Goal: Task Accomplishment & Management: Use online tool/utility

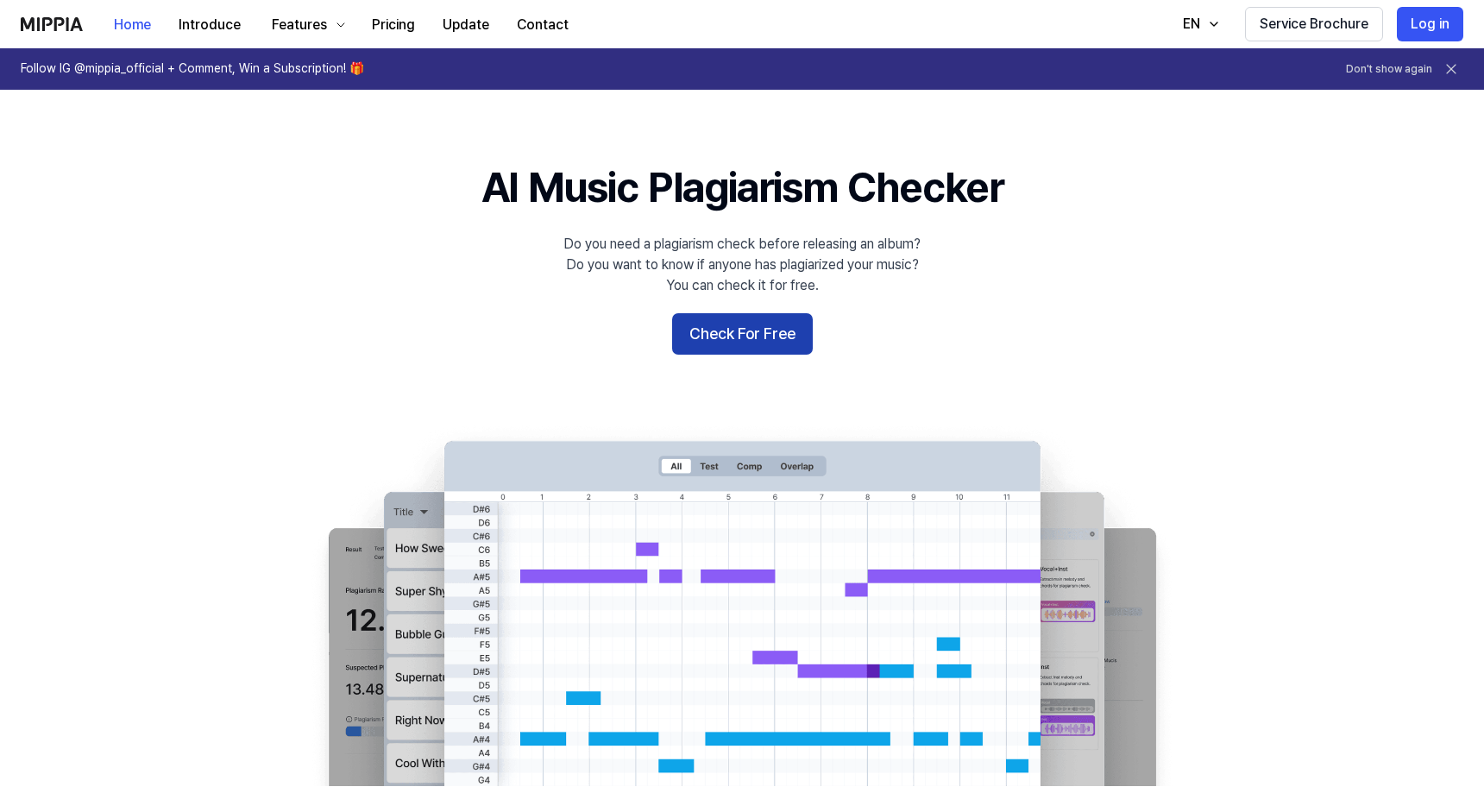
click at [741, 342] on button "Check For Free" at bounding box center [742, 333] width 141 height 41
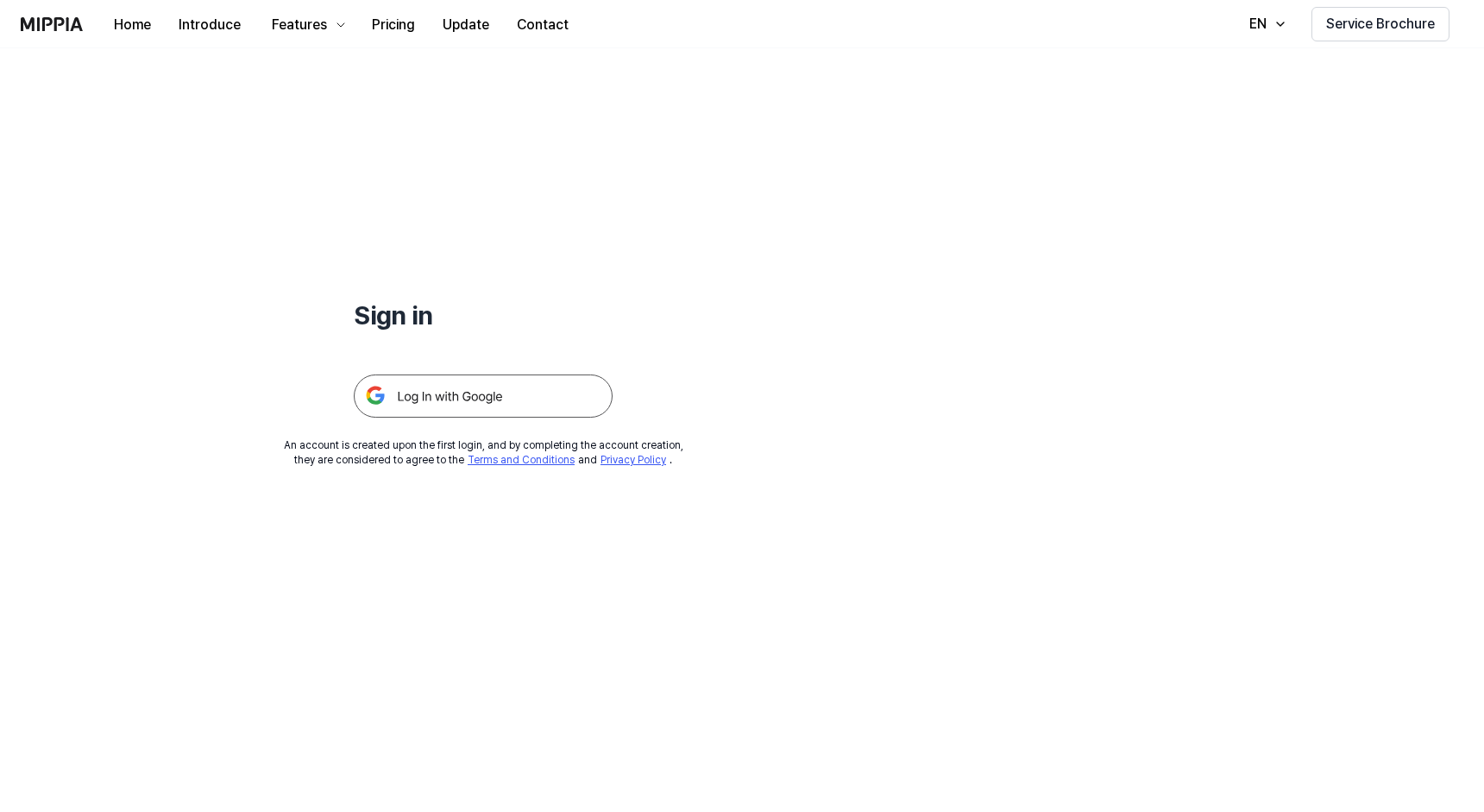
click at [474, 391] on img at bounding box center [483, 396] width 258 height 43
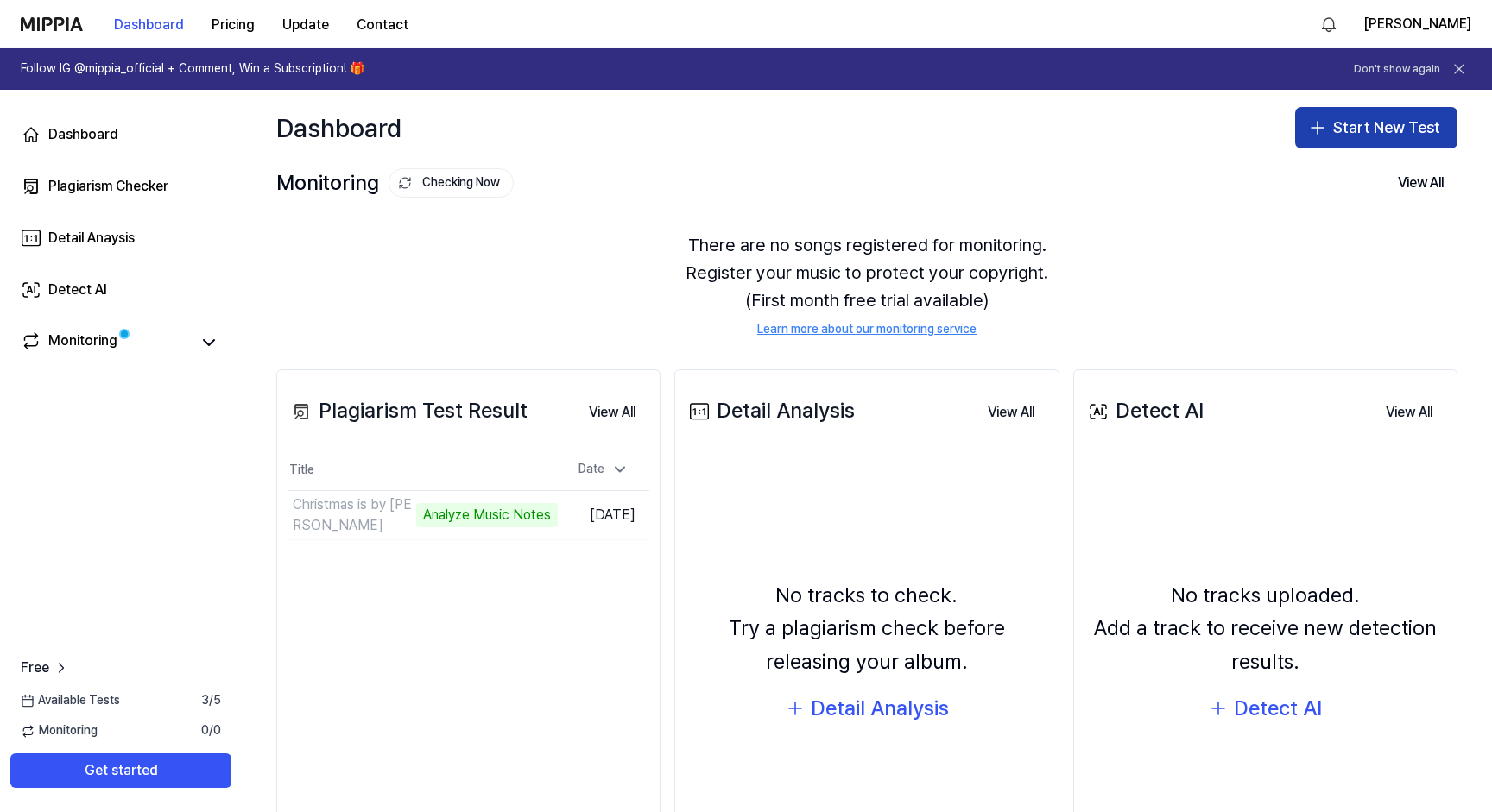
click at [1332, 140] on button "Start New Test" at bounding box center [1376, 127] width 162 height 41
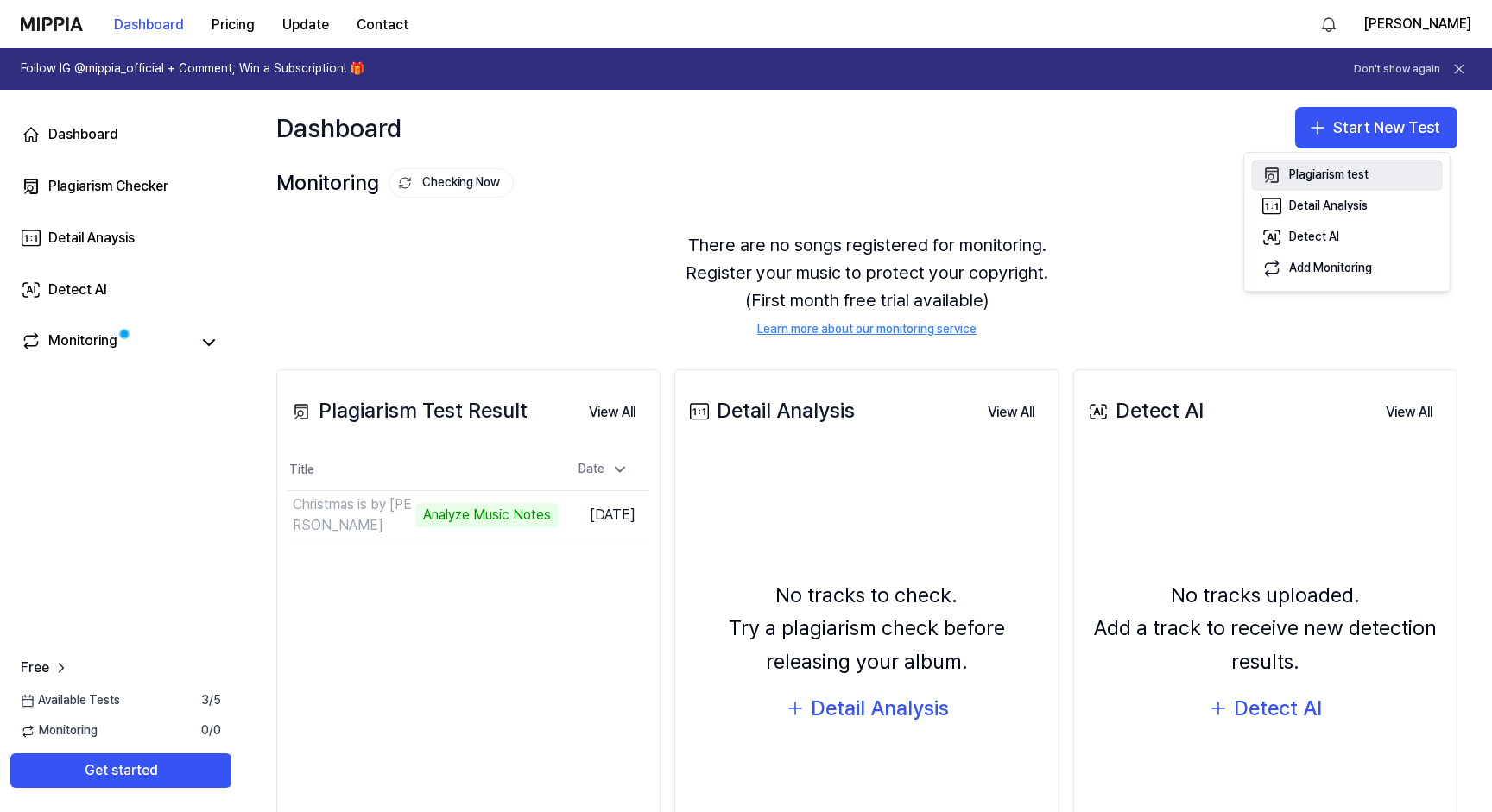
click at [1286, 162] on button "Plagiarism test" at bounding box center [1347, 175] width 192 height 31
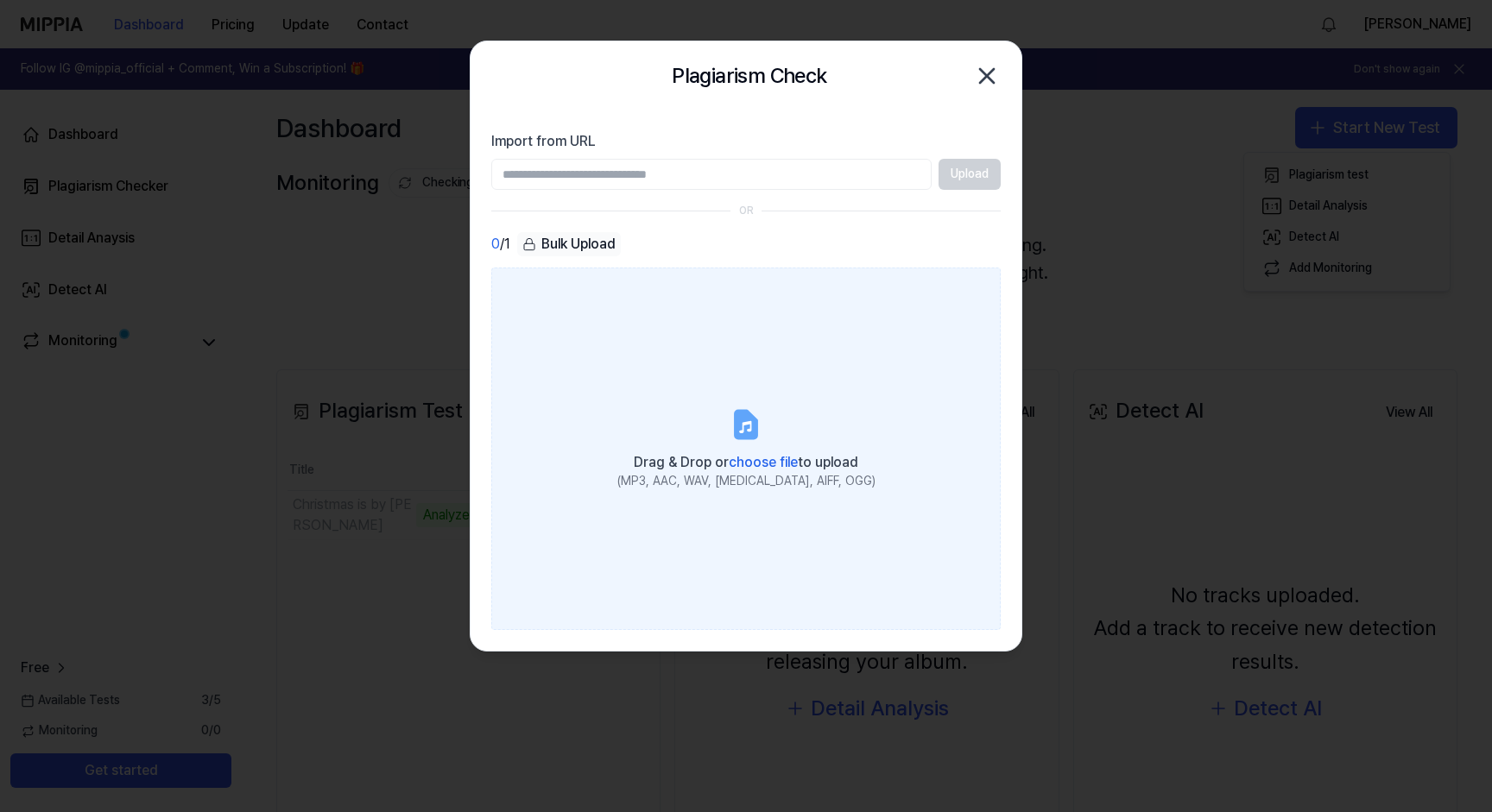
click at [738, 458] on span "choose file" at bounding box center [762, 462] width 69 height 16
click at [0, 0] on input "Drag & Drop or choose file to upload (MP3, AAC, WAV, [MEDICAL_DATA], AIFF, OGG)" at bounding box center [0, 0] width 0 height 0
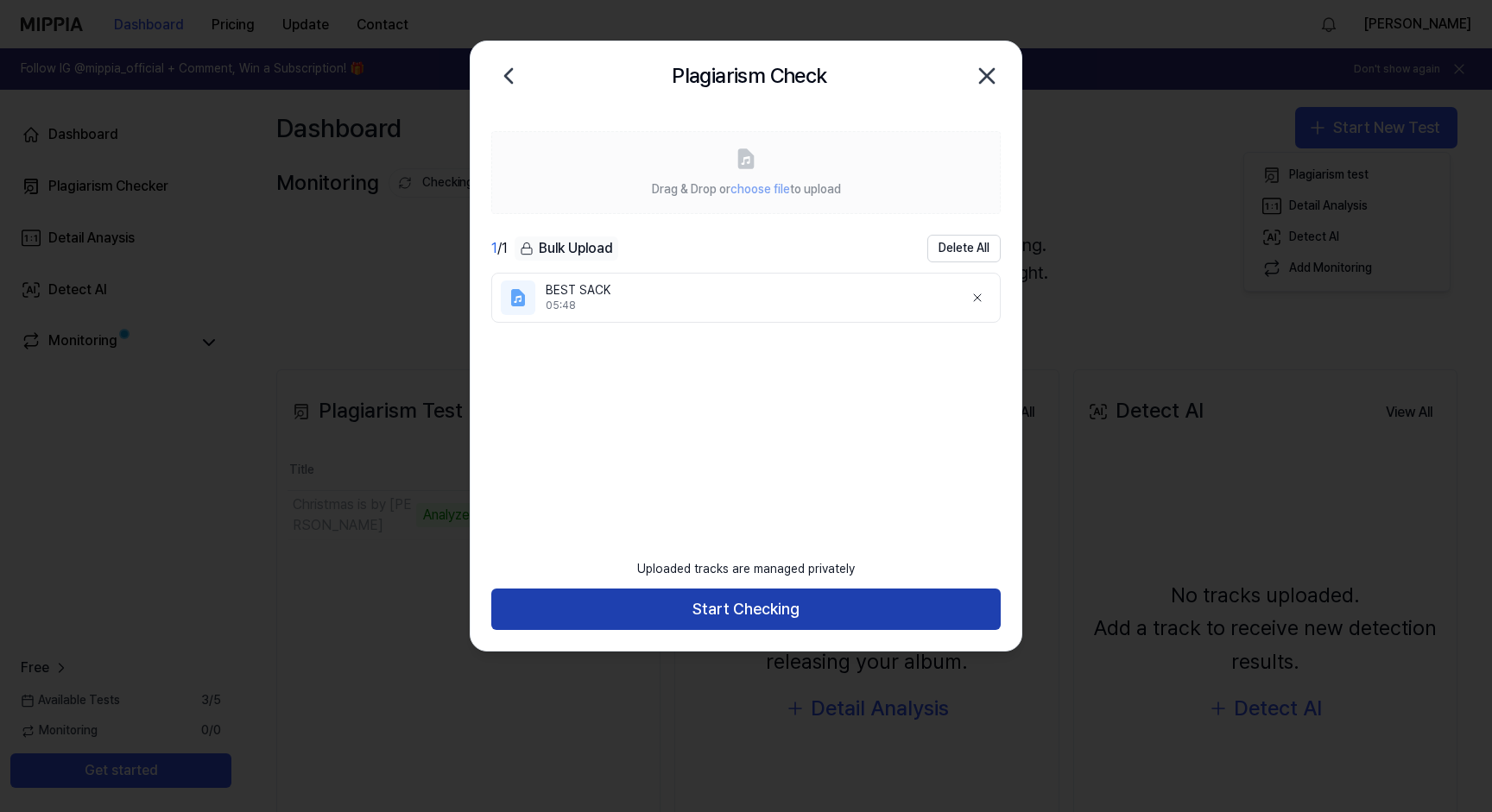
click at [649, 605] on button "Start Checking" at bounding box center [746, 609] width 509 height 41
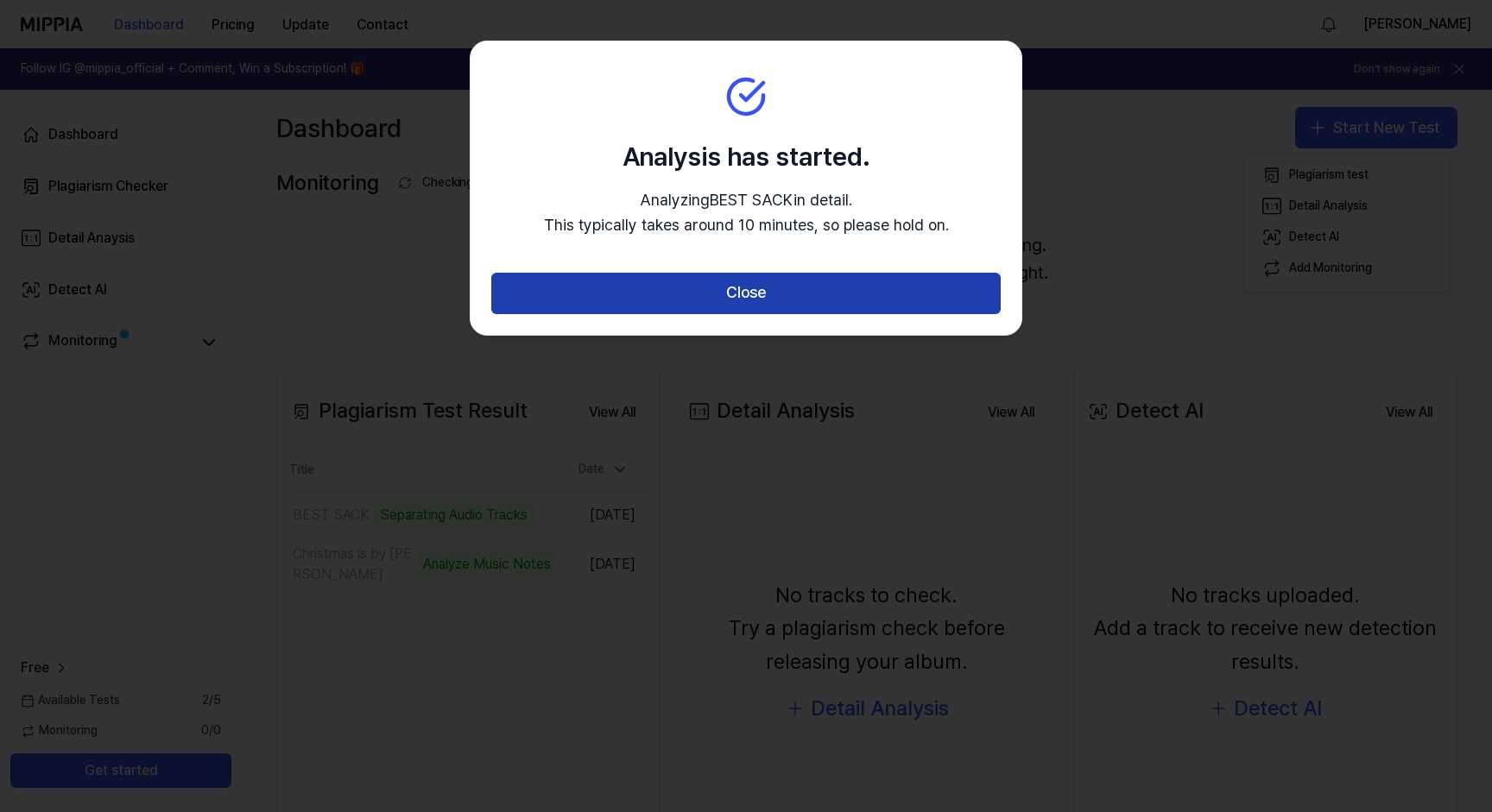
click at [799, 281] on button "Close" at bounding box center [746, 293] width 509 height 41
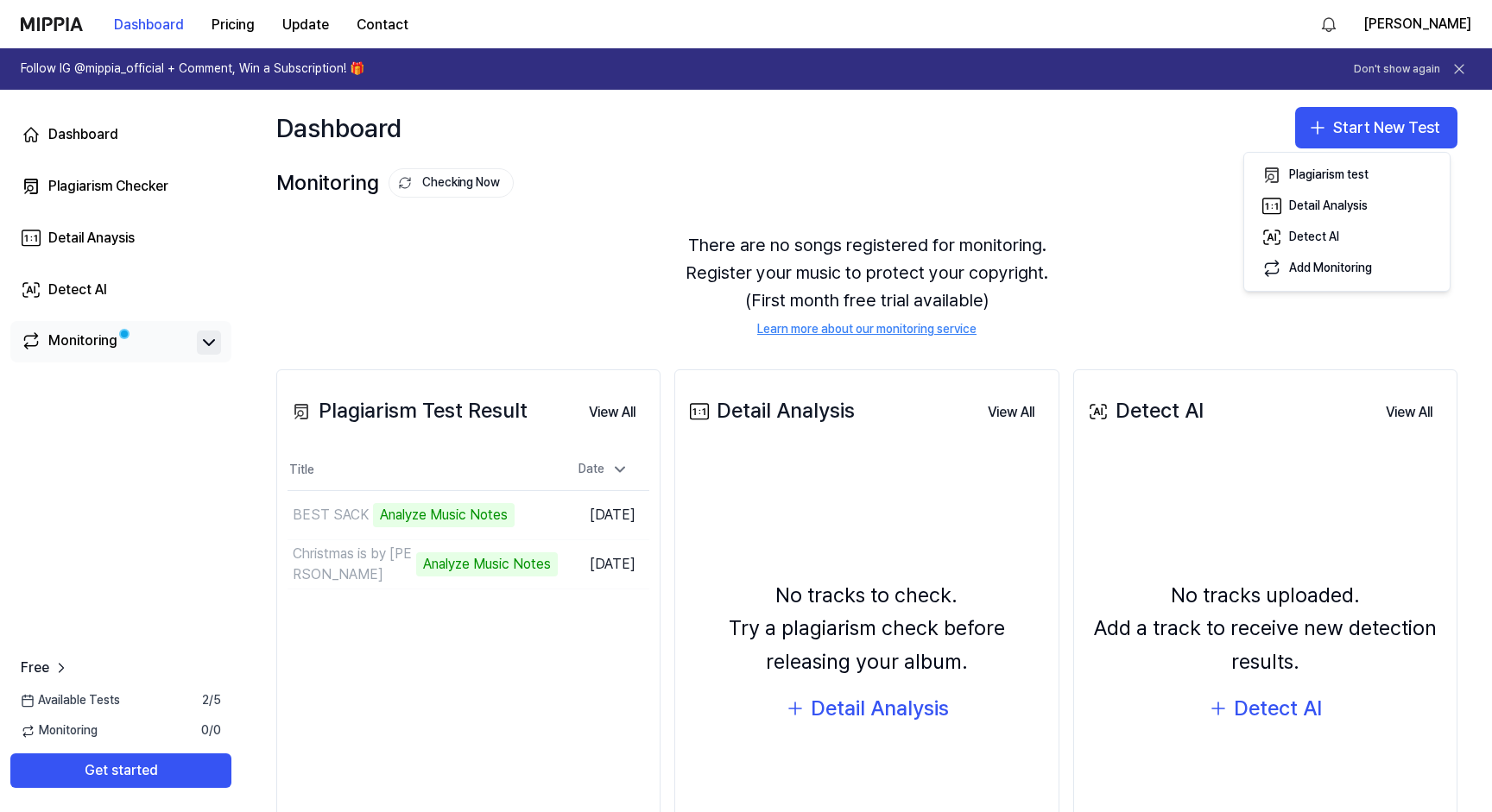
click at [215, 348] on icon at bounding box center [209, 342] width 21 height 21
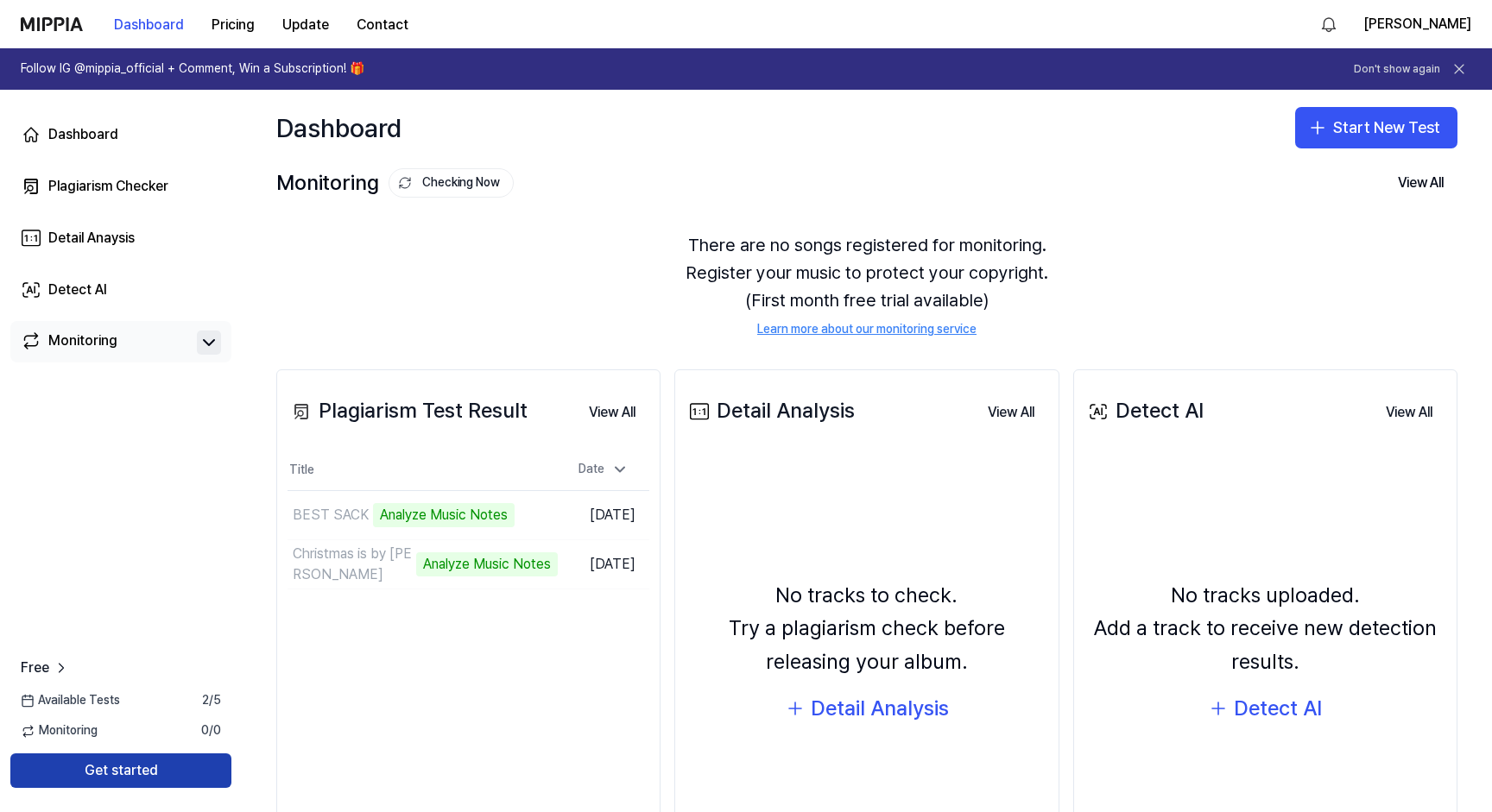
click at [136, 772] on button "Get started" at bounding box center [121, 770] width 221 height 35
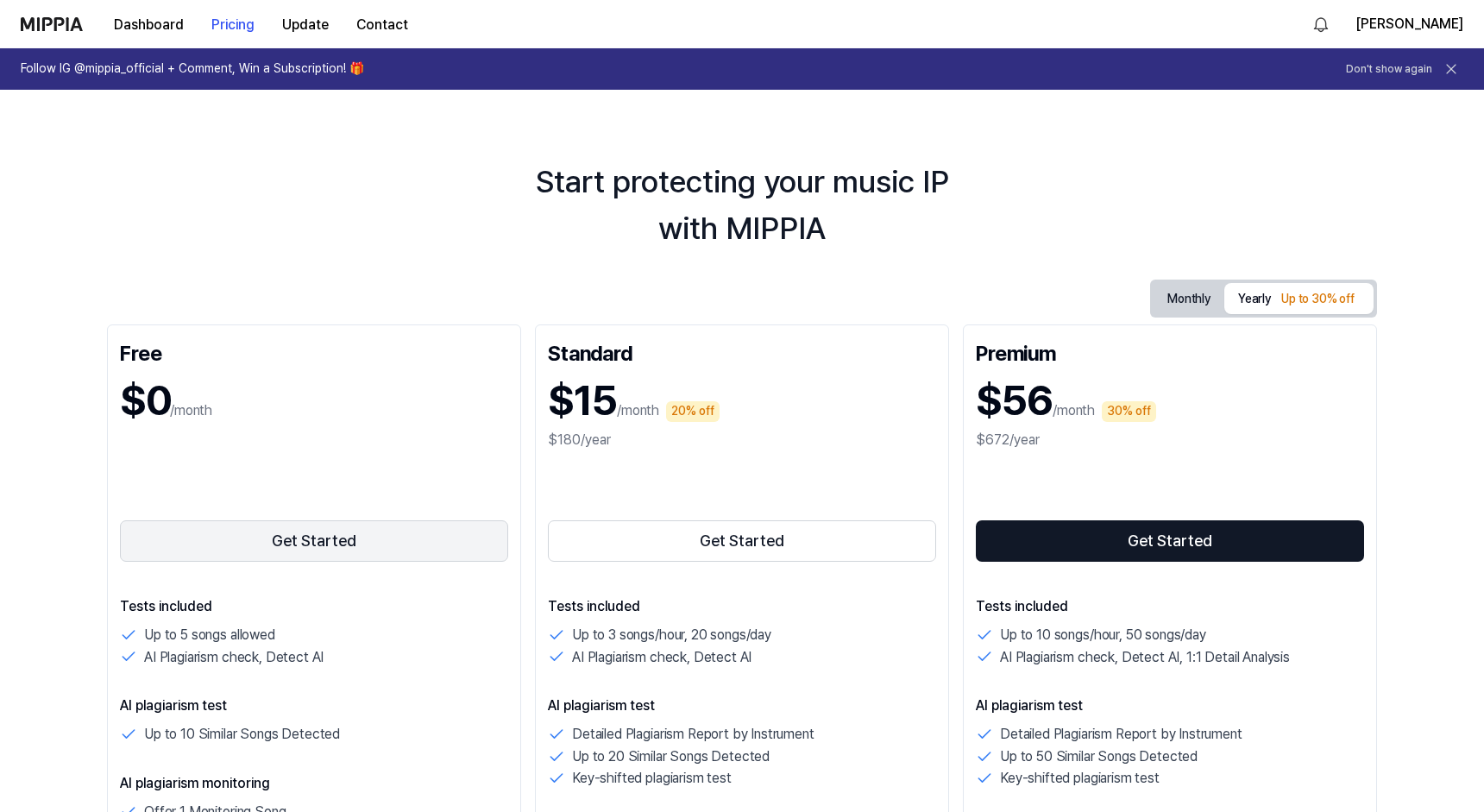
click at [307, 537] on button "Get Started" at bounding box center [315, 541] width 389 height 41
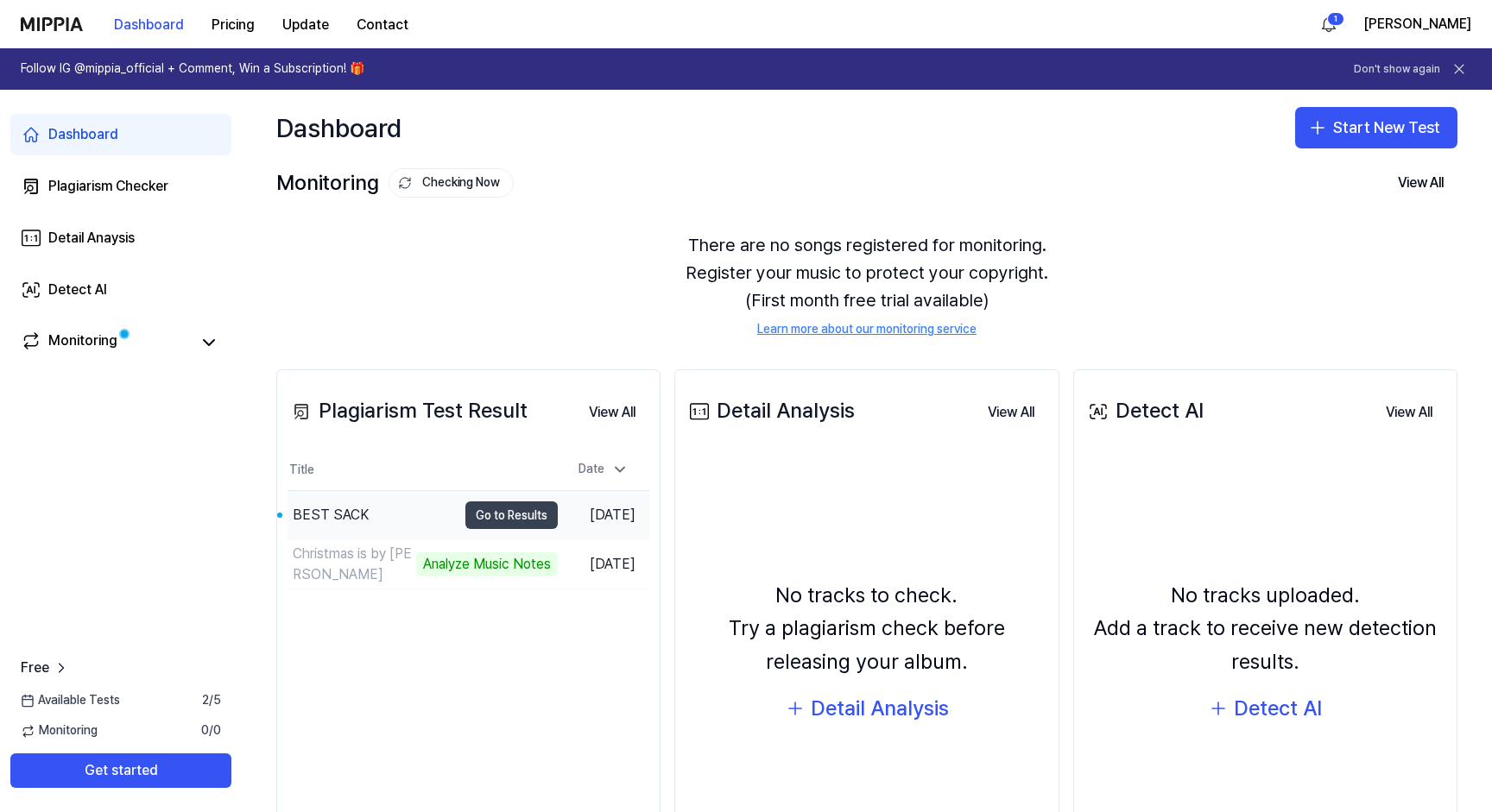
click at [510, 504] on button "Go to Results" at bounding box center [512, 514] width 93 height 28
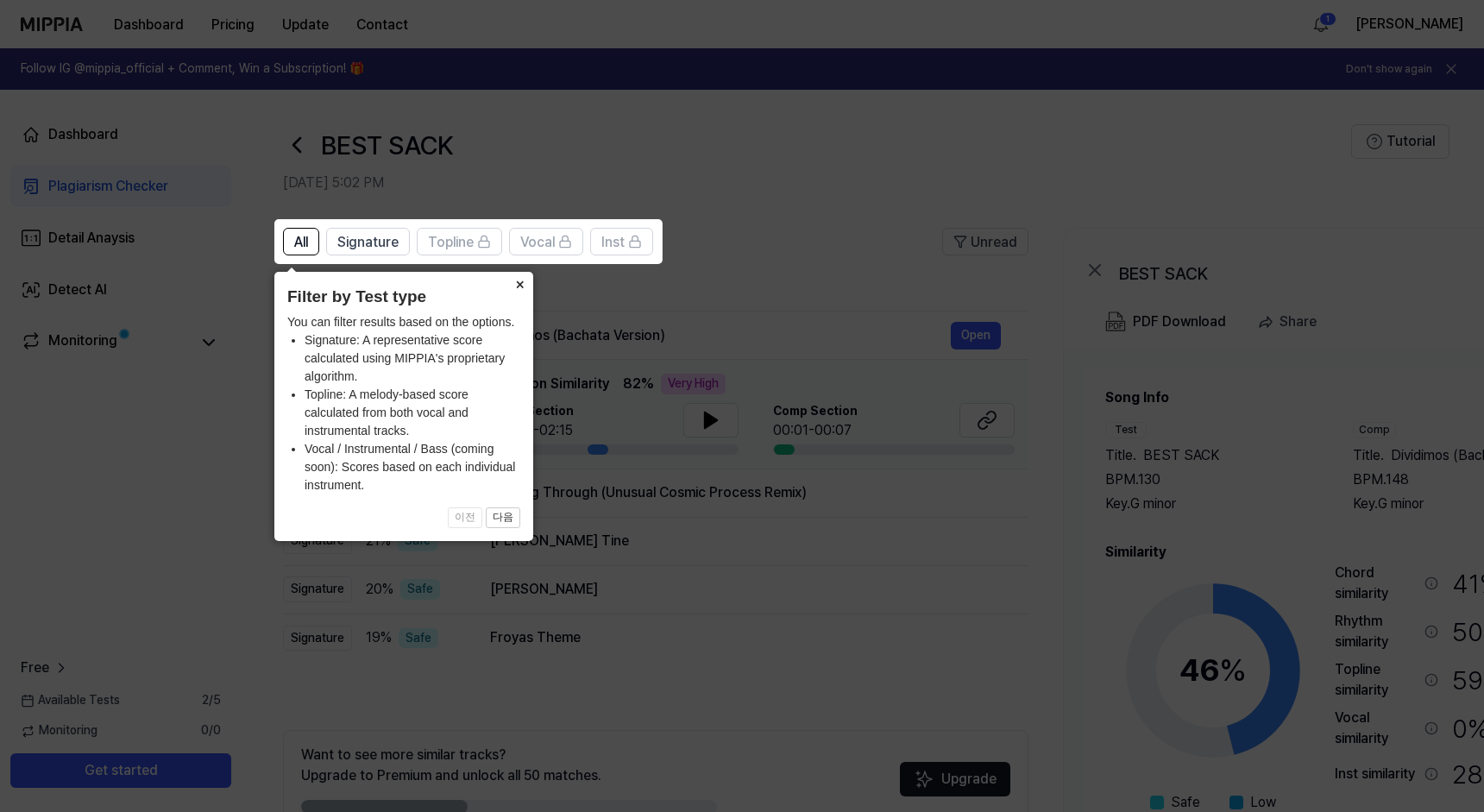
click at [516, 287] on button "×" at bounding box center [519, 283] width 28 height 24
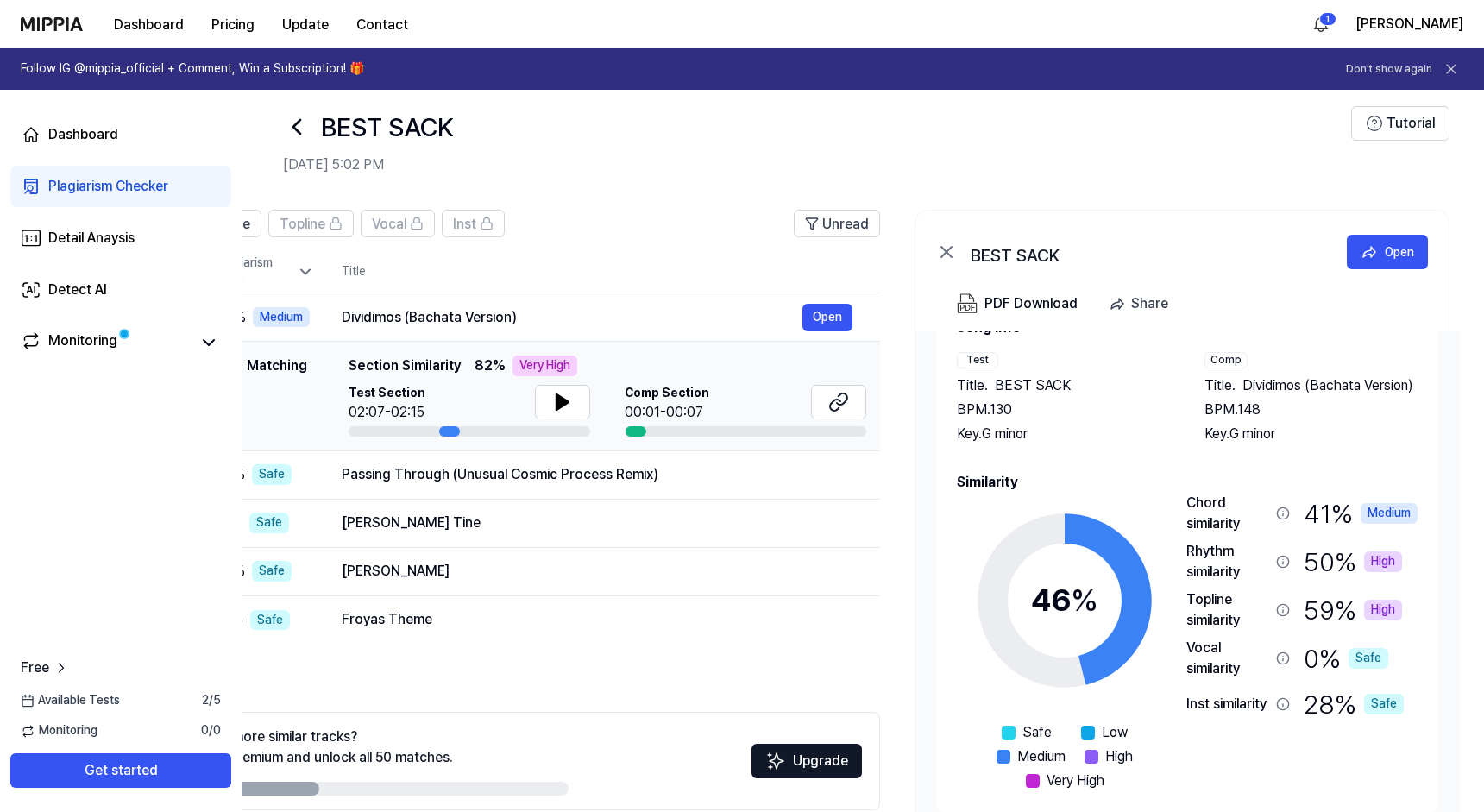
scroll to position [18, 0]
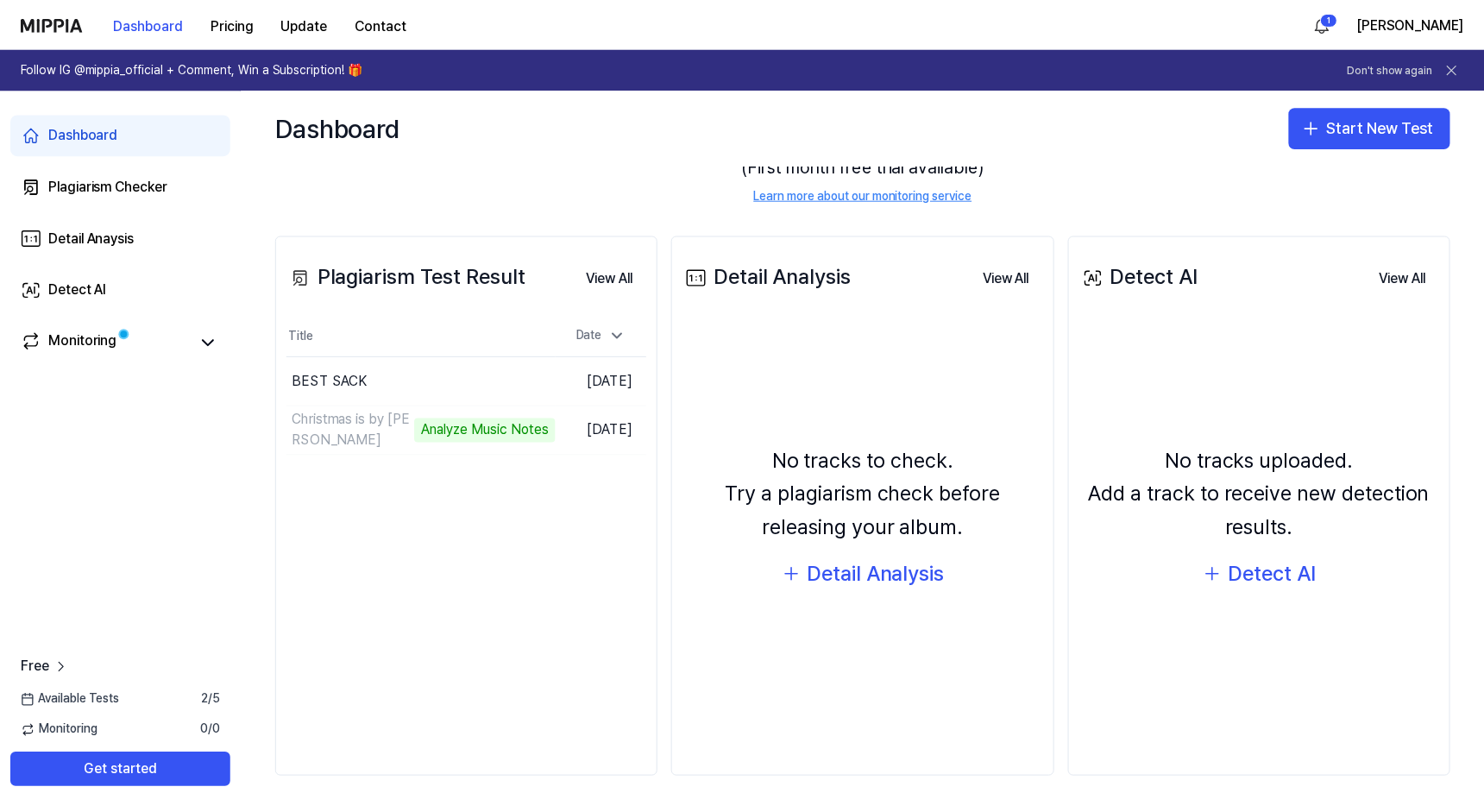
scroll to position [134, 0]
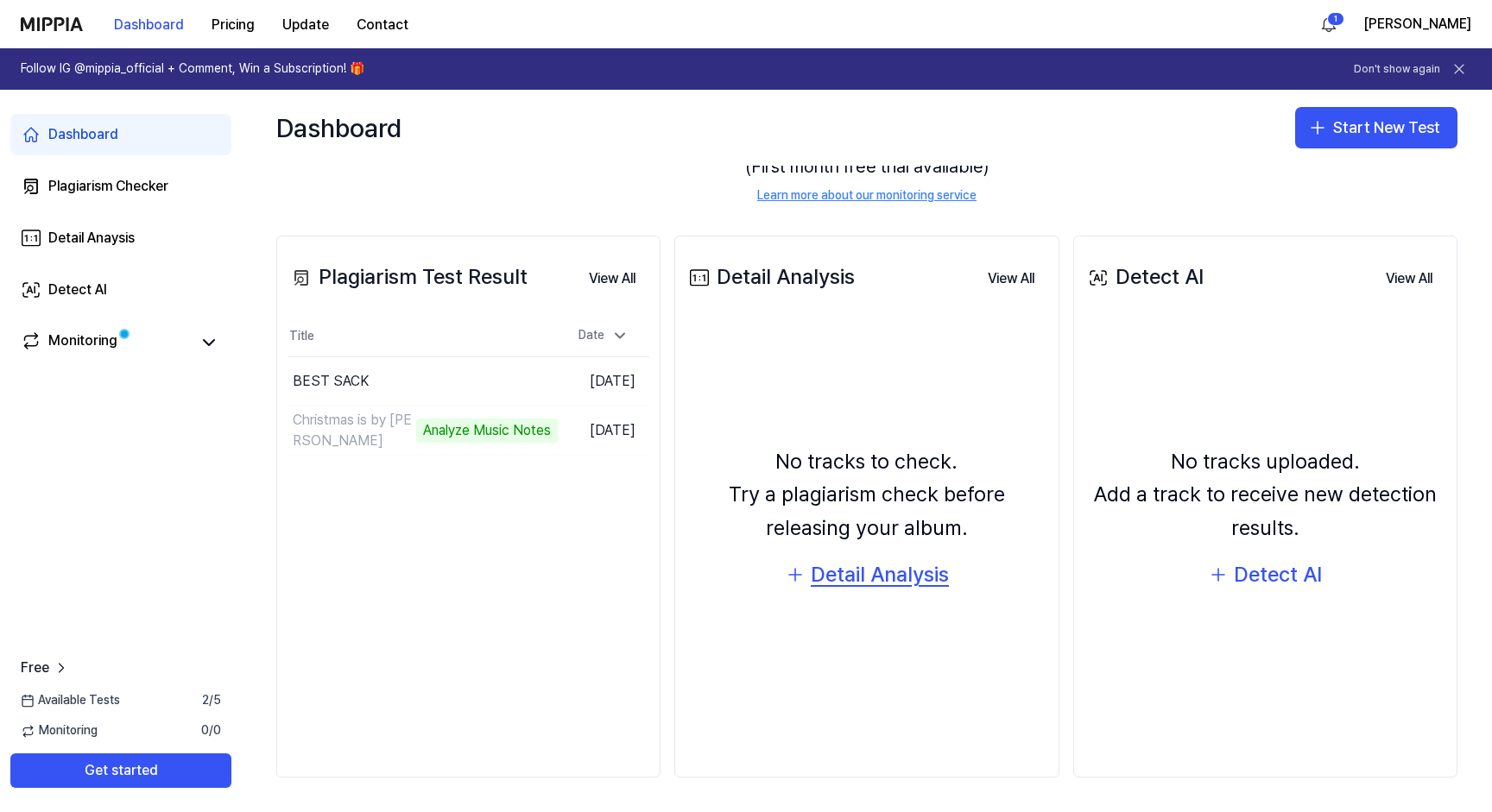
click at [889, 578] on div "Detail Analysis" at bounding box center [879, 574] width 138 height 33
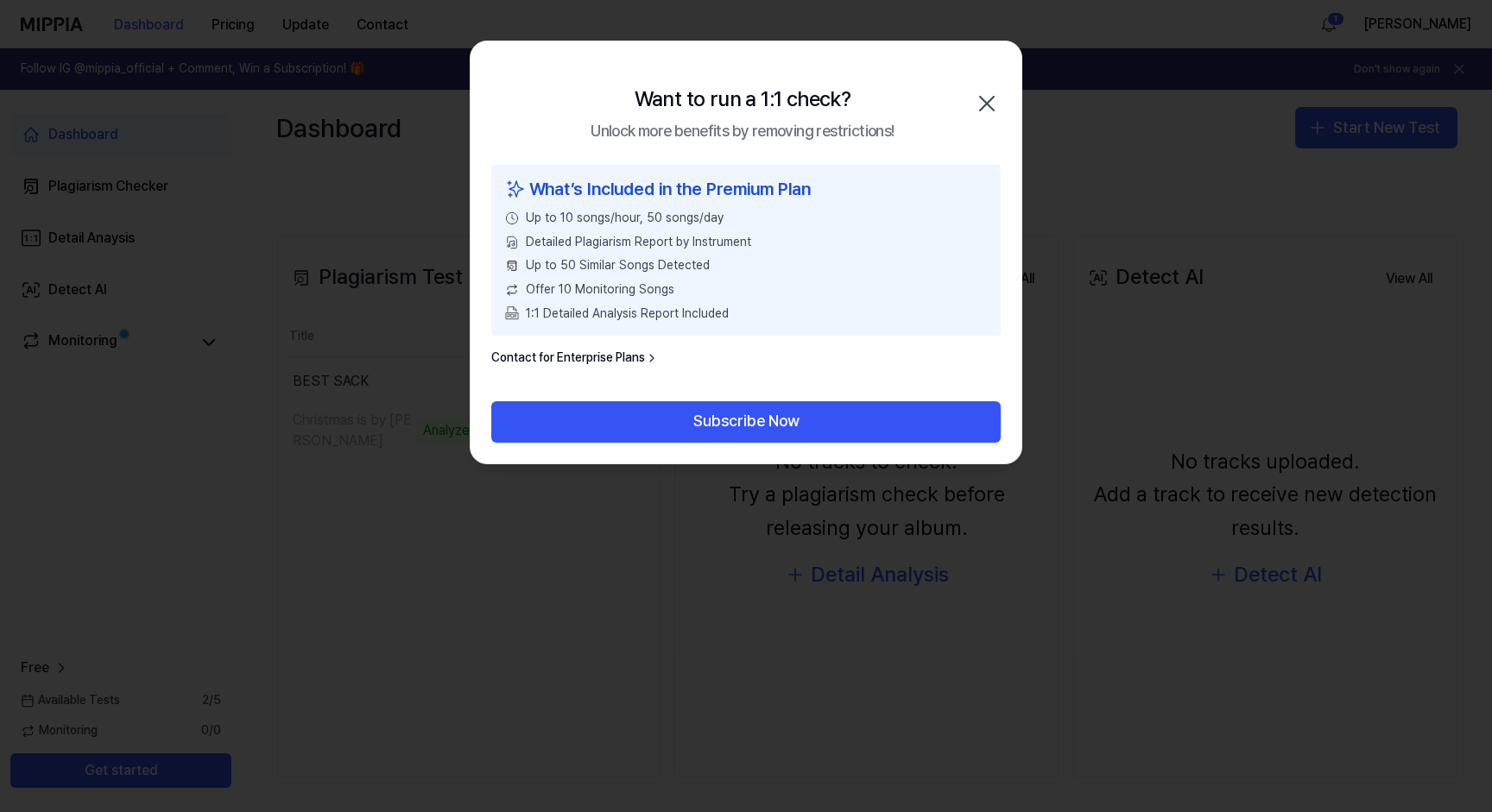
click at [993, 103] on icon "button" at bounding box center [986, 103] width 28 height 28
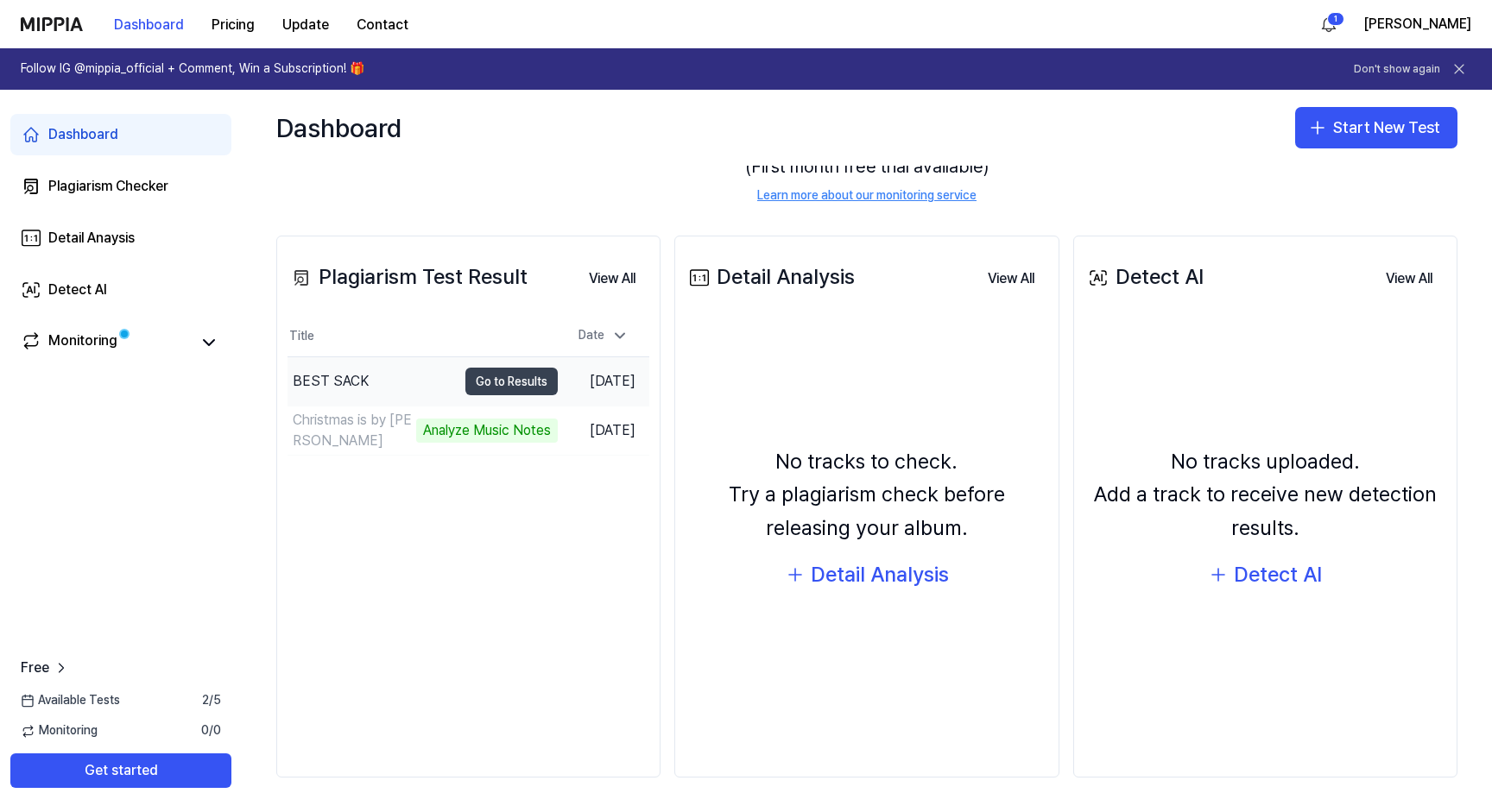
click at [522, 378] on button "Go to Results" at bounding box center [512, 381] width 93 height 28
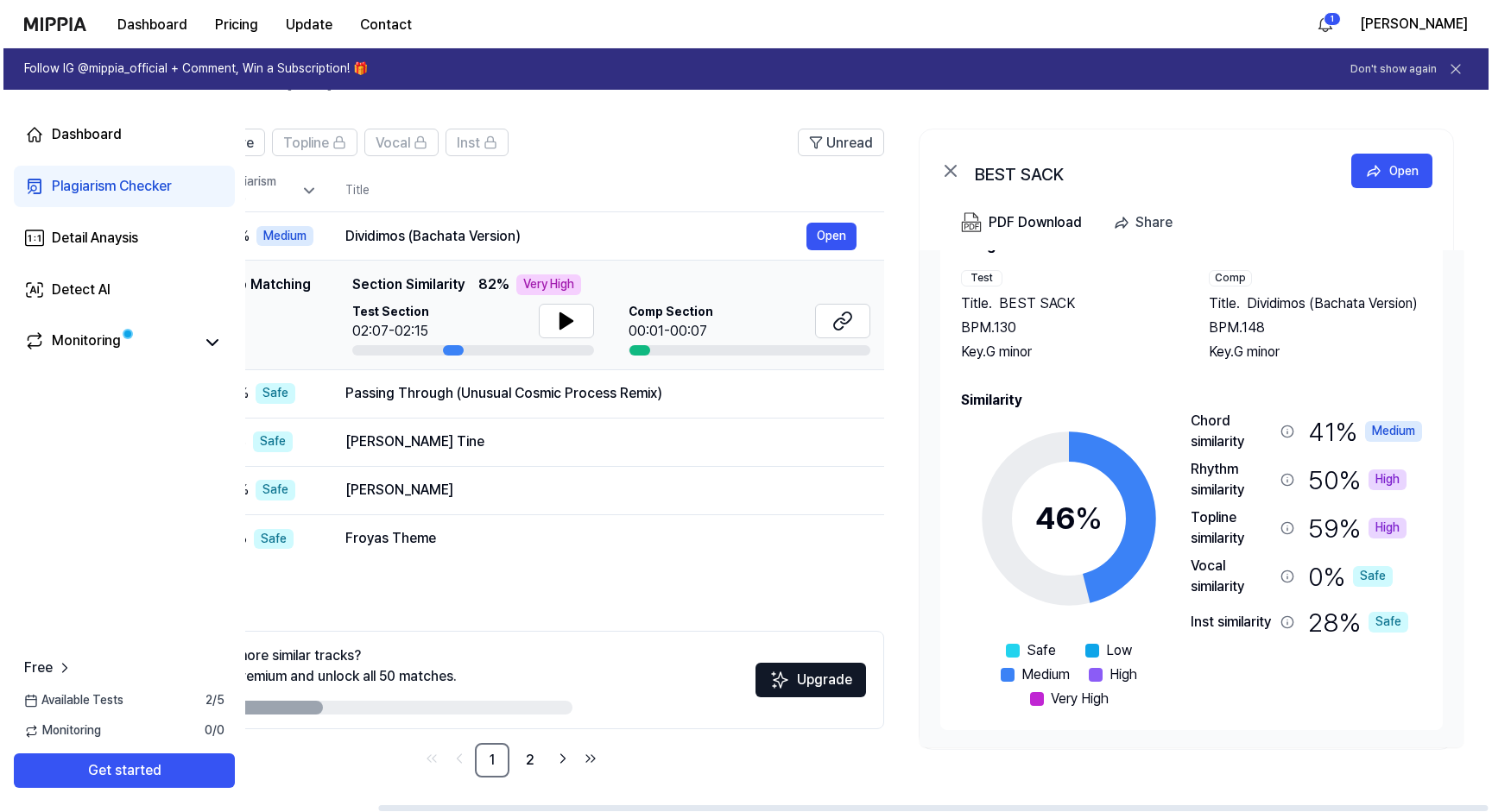
scroll to position [52, 0]
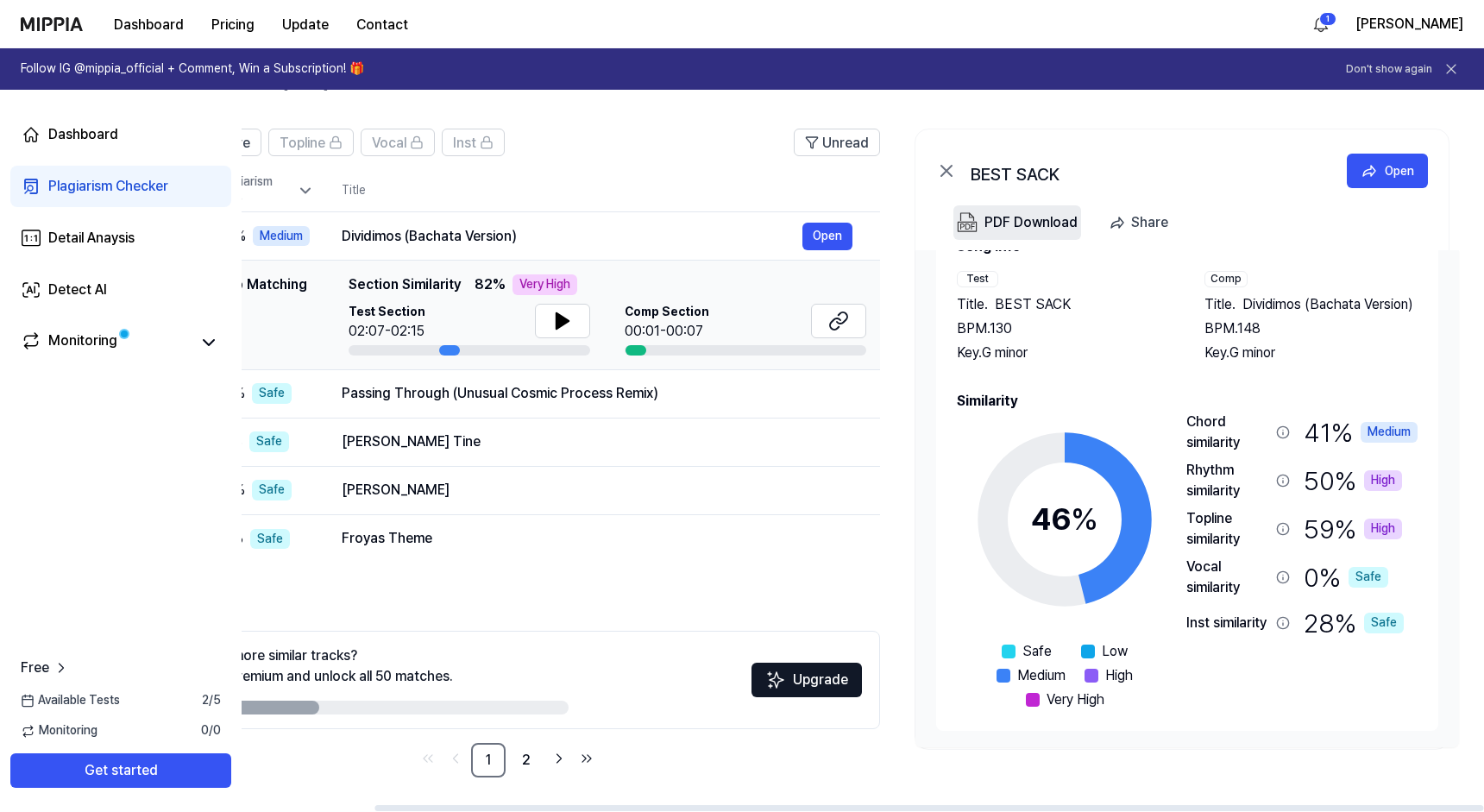
click at [1012, 230] on div "PDF Download" at bounding box center [1031, 222] width 94 height 22
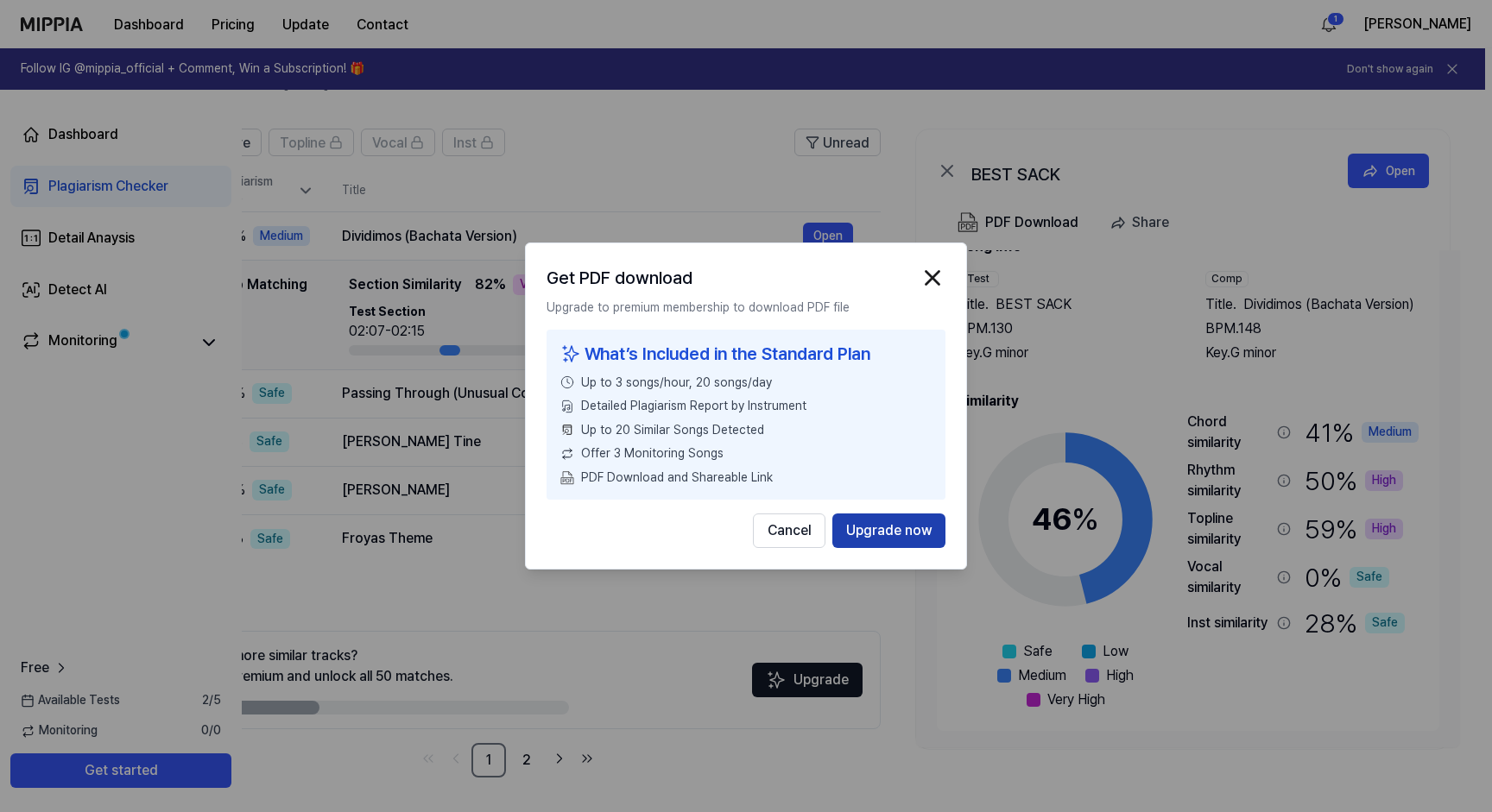
click at [917, 534] on button "Upgrade now" at bounding box center [888, 530] width 113 height 35
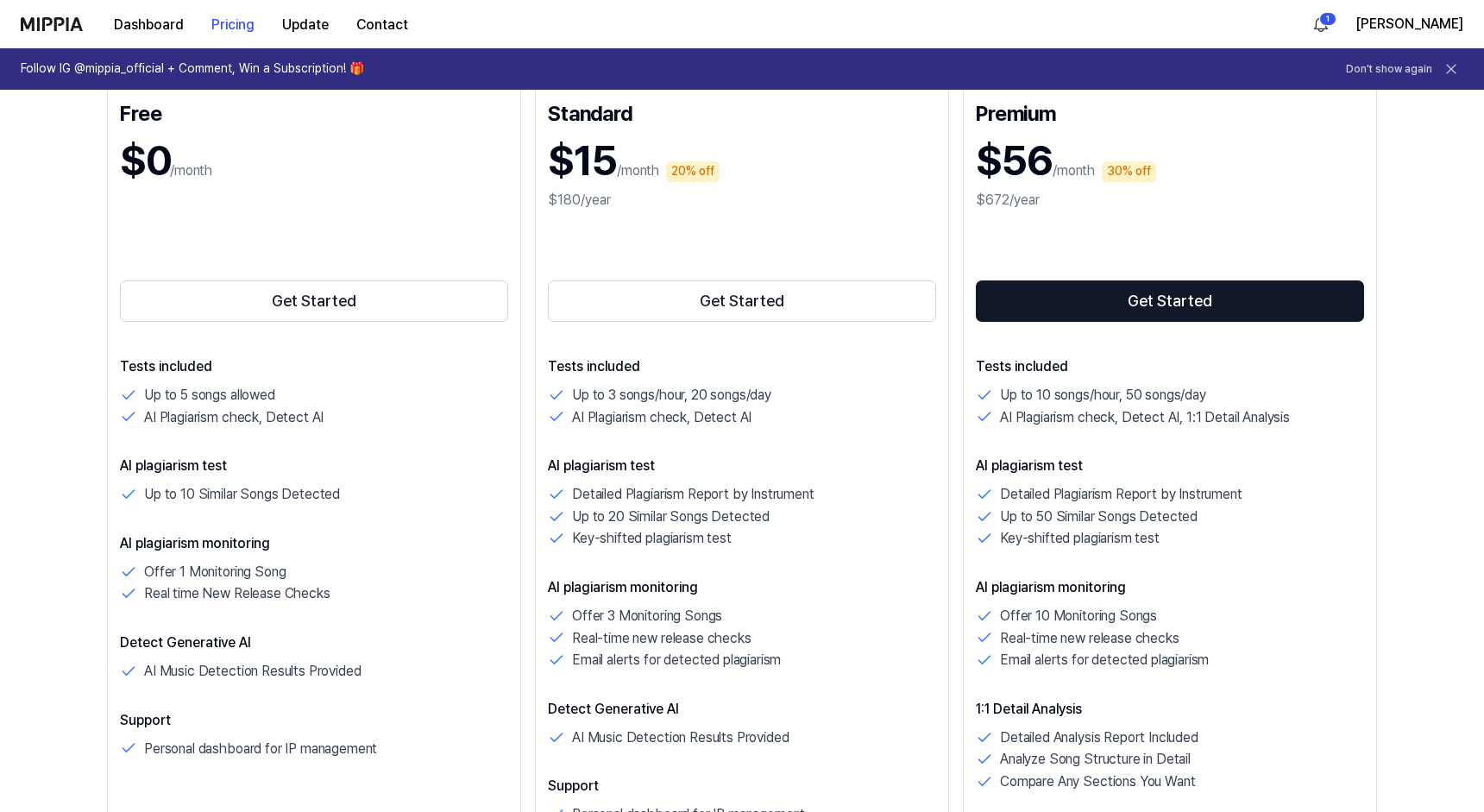
scroll to position [101, 0]
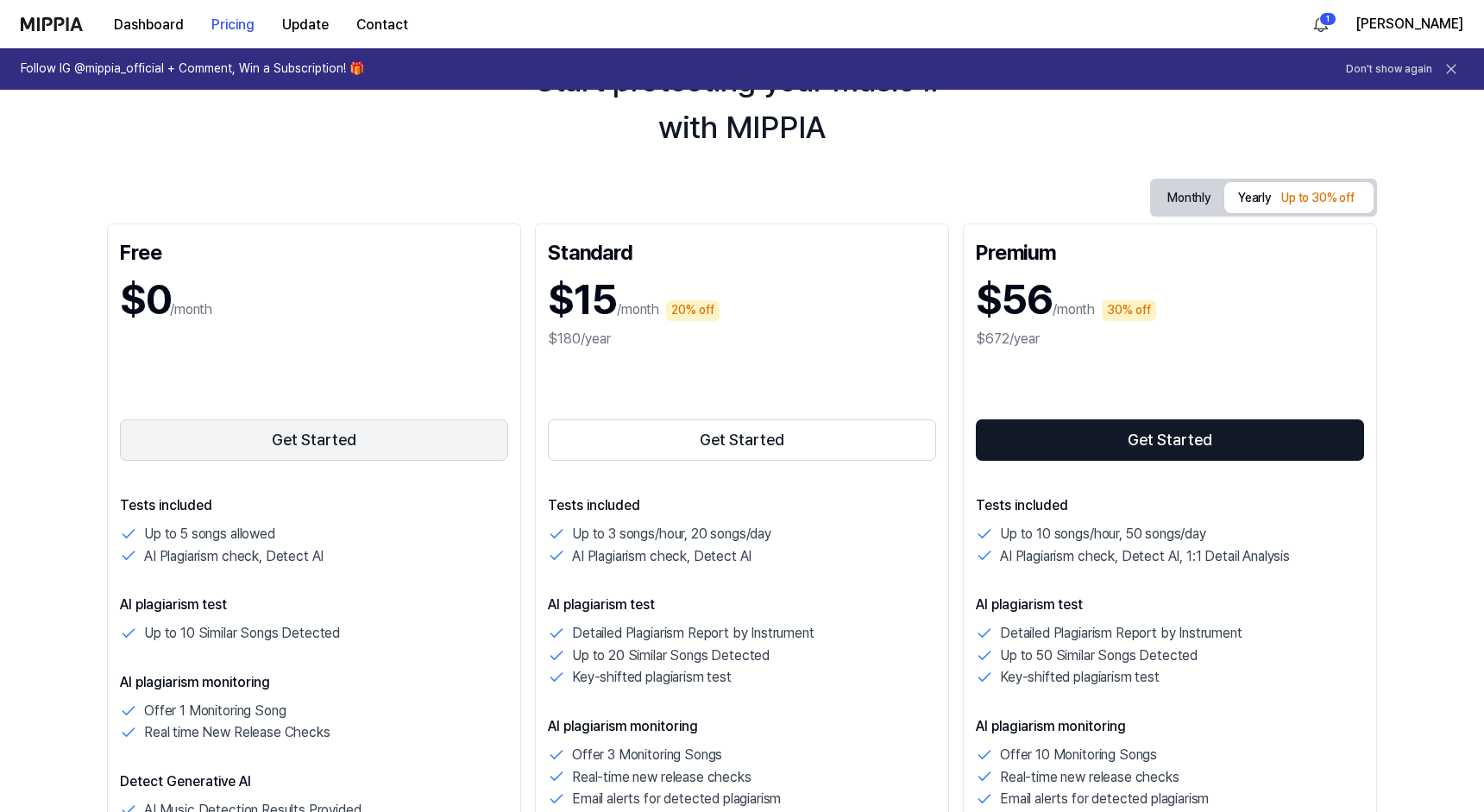
click at [331, 432] on button "Get Started" at bounding box center [315, 440] width 389 height 41
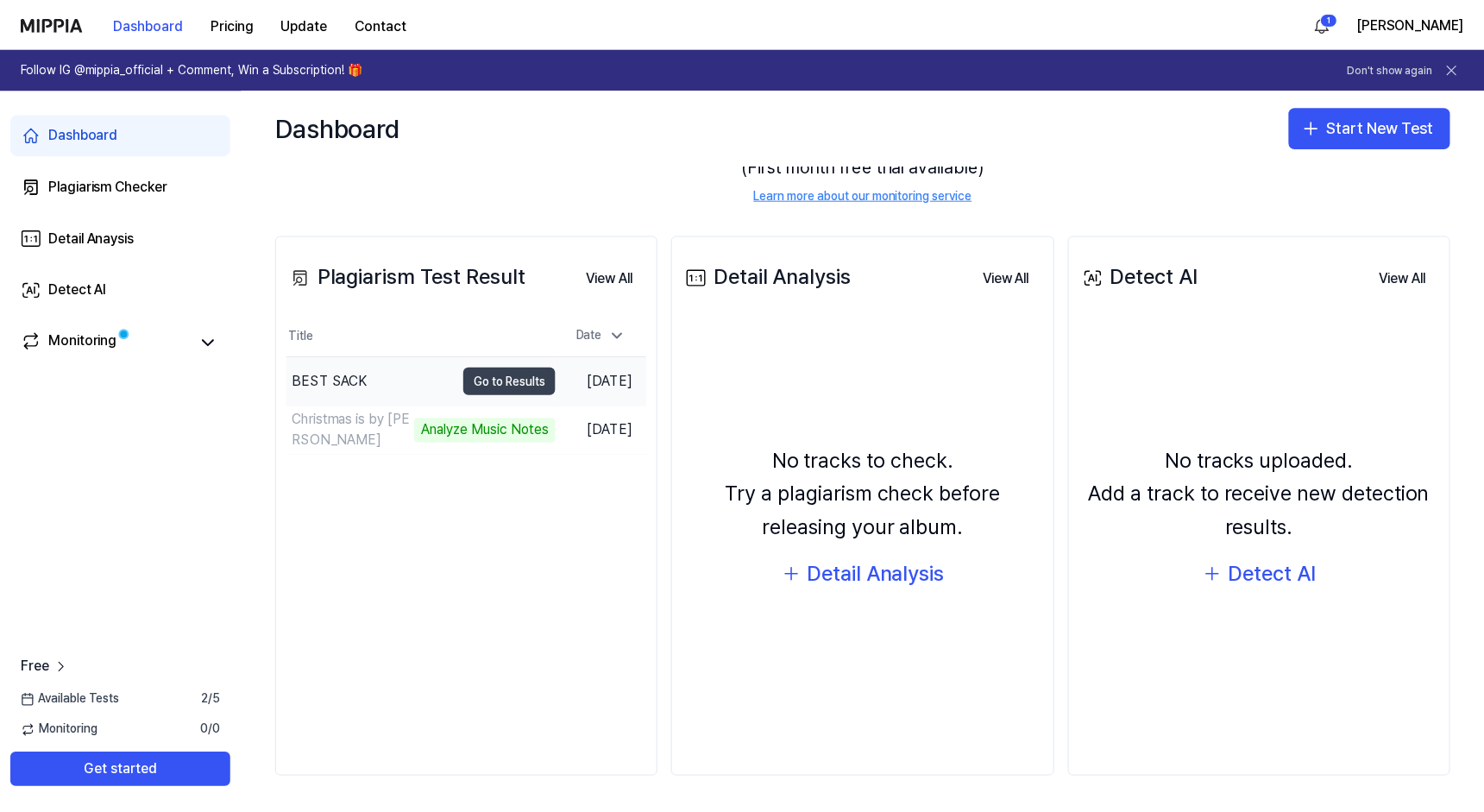
scroll to position [134, 0]
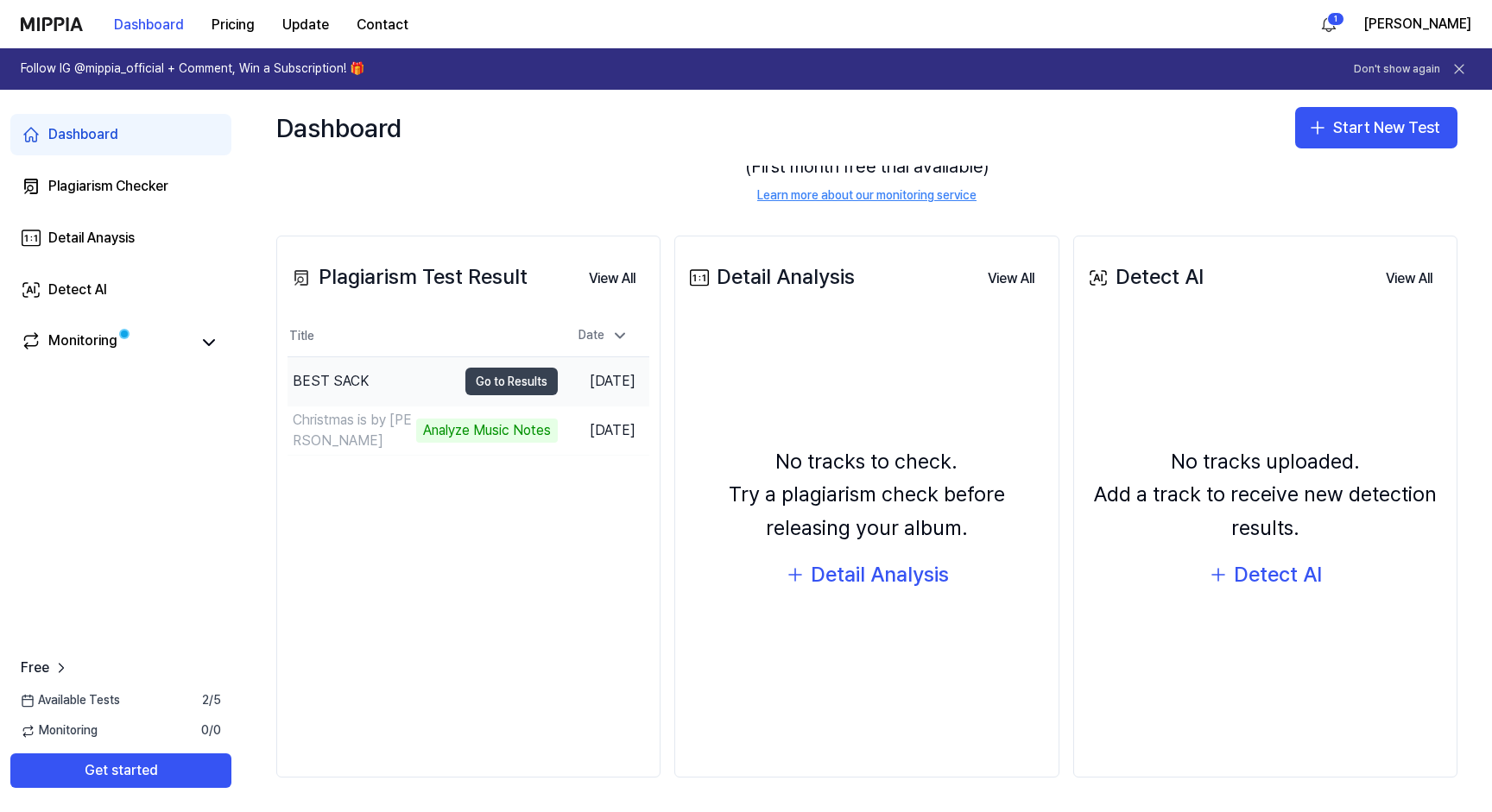
click at [466, 385] on button "Go to Results" at bounding box center [512, 381] width 93 height 28
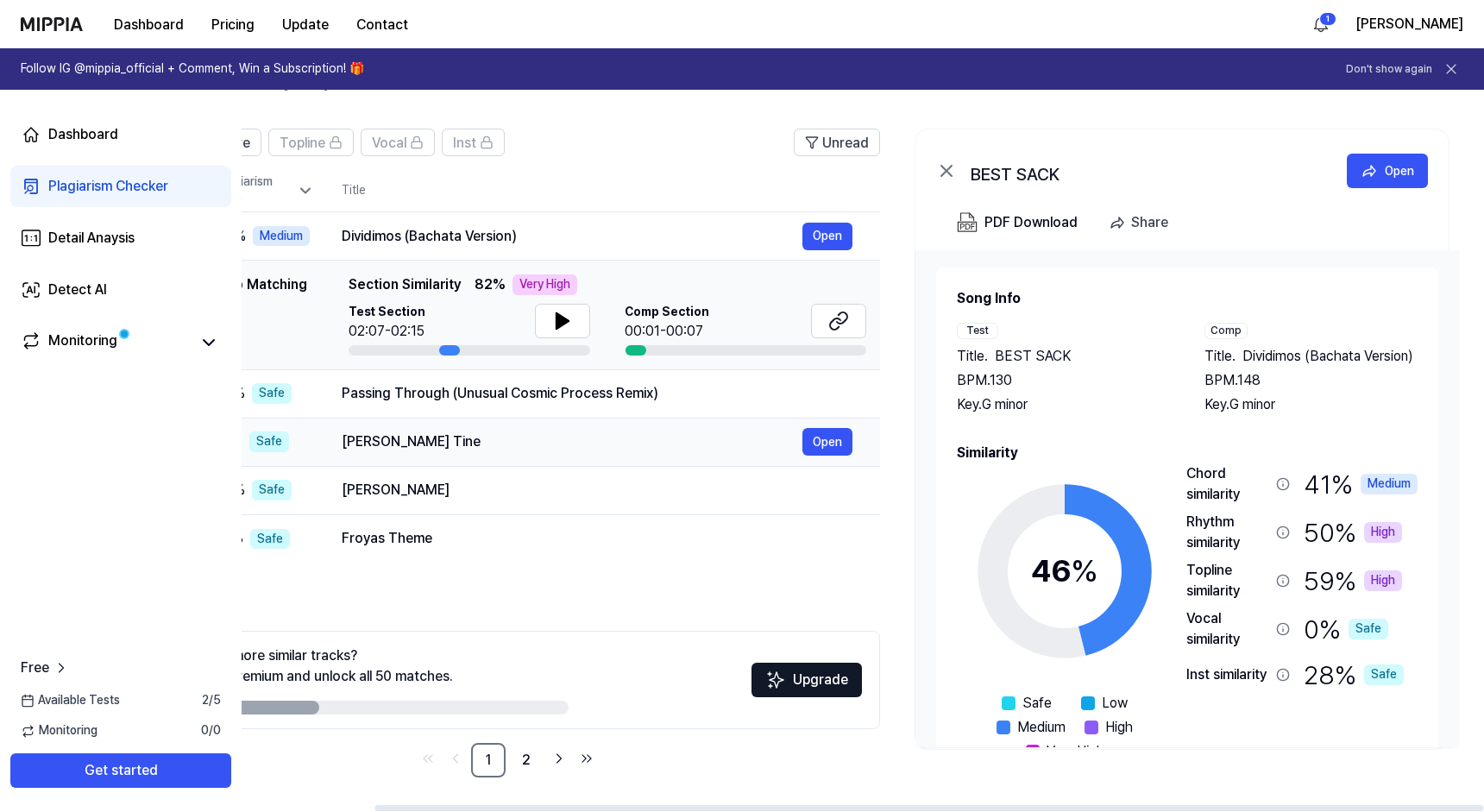
scroll to position [0, 149]
click at [1138, 221] on div "Share" at bounding box center [1150, 222] width 37 height 22
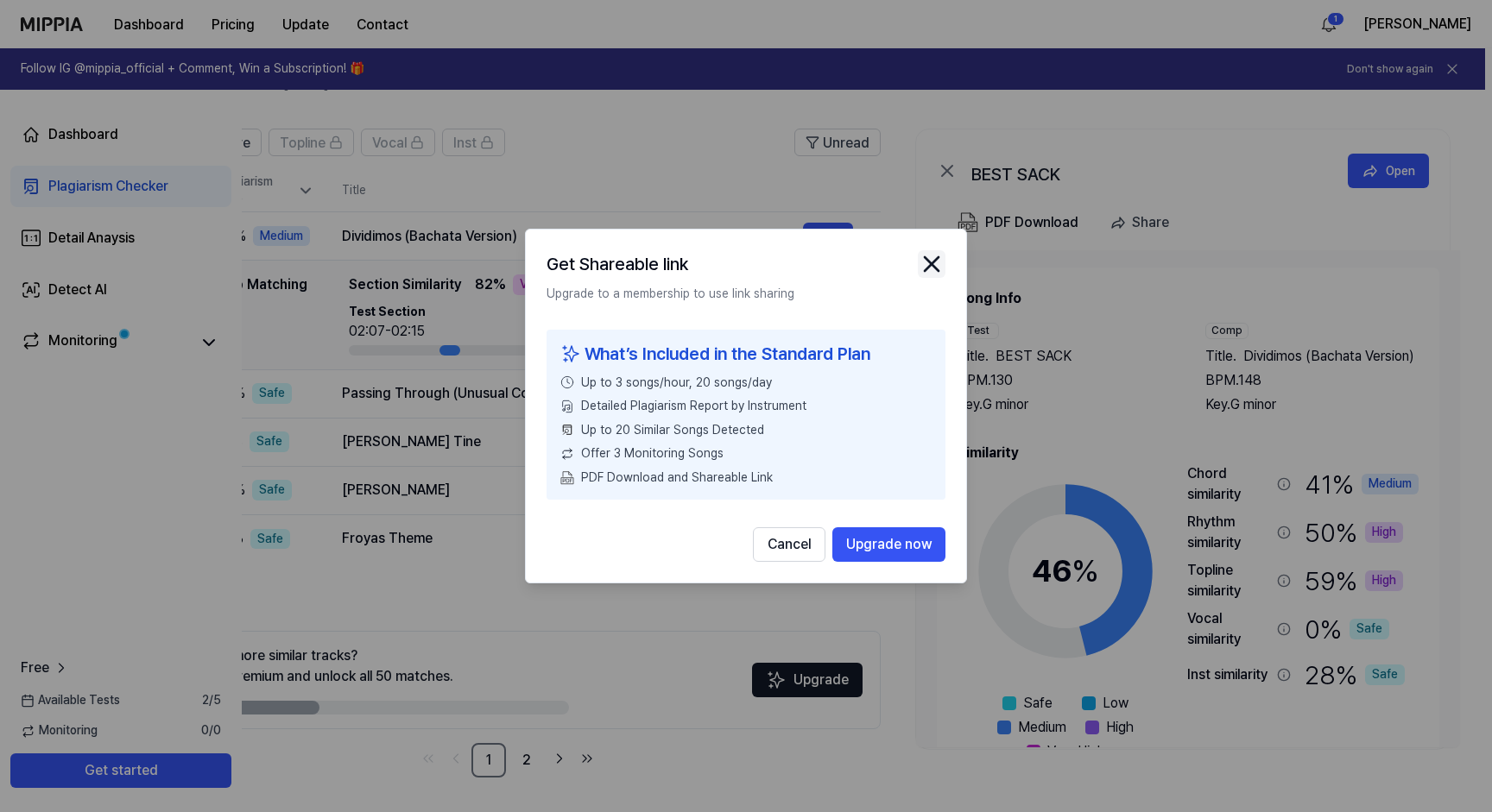
click at [939, 260] on icon "close modal" at bounding box center [931, 264] width 28 height 28
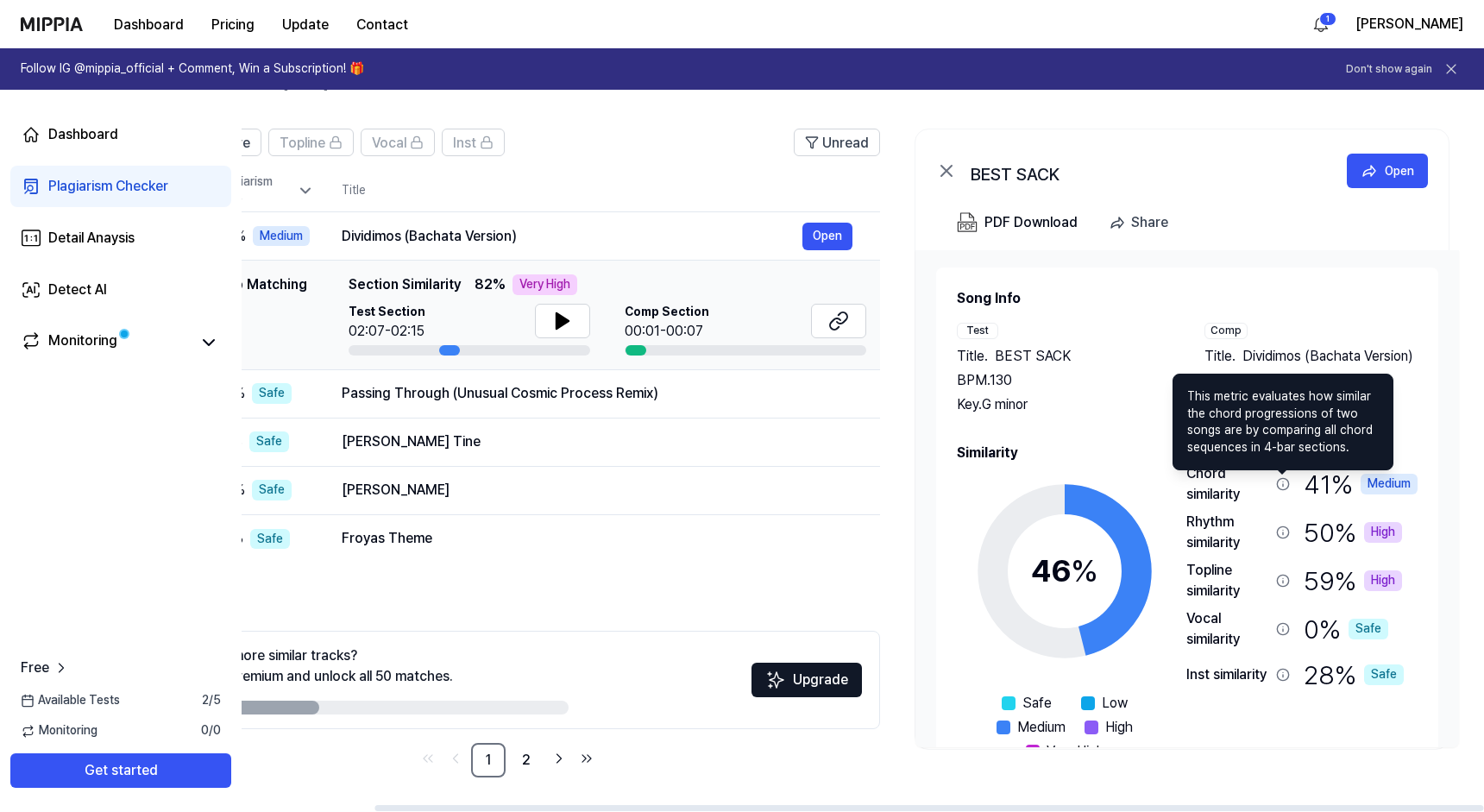
click at [1287, 485] on icon at bounding box center [1283, 483] width 13 height 13
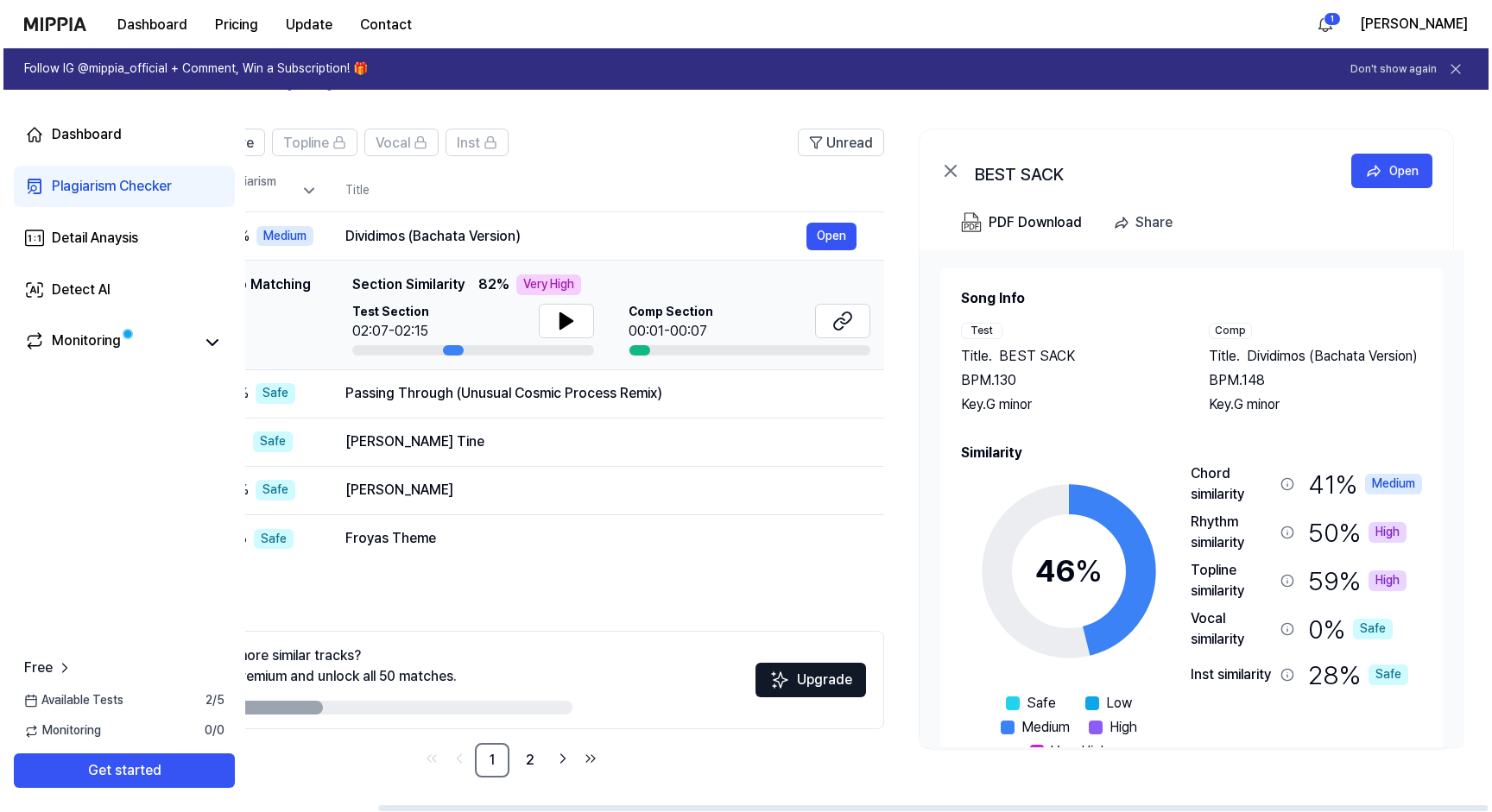
scroll to position [0, 0]
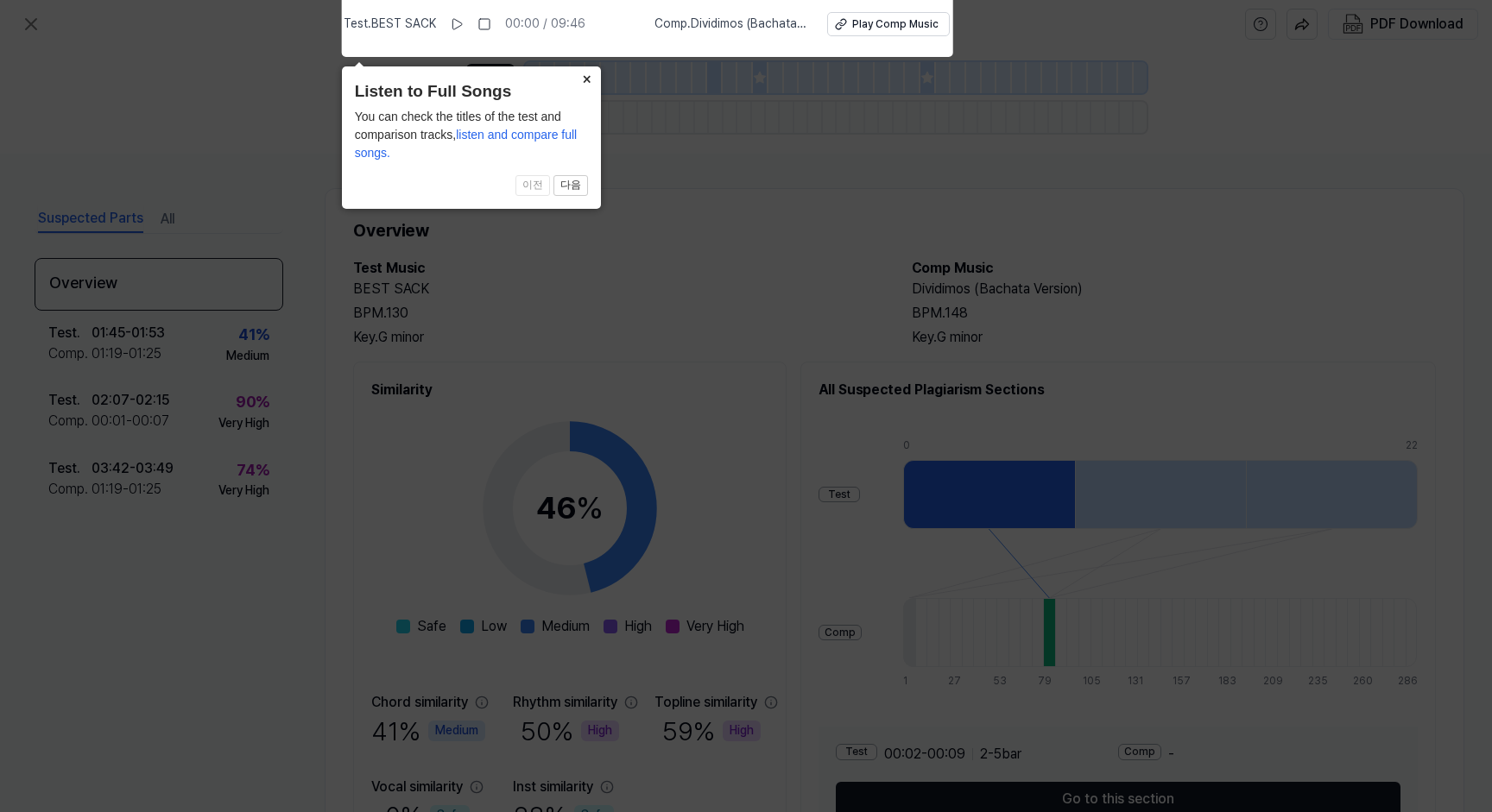
click at [589, 84] on button "×" at bounding box center [587, 78] width 28 height 24
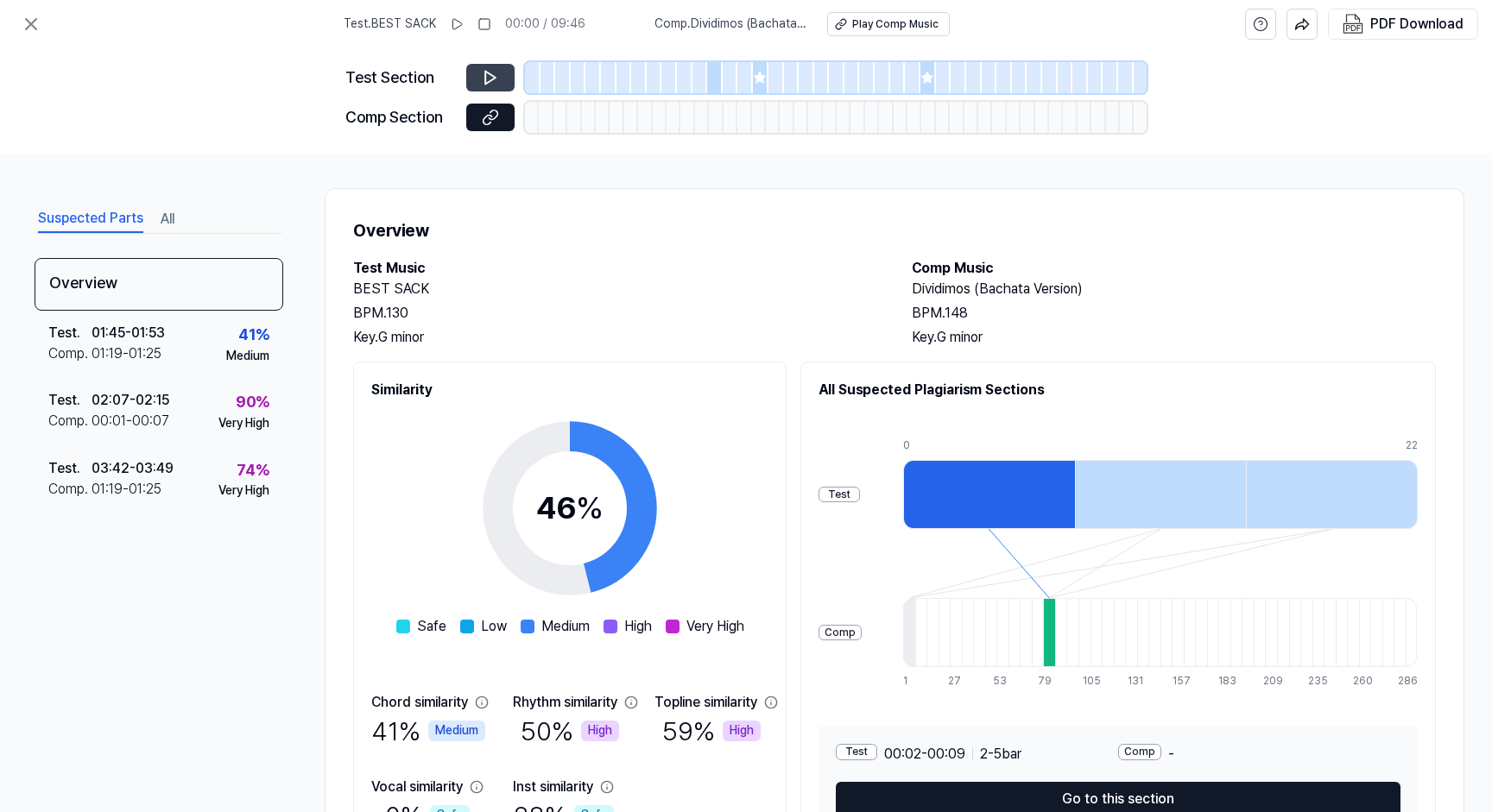
click at [491, 78] on icon at bounding box center [490, 77] width 17 height 17
click at [463, 18] on icon at bounding box center [456, 23] width 13 height 13
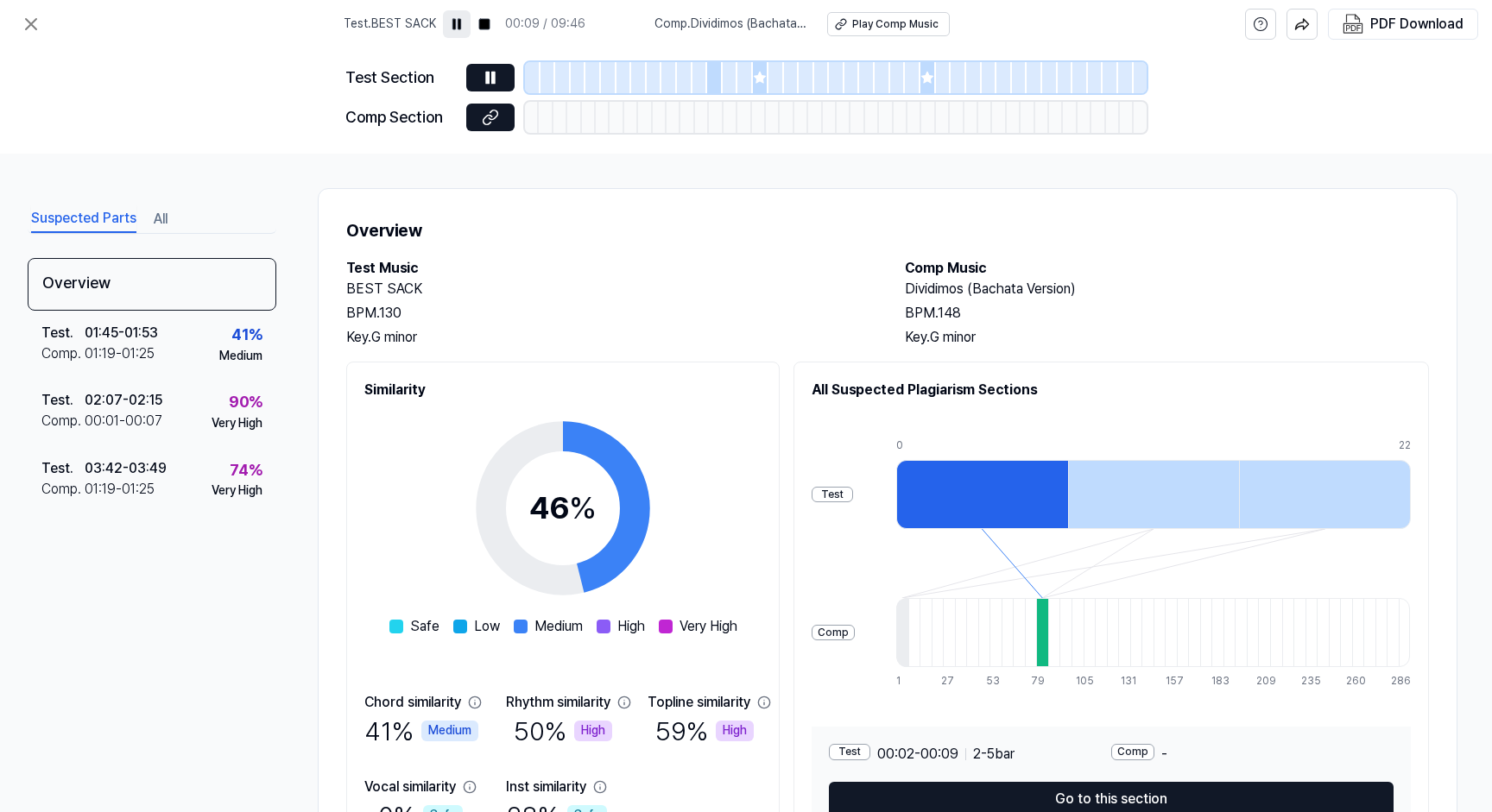
scroll to position [0, 13]
click at [495, 83] on icon at bounding box center [493, 77] width 3 height 12
click at [109, 349] on div "01:19 - 01:25" at bounding box center [120, 353] width 70 height 21
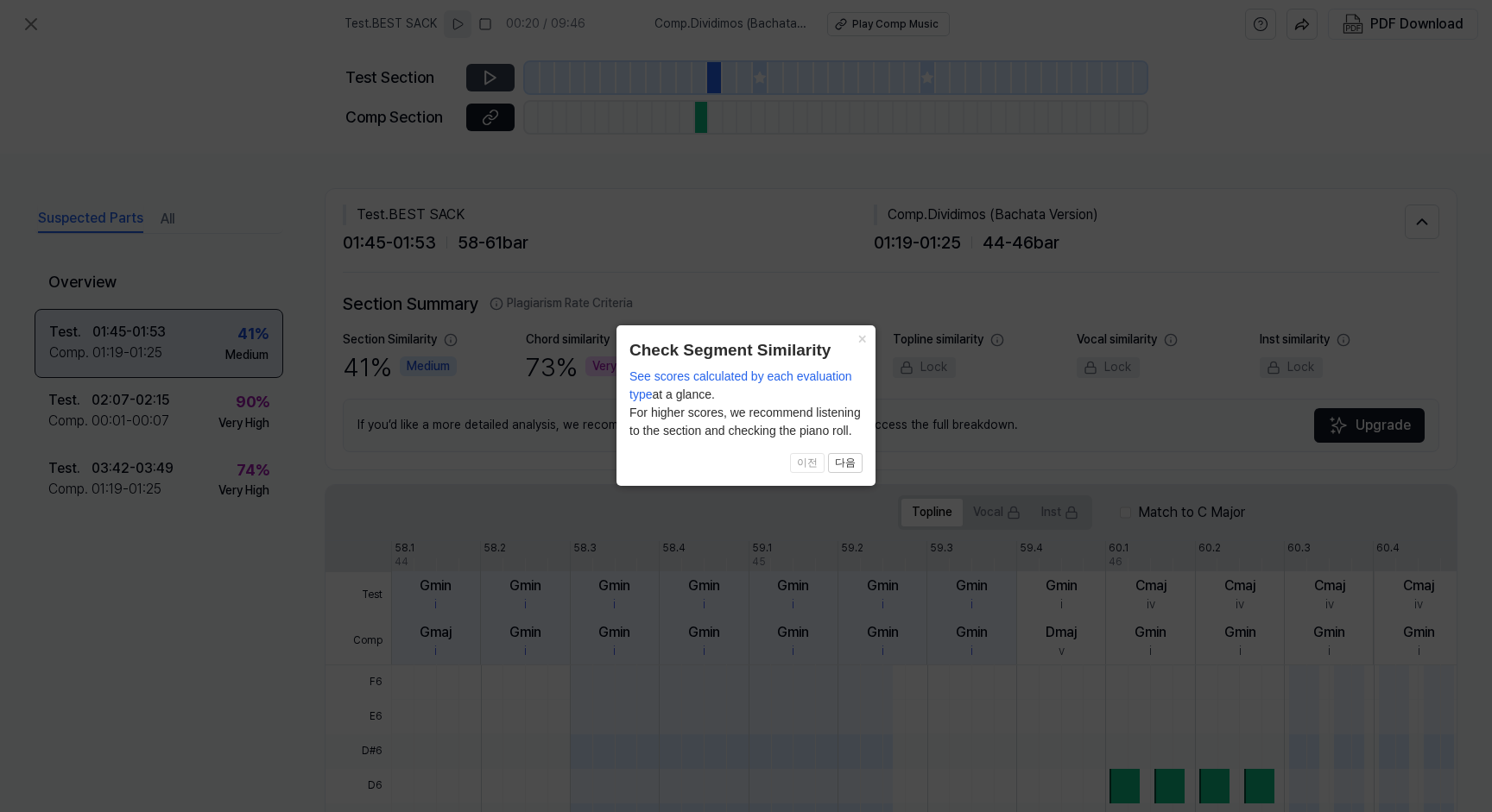
scroll to position [0, 0]
click at [858, 340] on button "×" at bounding box center [861, 337] width 28 height 24
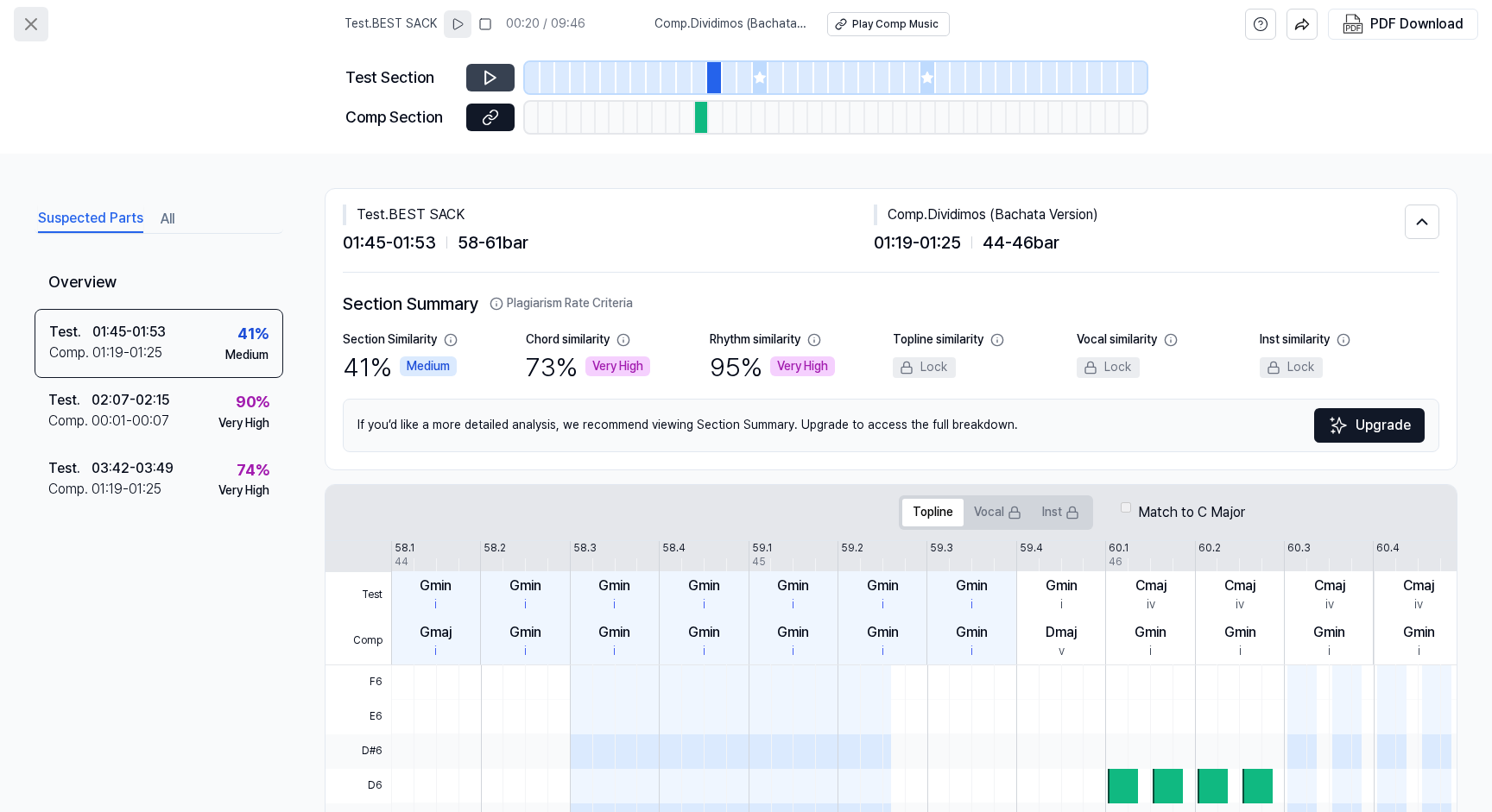
click at [32, 32] on icon at bounding box center [30, 23] width 21 height 21
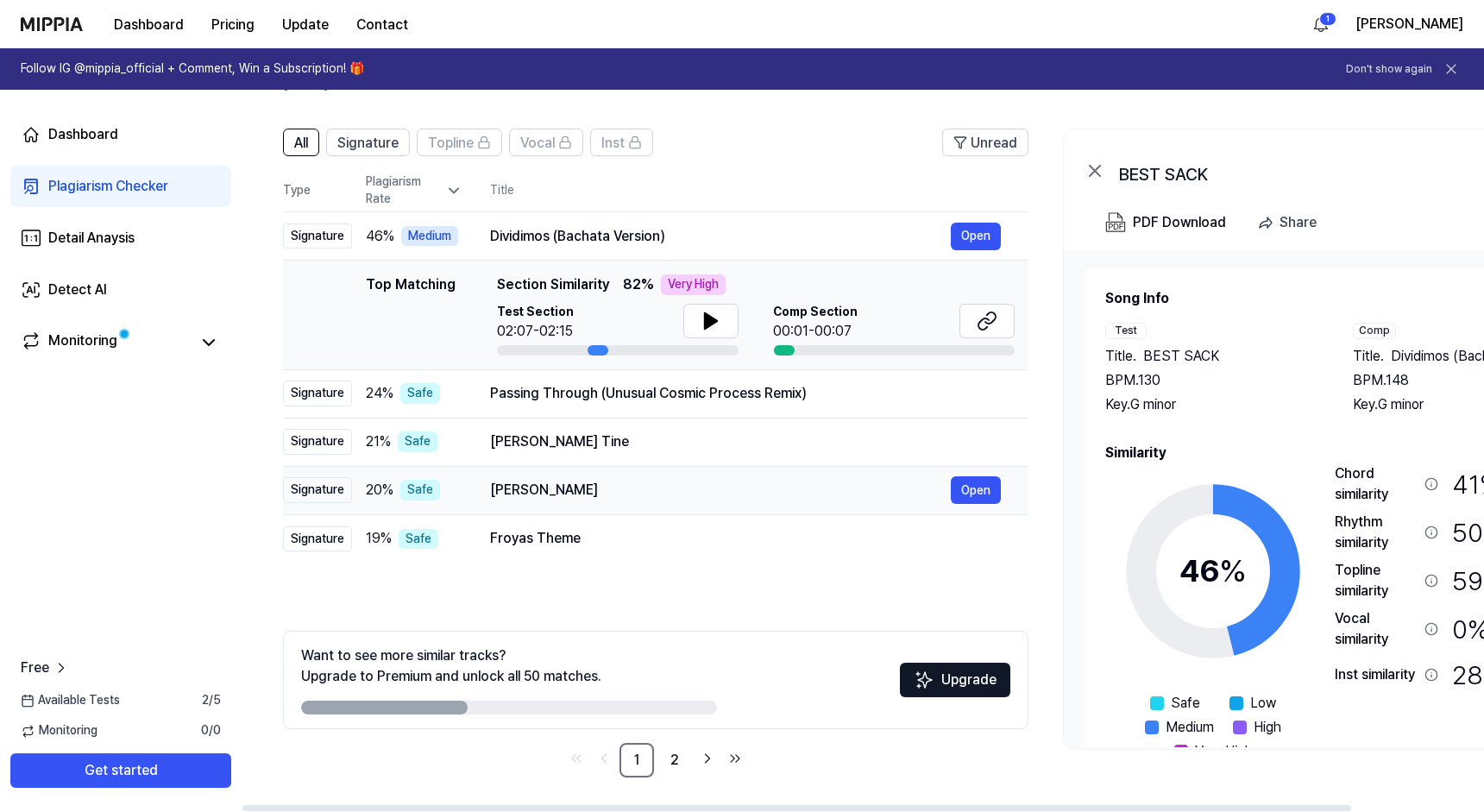
scroll to position [99, 0]
click at [671, 767] on link "2" at bounding box center [675, 760] width 35 height 35
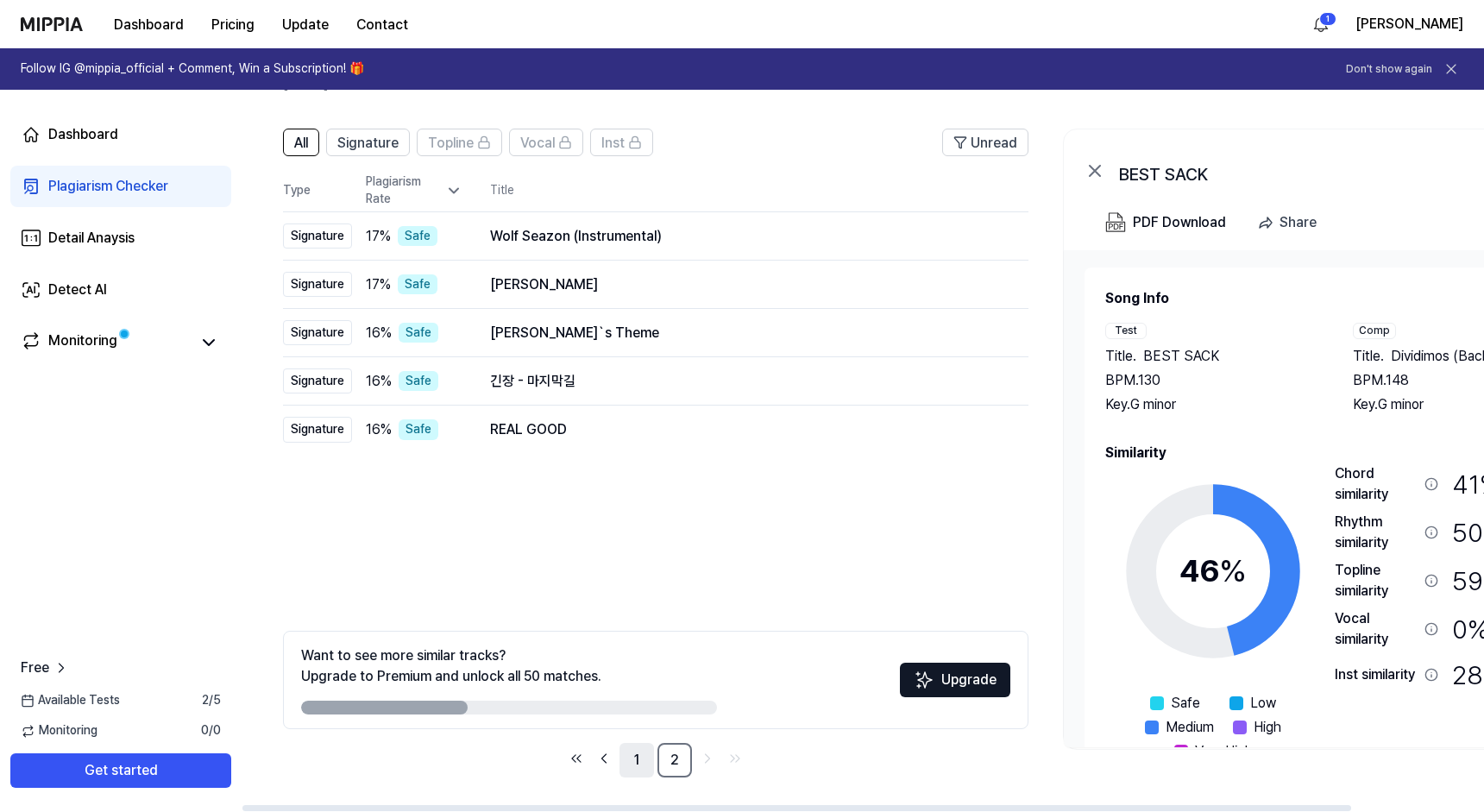
click at [634, 764] on link "1" at bounding box center [636, 760] width 35 height 35
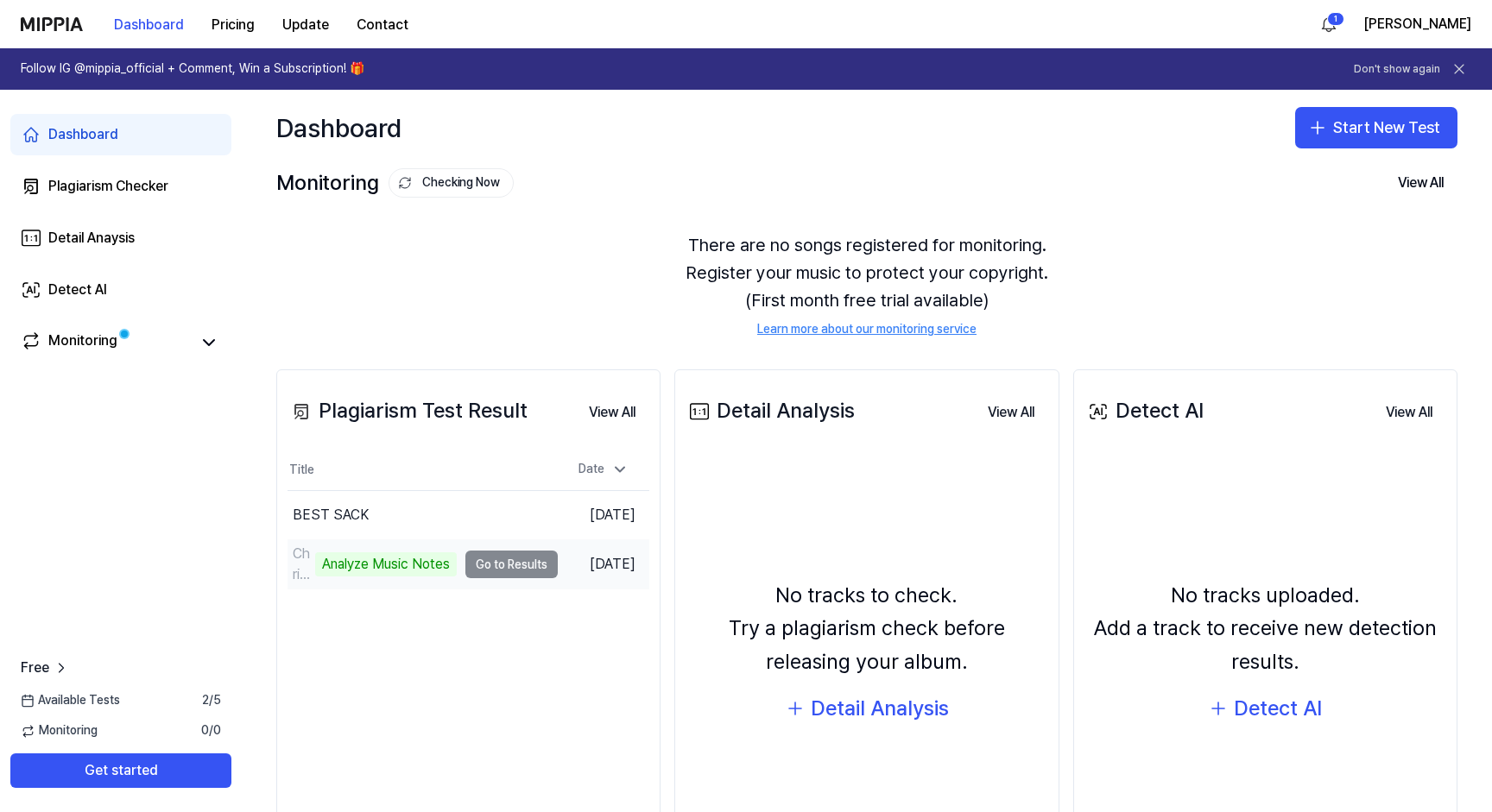
click at [498, 570] on td "Christmas is by [PERSON_NAME] Analyze Music Notes Go to Results" at bounding box center [422, 564] width 270 height 48
click at [420, 563] on div "Analyze Music Notes" at bounding box center [385, 564] width 142 height 24
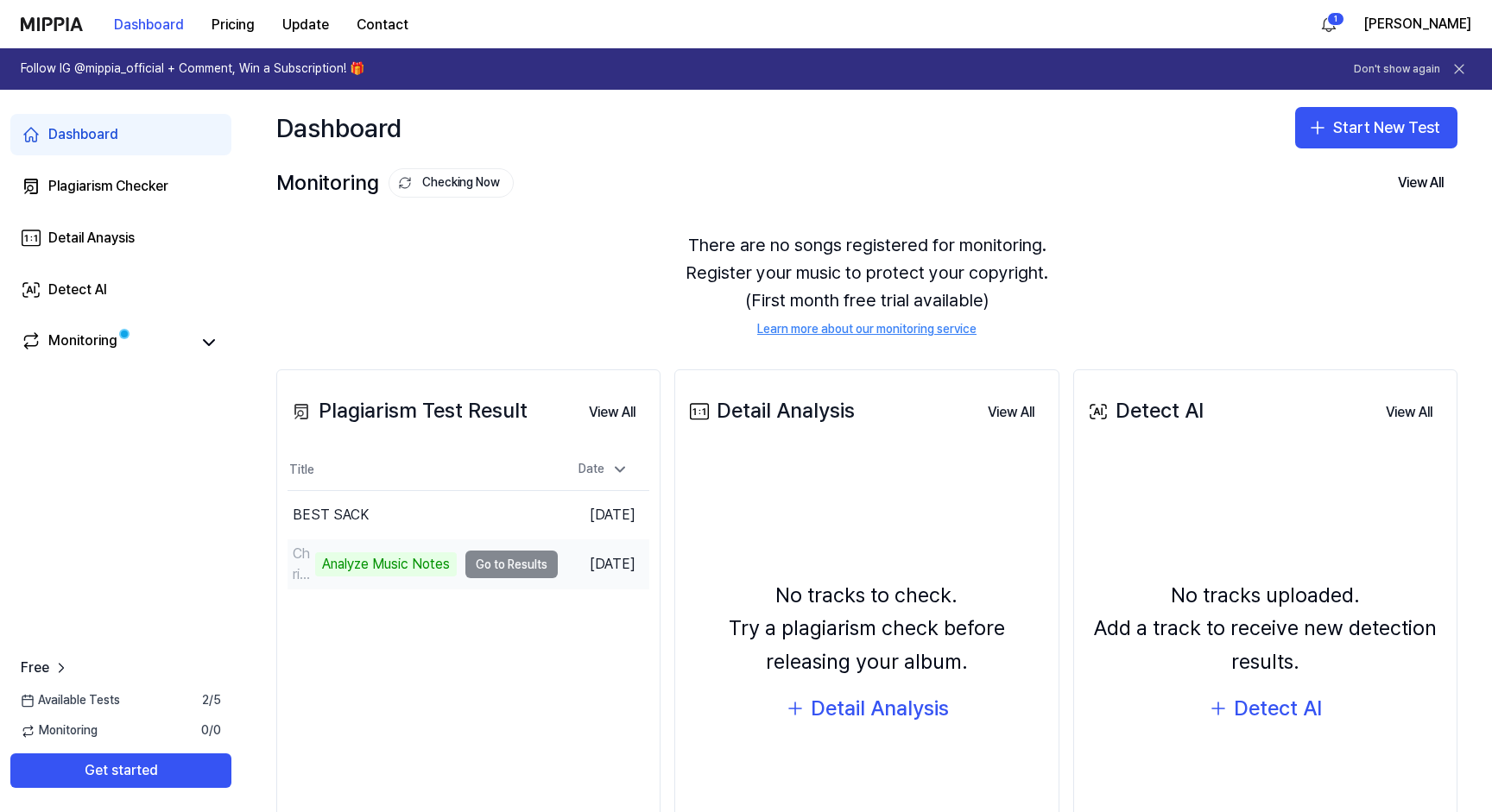
click at [498, 564] on td "Christmas is by [PERSON_NAME] Analyze Music Notes Go to Results" at bounding box center [422, 564] width 270 height 48
click at [595, 562] on td "[DATE]" at bounding box center [603, 564] width 92 height 49
click at [319, 586] on div "Christmas is by [PERSON_NAME] Analyze Music Notes" at bounding box center [372, 564] width 169 height 48
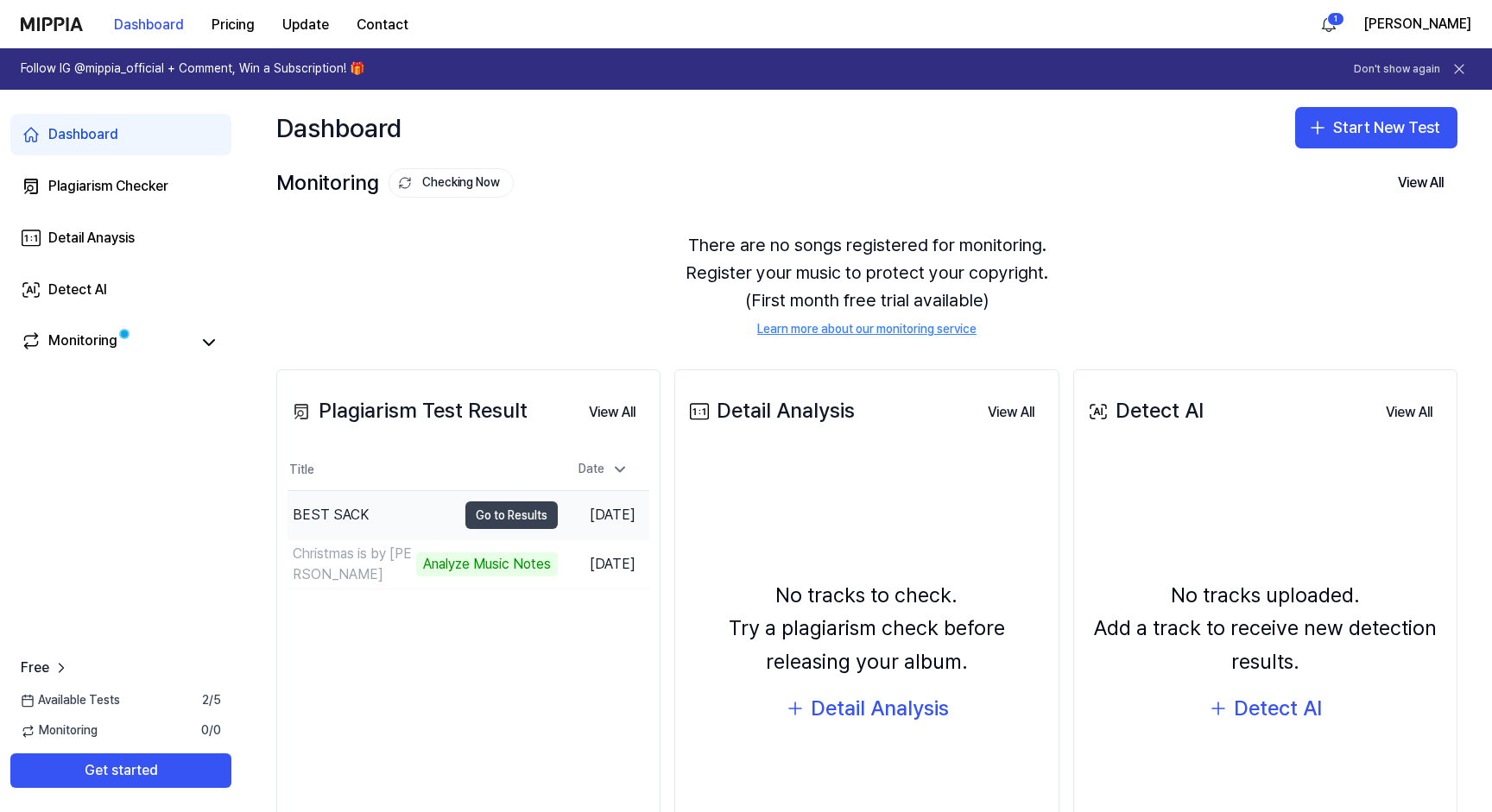
click at [492, 522] on button "Go to Results" at bounding box center [512, 514] width 93 height 28
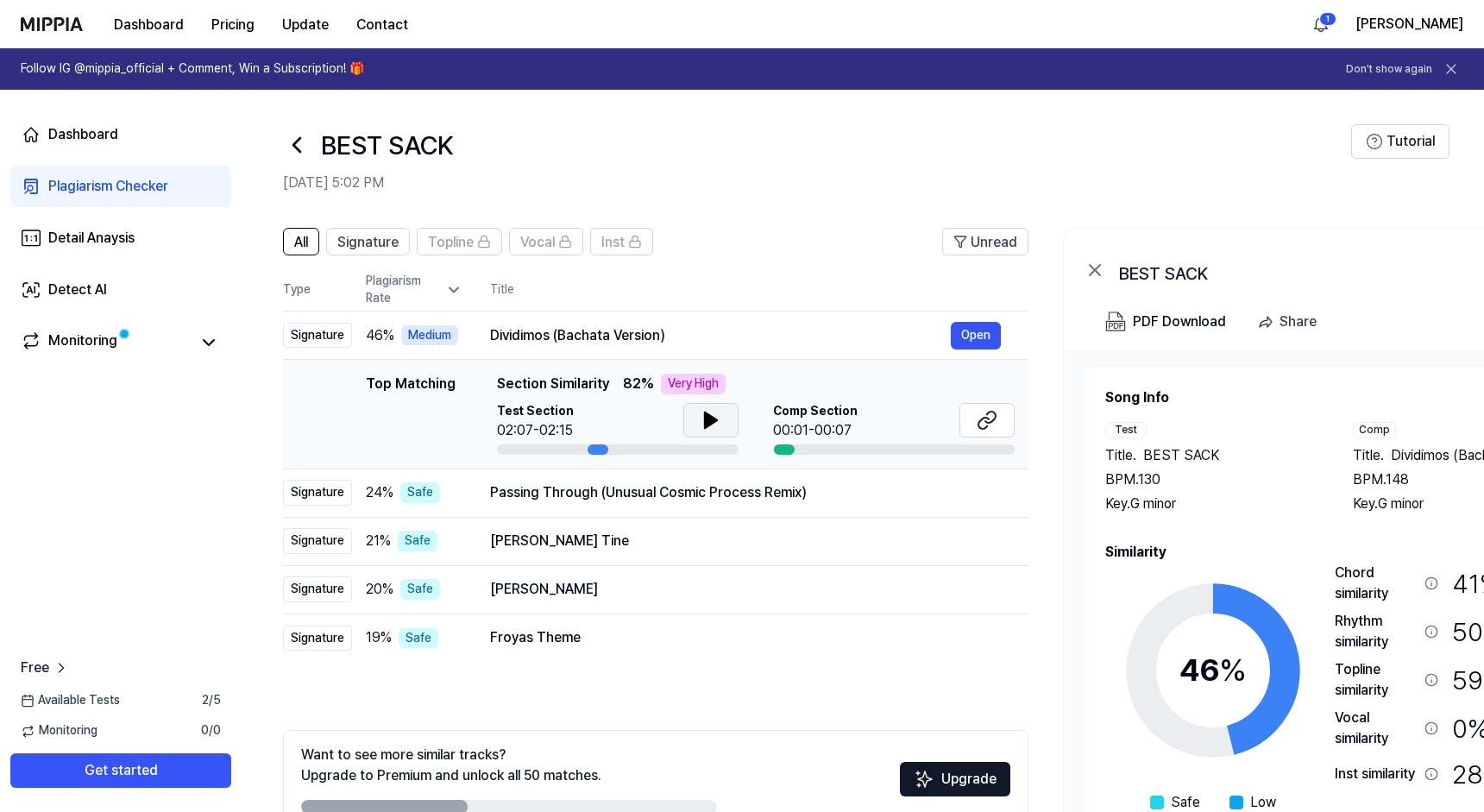
click at [723, 420] on button at bounding box center [711, 420] width 55 height 35
click at [708, 422] on icon at bounding box center [711, 420] width 12 height 15
click at [804, 421] on div "00:01-00:07" at bounding box center [815, 430] width 85 height 21
drag, startPoint x: 780, startPoint y: 449, endPoint x: 816, endPoint y: 449, distance: 36.0
click at [816, 449] on div at bounding box center [893, 450] width 242 height 11
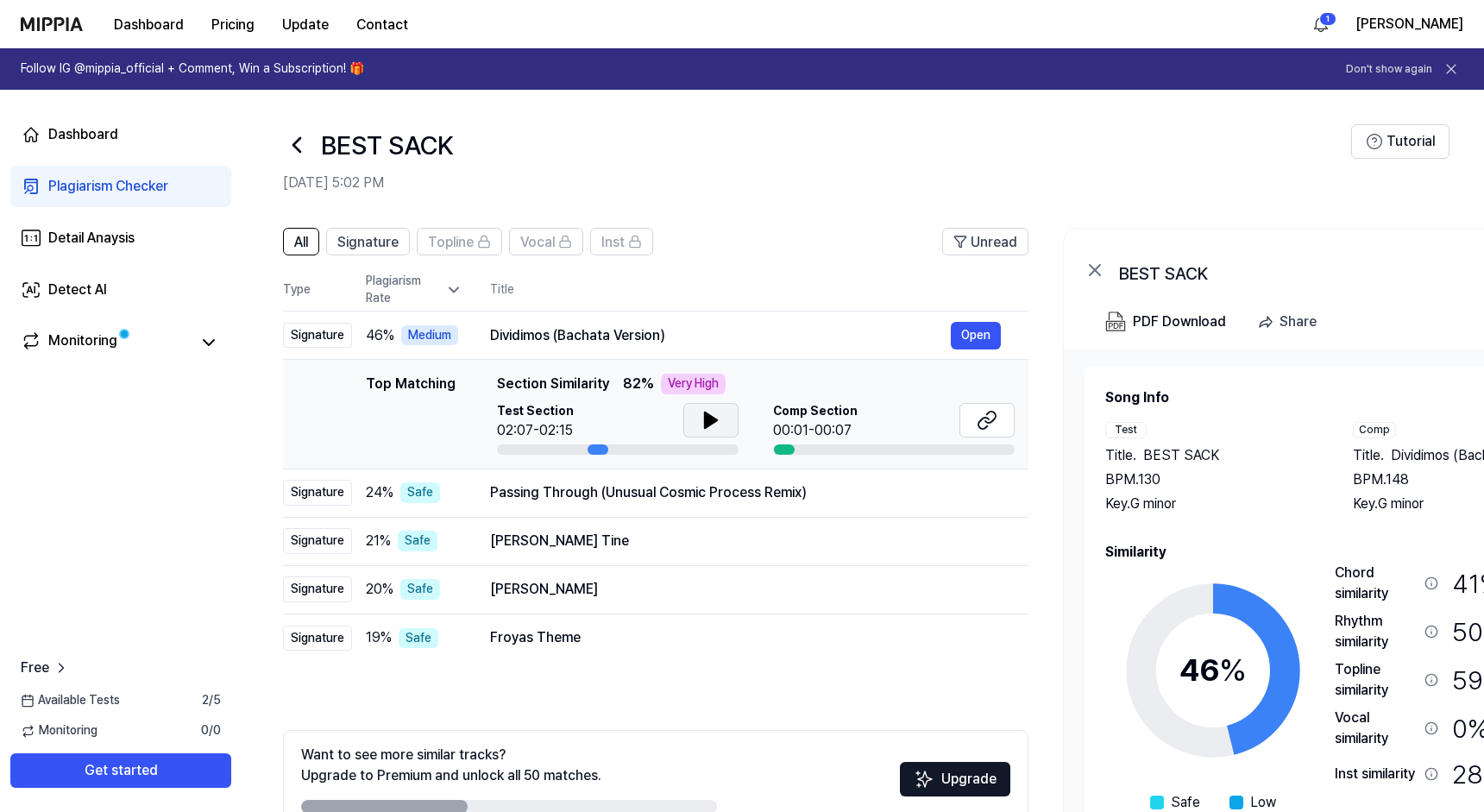
click at [714, 422] on icon at bounding box center [711, 420] width 12 height 15
click at [717, 503] on div "Passing Through (Unusual Cosmic Process Remix) Open" at bounding box center [745, 492] width 511 height 28
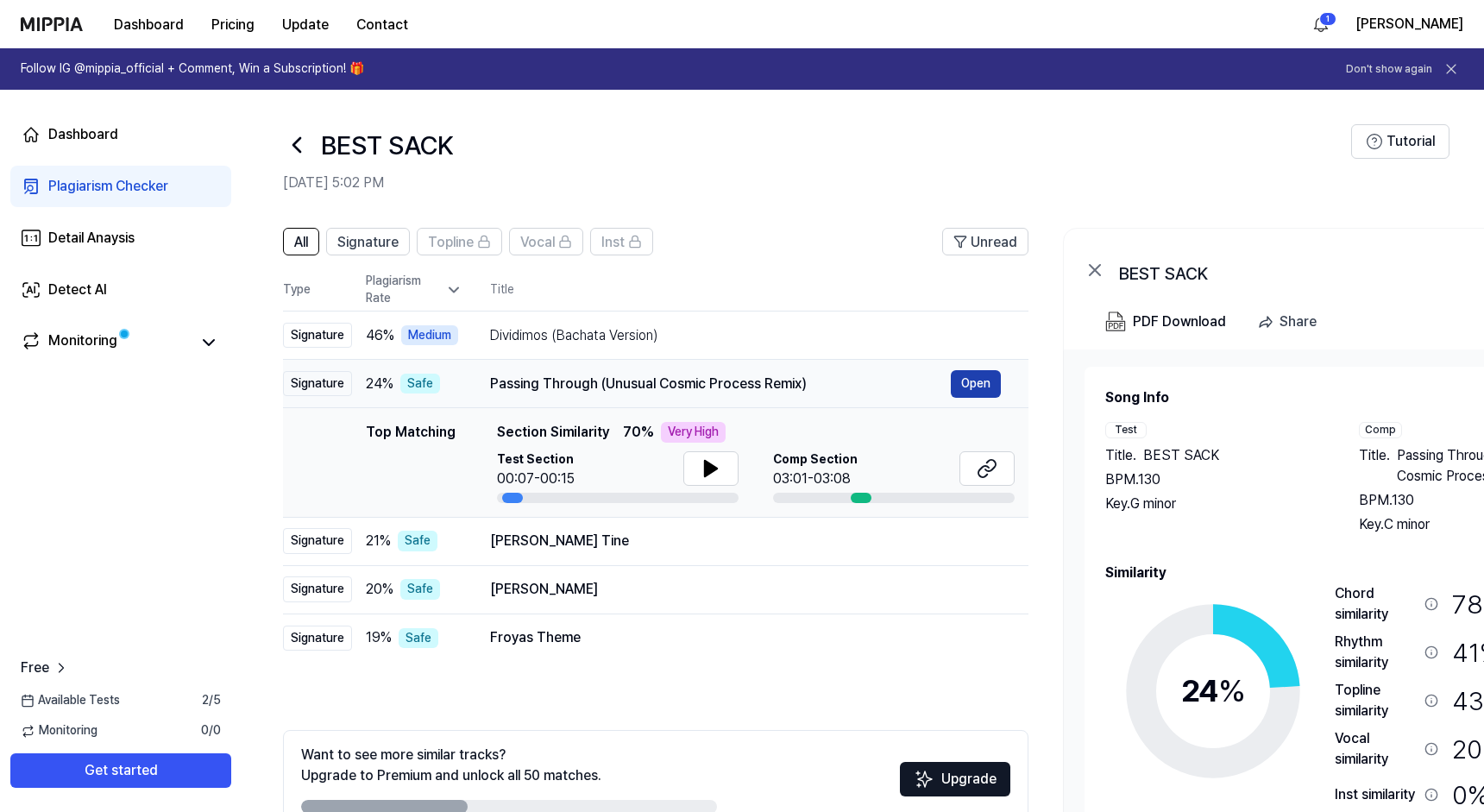
click at [971, 375] on button "Open" at bounding box center [976, 383] width 50 height 28
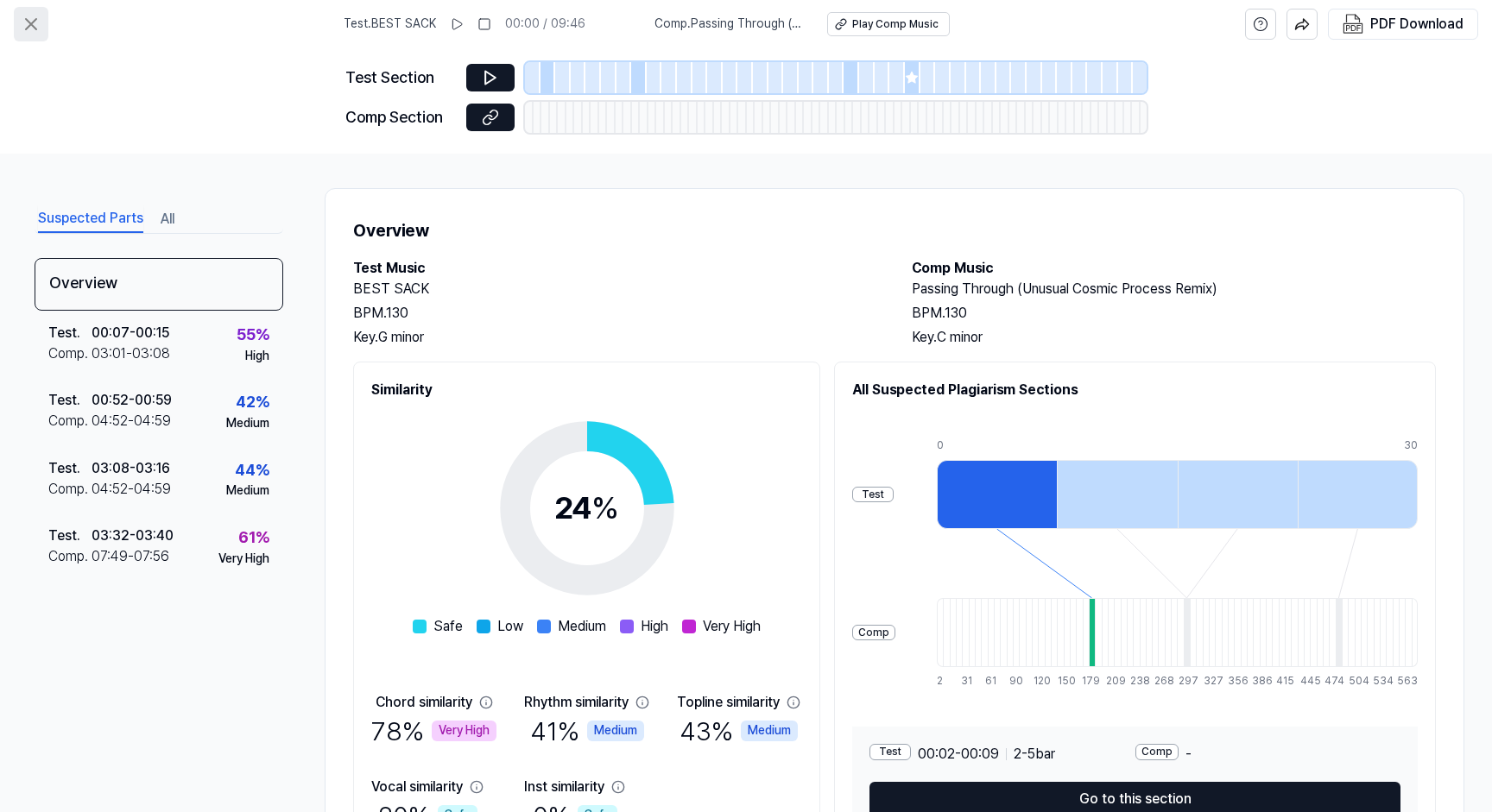
click at [34, 28] on icon at bounding box center [31, 24] width 11 height 11
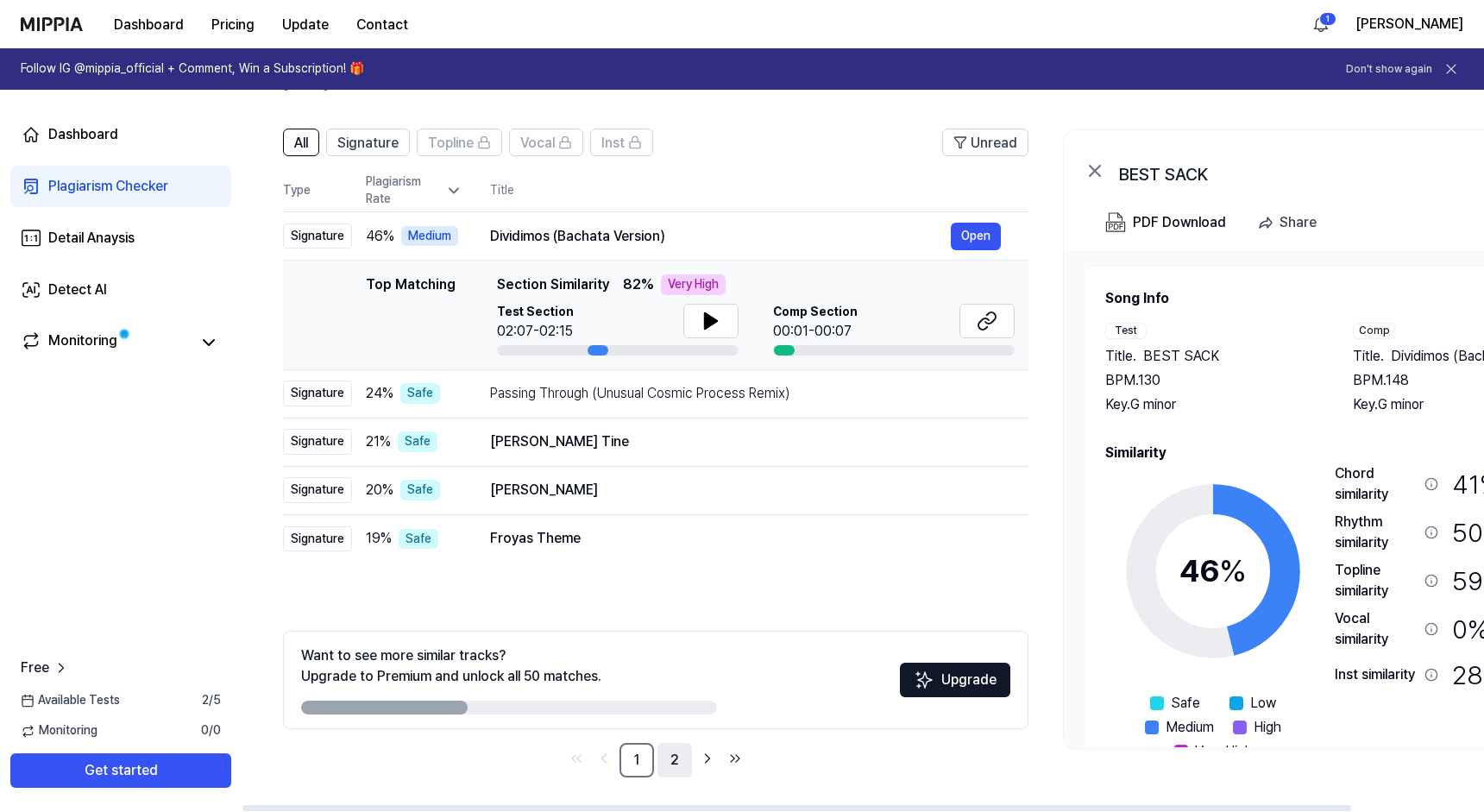
scroll to position [99, 0]
click at [676, 766] on link "2" at bounding box center [675, 760] width 35 height 35
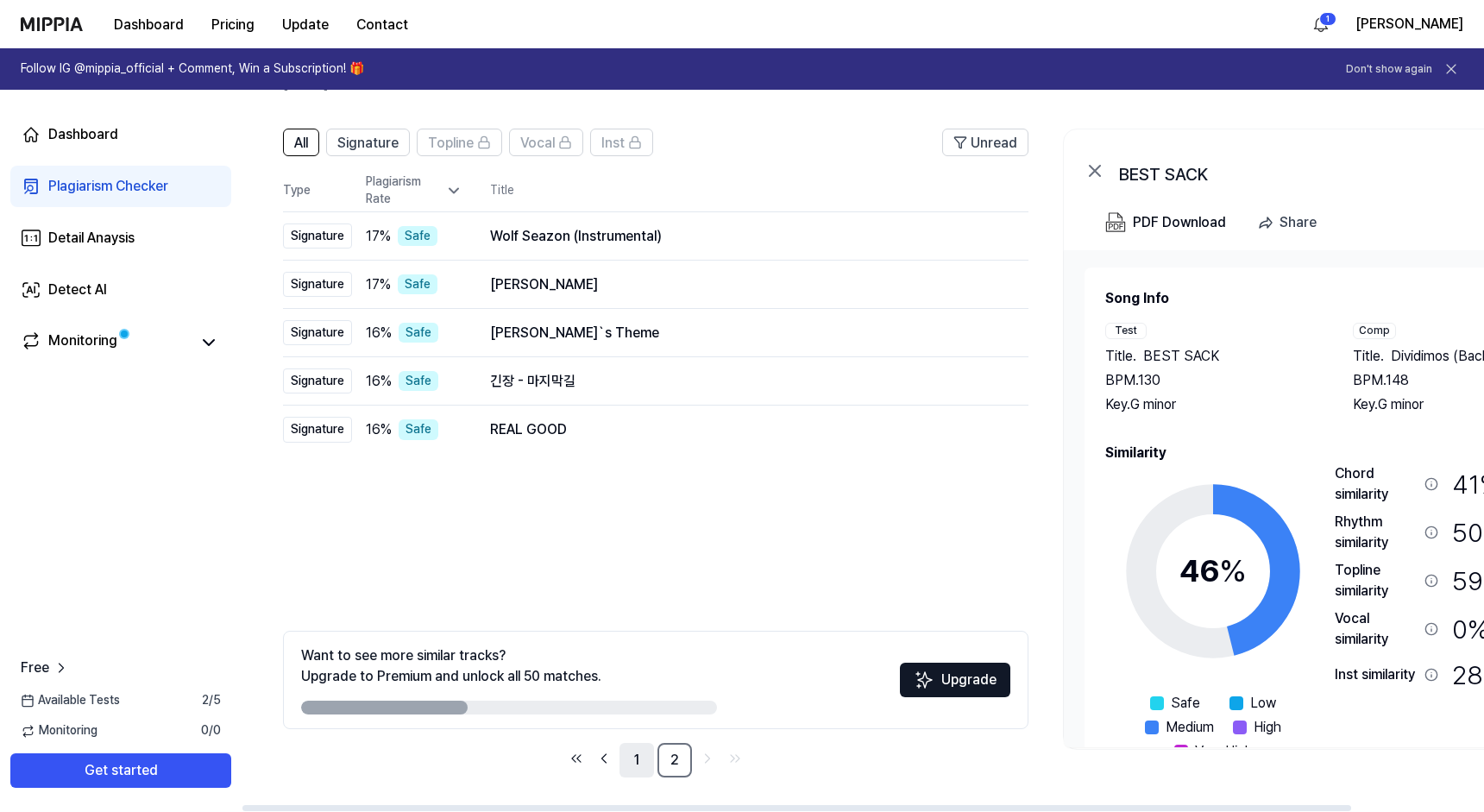
click at [627, 760] on link "1" at bounding box center [636, 760] width 35 height 35
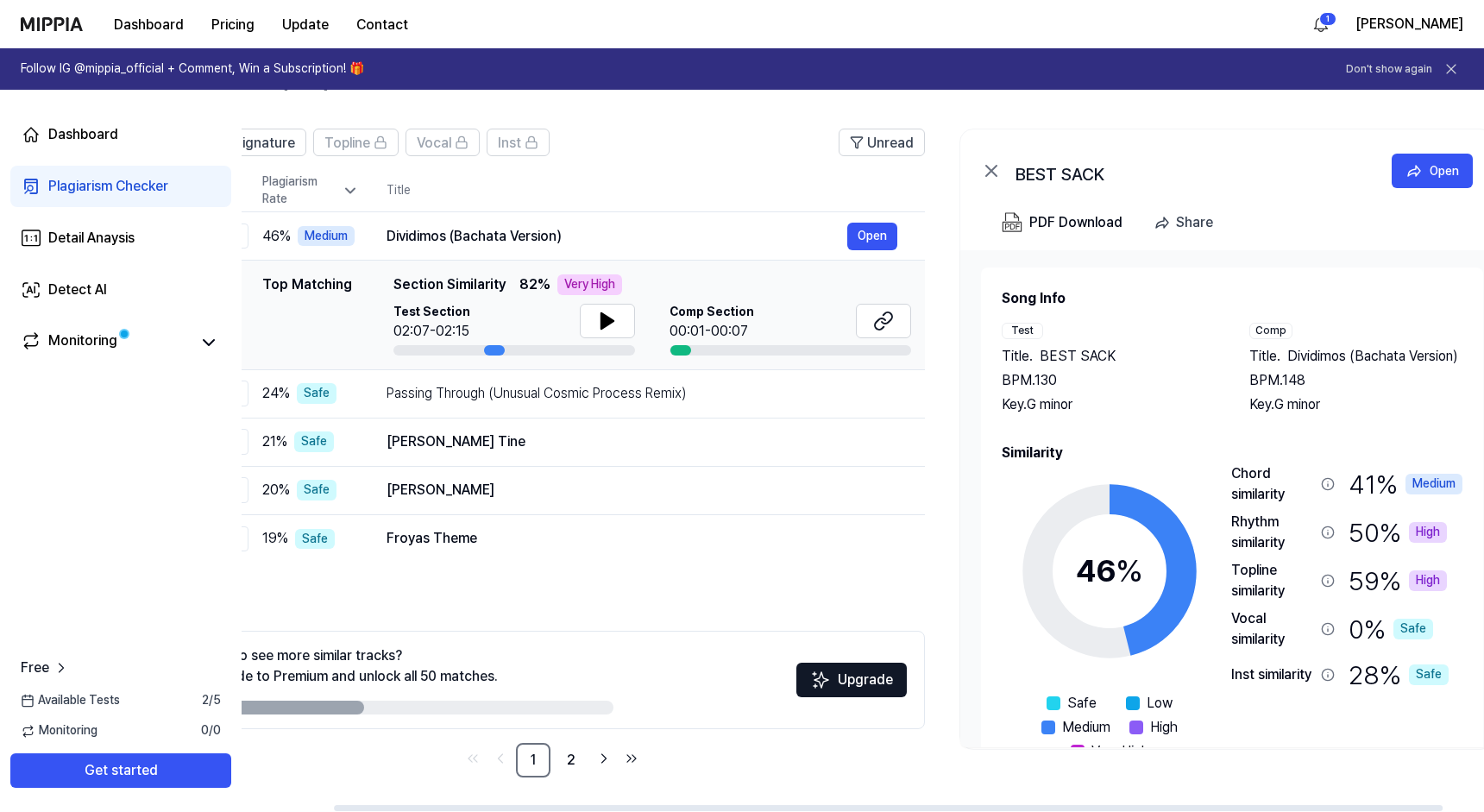
scroll to position [0, 102]
click at [1328, 578] on icon at bounding box center [1328, 580] width 13 height 13
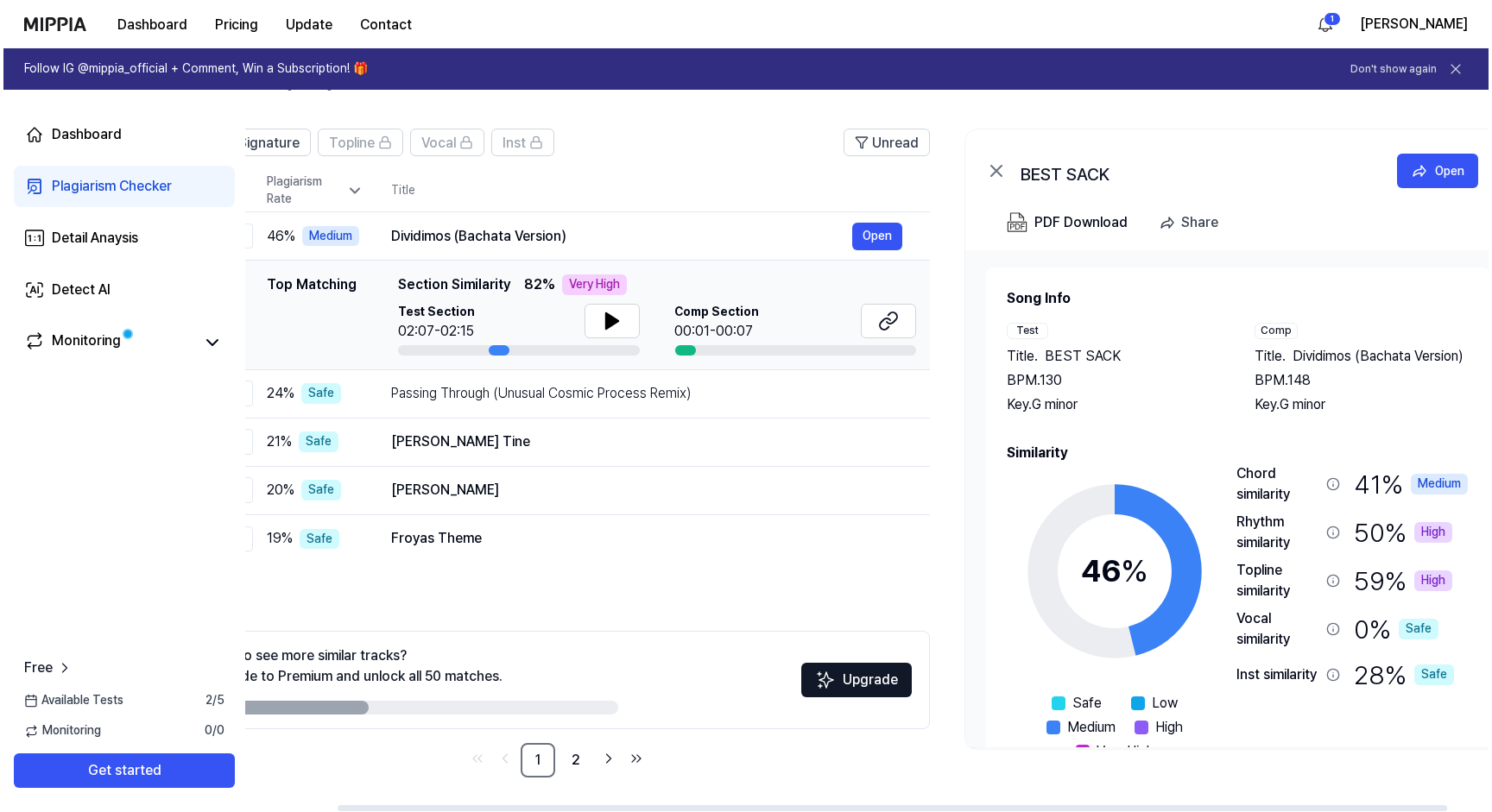
scroll to position [0, 0]
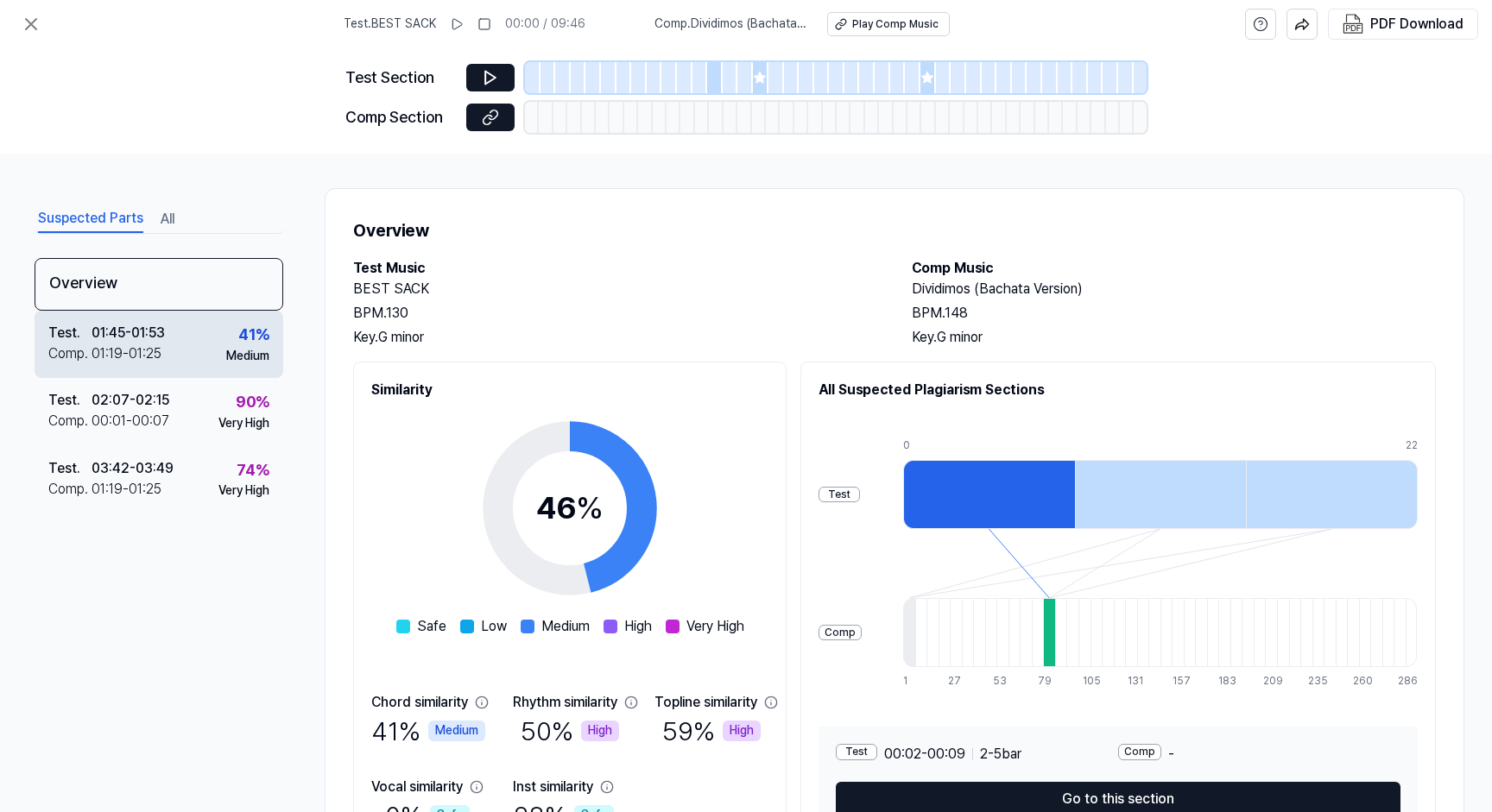
click at [227, 334] on div "41 % Medium" at bounding box center [248, 343] width 43 height 41
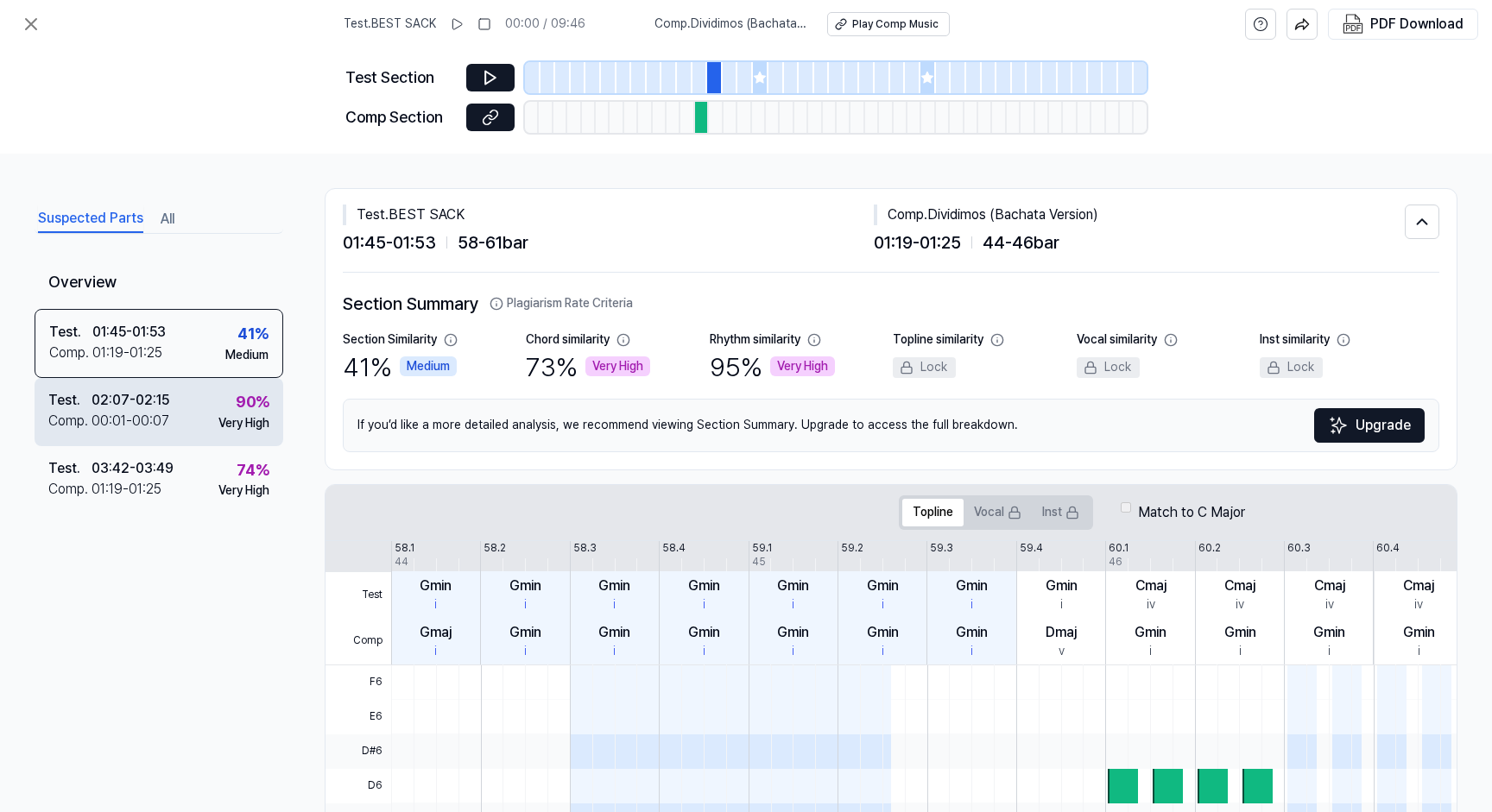
click at [203, 391] on div "Test . 02:07 - 02:15 Comp . 00:01 - 00:07 90 % Very High" at bounding box center [159, 412] width 249 height 68
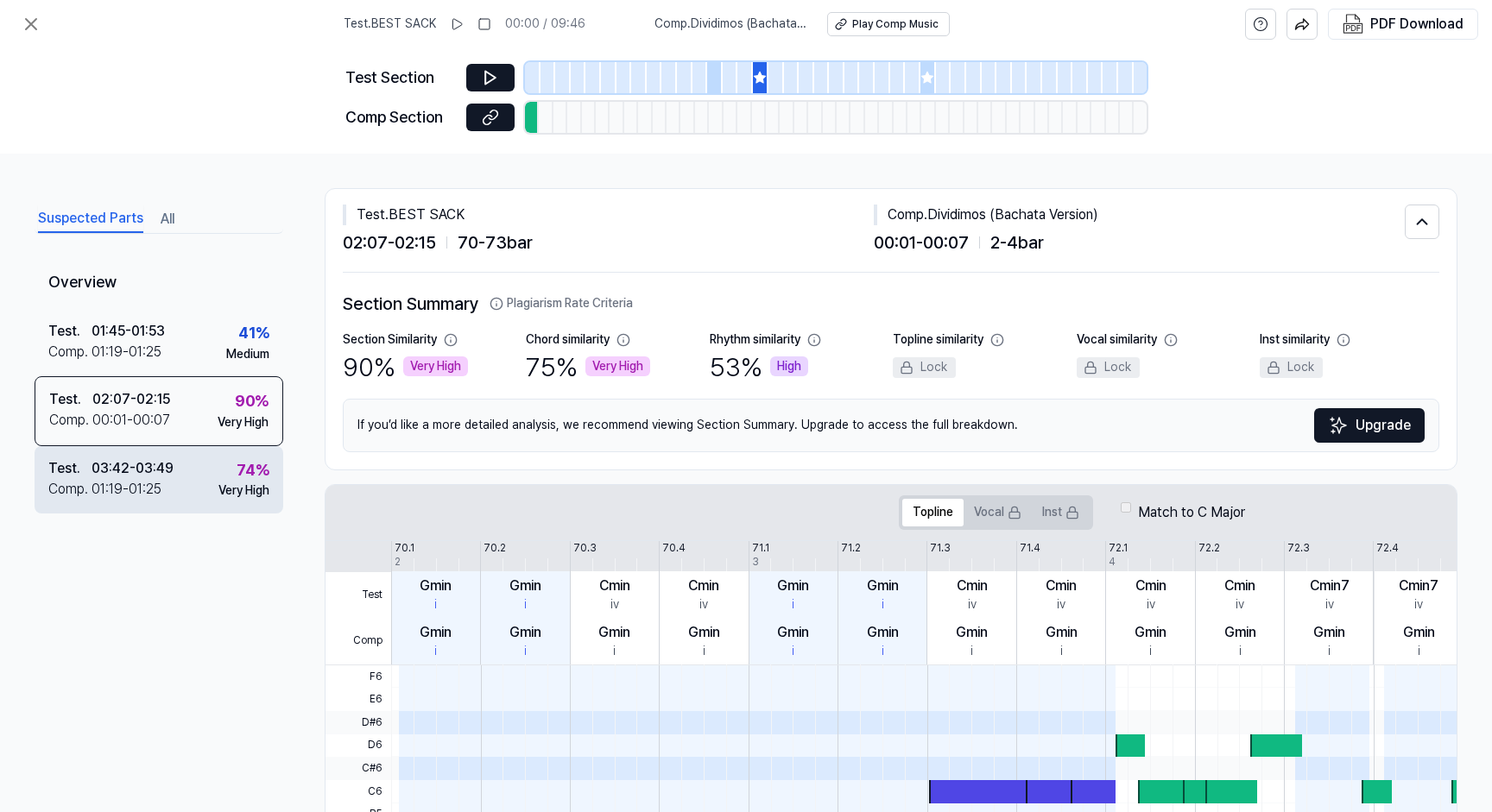
click at [204, 464] on div "Test . 03:42 - 03:49 Comp . 01:19 - 01:25 74 % Very High" at bounding box center [159, 480] width 249 height 68
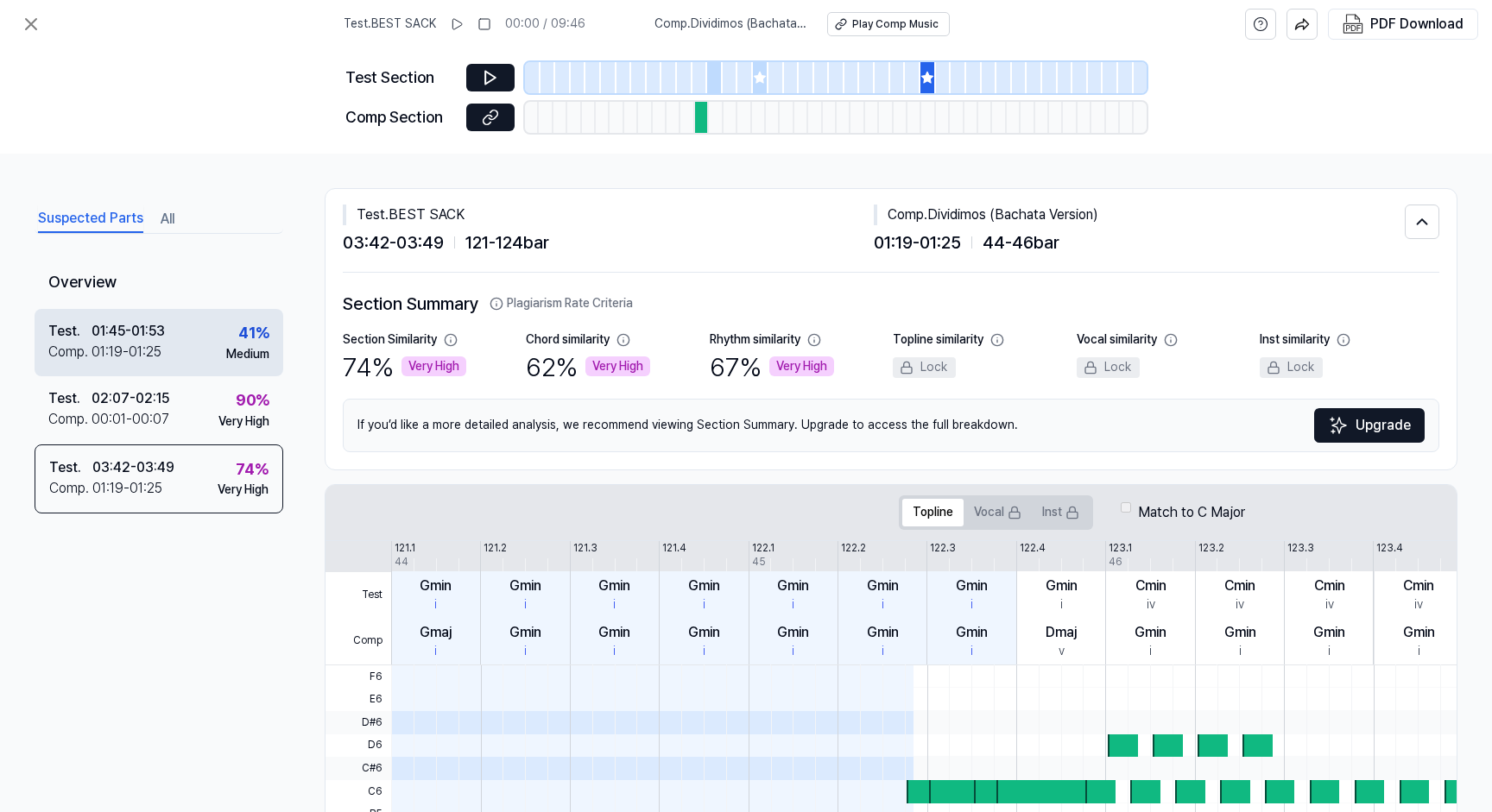
click at [205, 348] on div "Test . 01:45 - 01:53 Comp . 01:19 - 01:25 41 % Medium" at bounding box center [159, 343] width 249 height 68
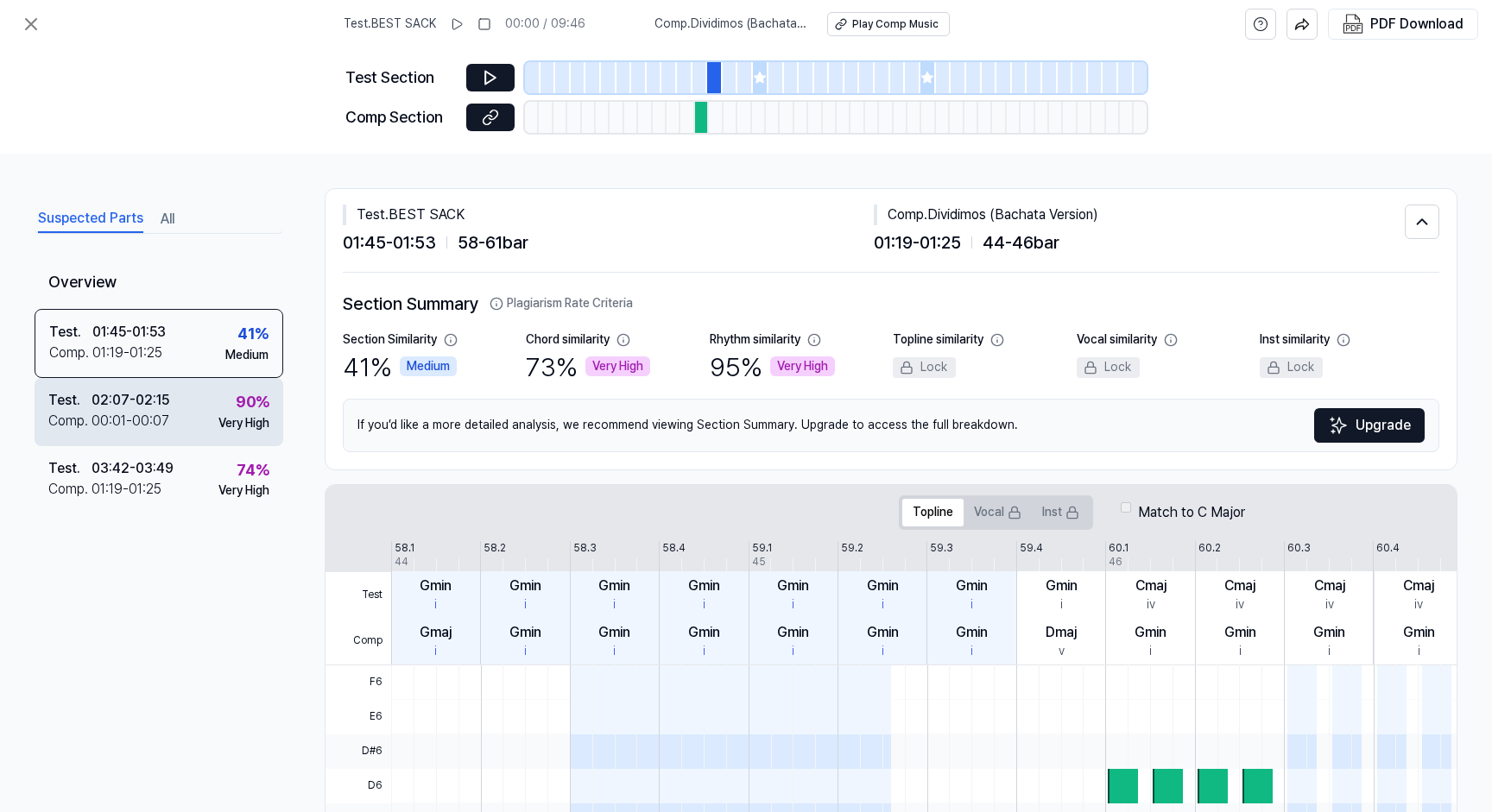
click at [223, 411] on div "90 % Very High" at bounding box center [243, 411] width 51 height 41
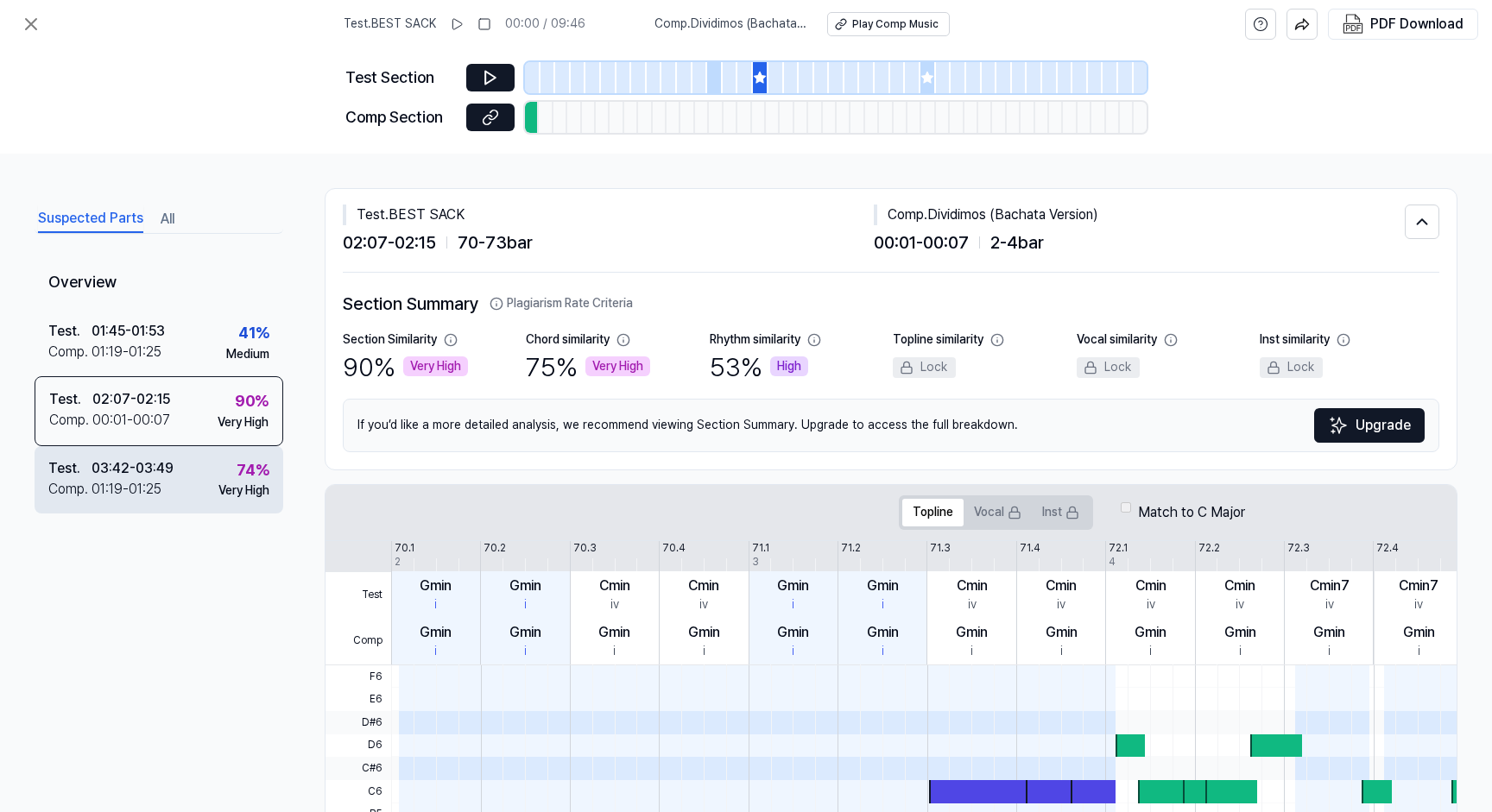
click at [207, 463] on div "Test . 03:42 - 03:49 Comp . 01:19 - 01:25 74 % Very High" at bounding box center [159, 480] width 249 height 68
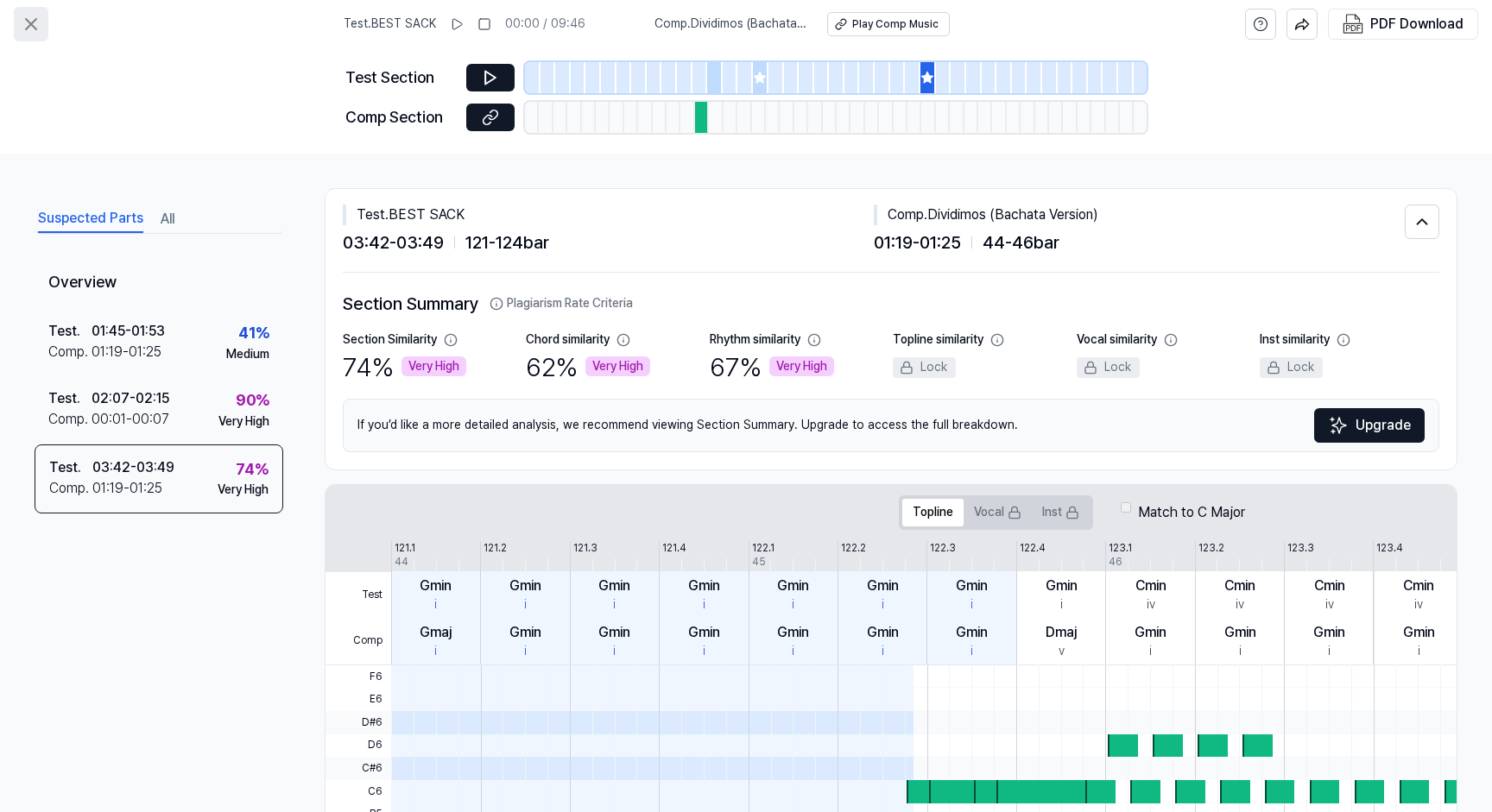
click at [37, 28] on icon at bounding box center [30, 23] width 21 height 21
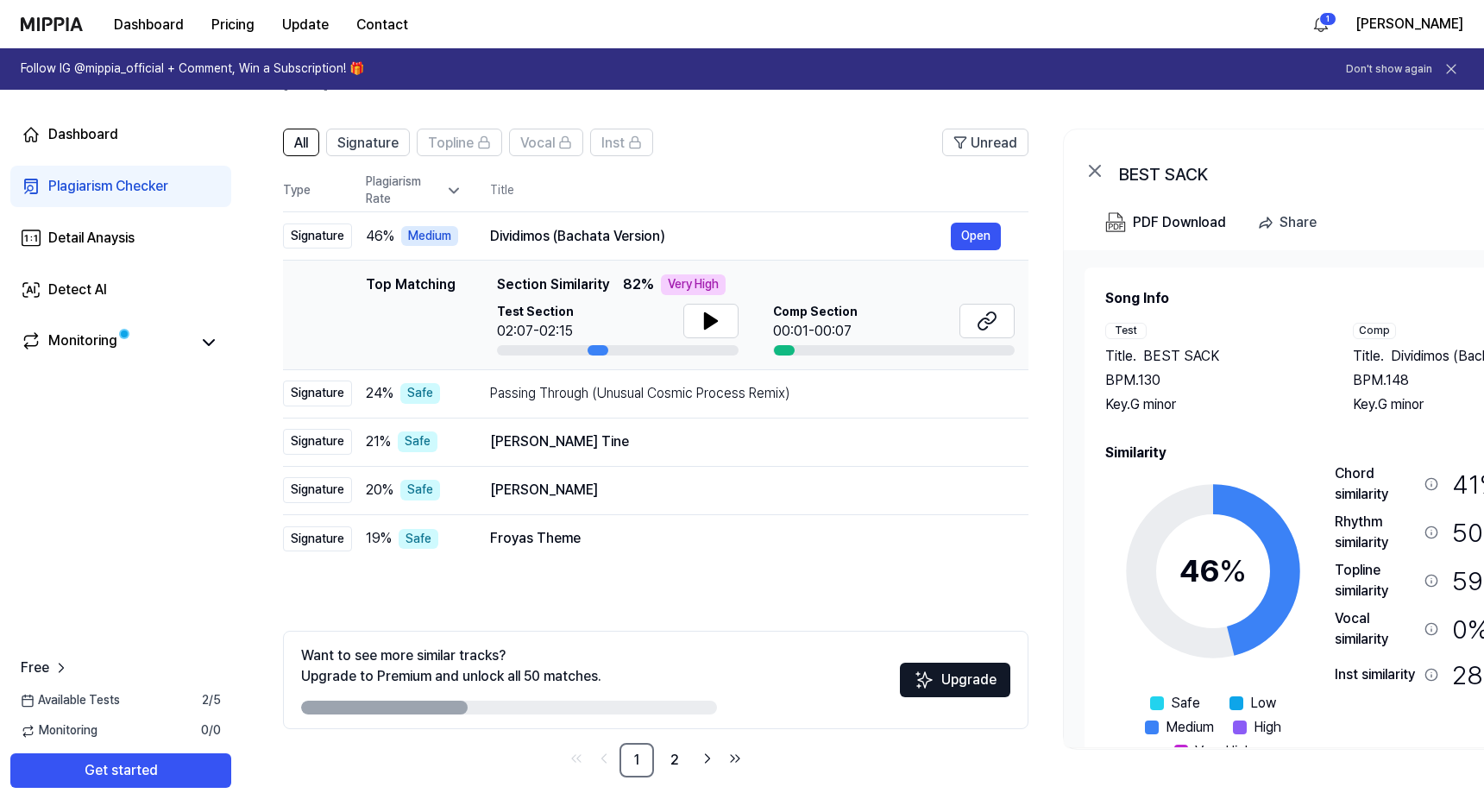
click at [1454, 66] on icon at bounding box center [1451, 69] width 17 height 17
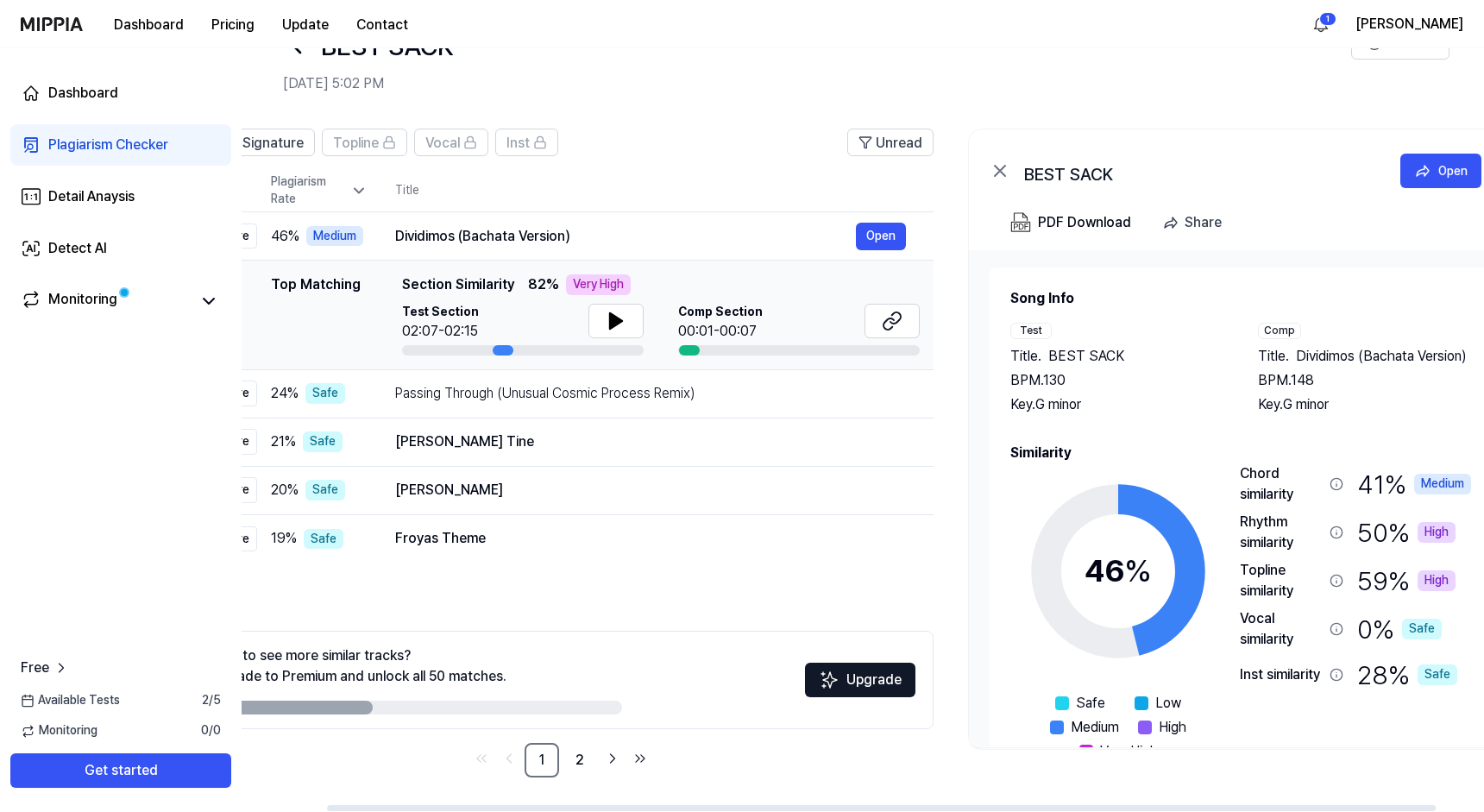
scroll to position [0, 94]
click at [1318, 802] on div "All Signature Topline Vocal Inst Unread All Signature Topline Vocal Inst Type P…" at bounding box center [843, 462] width 1391 height 701
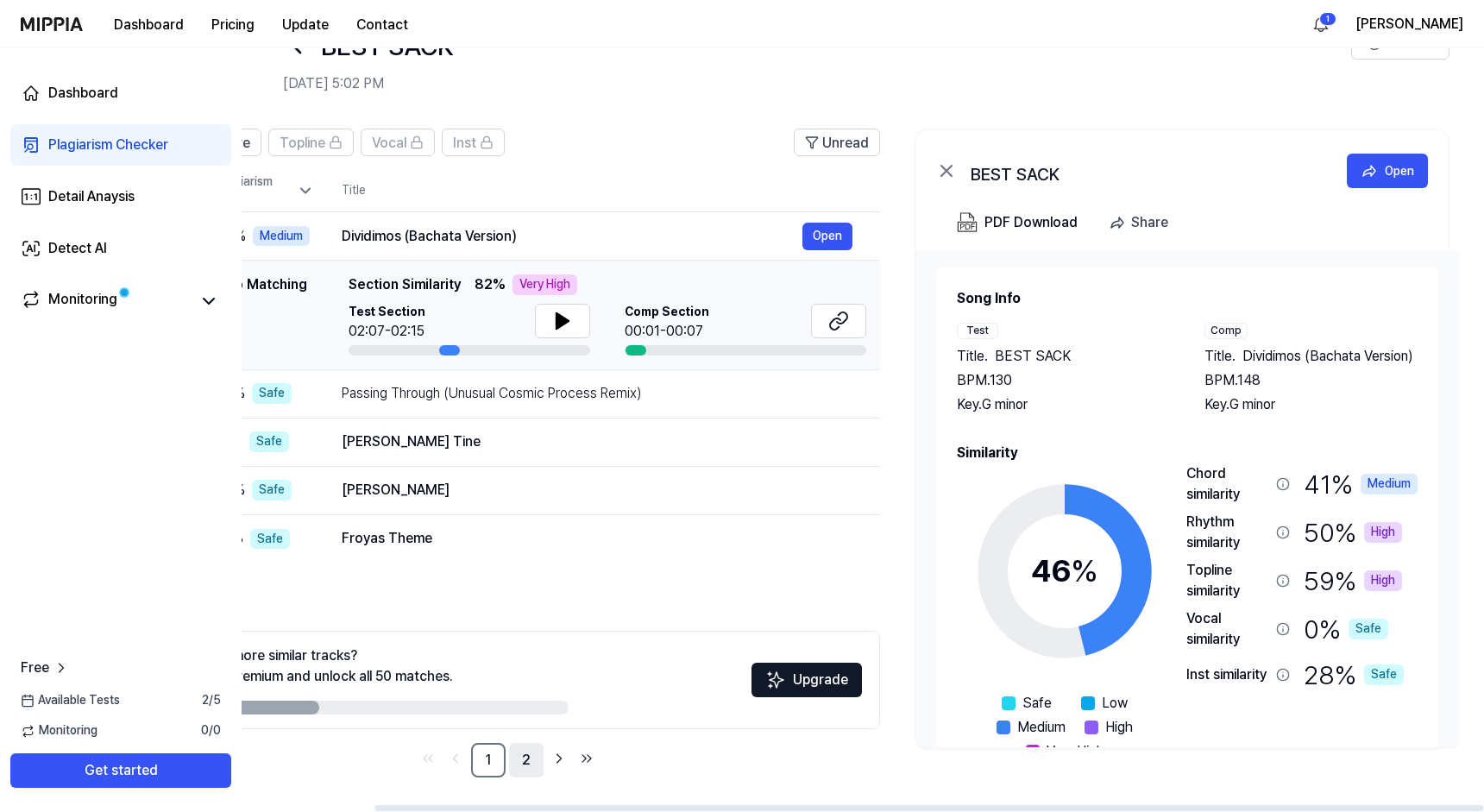
scroll to position [58, 0]
click at [529, 767] on link "2" at bounding box center [526, 760] width 35 height 35
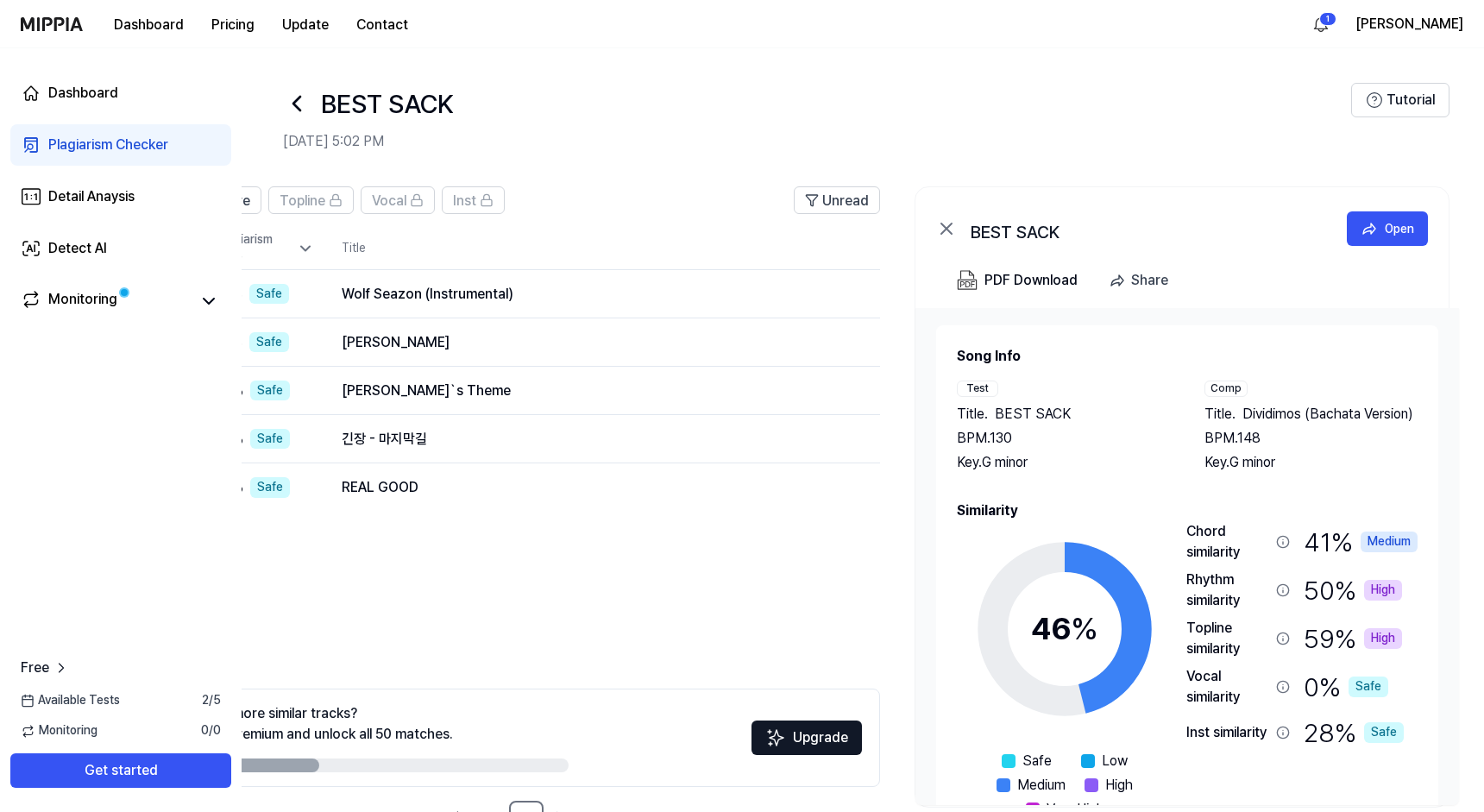
scroll to position [0, 0]
click at [125, 767] on button "Get started" at bounding box center [121, 770] width 221 height 35
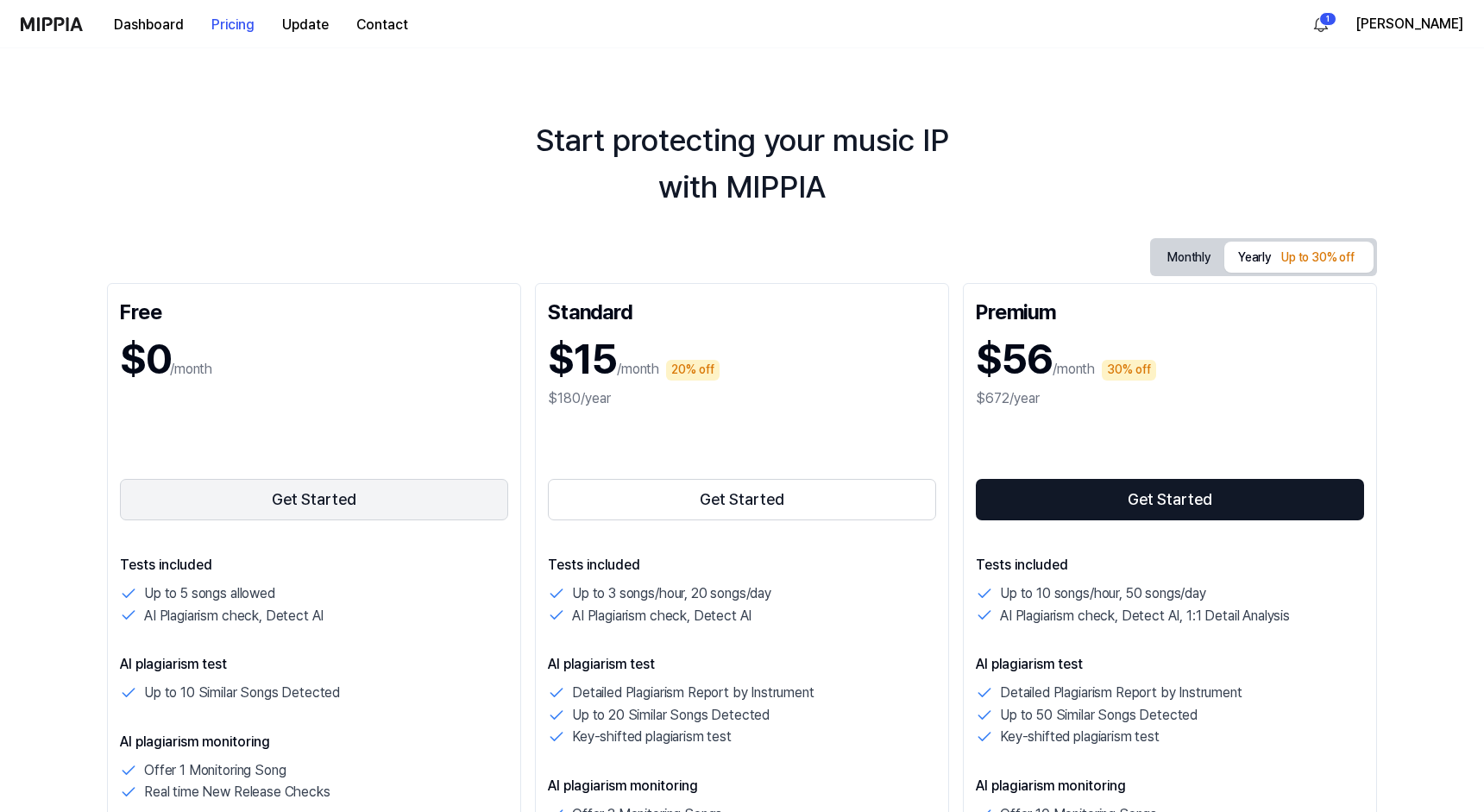
click at [240, 501] on button "Get Started" at bounding box center [315, 499] width 389 height 41
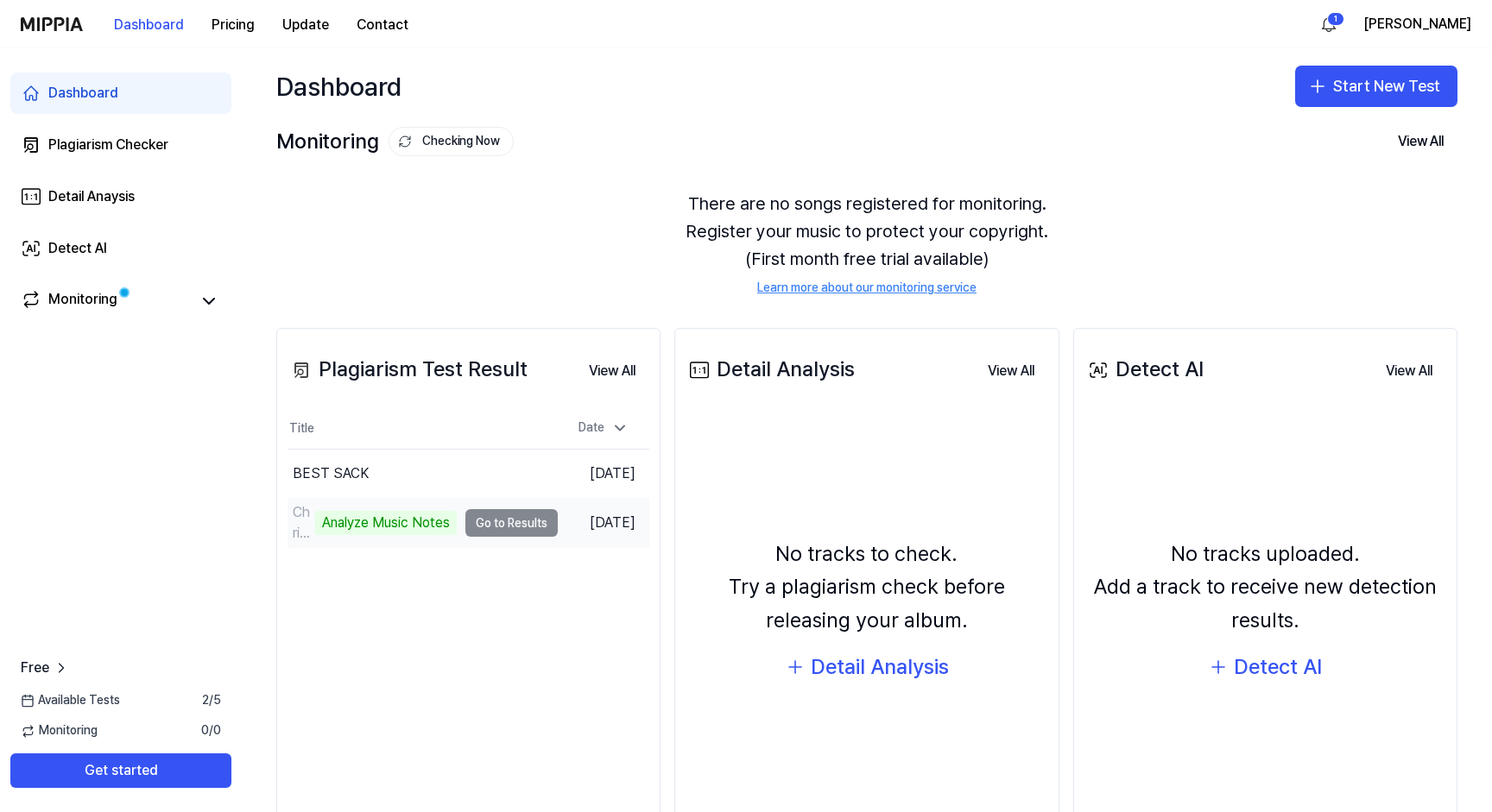
click at [380, 520] on div "Analyze Music Notes" at bounding box center [385, 522] width 142 height 24
click at [1314, 91] on icon "button" at bounding box center [1317, 86] width 21 height 21
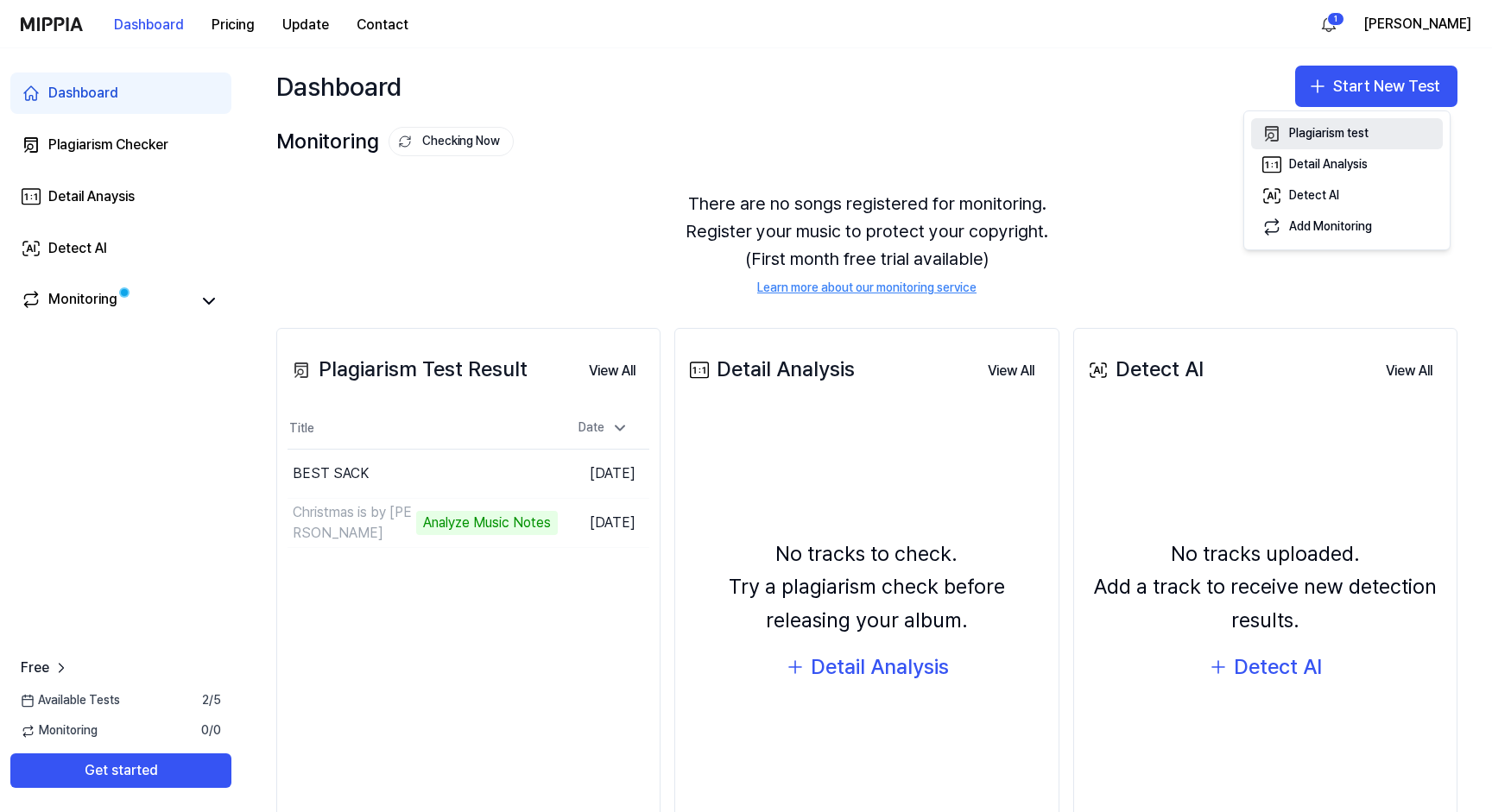
click at [1317, 138] on div "Plagiarism test" at bounding box center [1328, 133] width 79 height 17
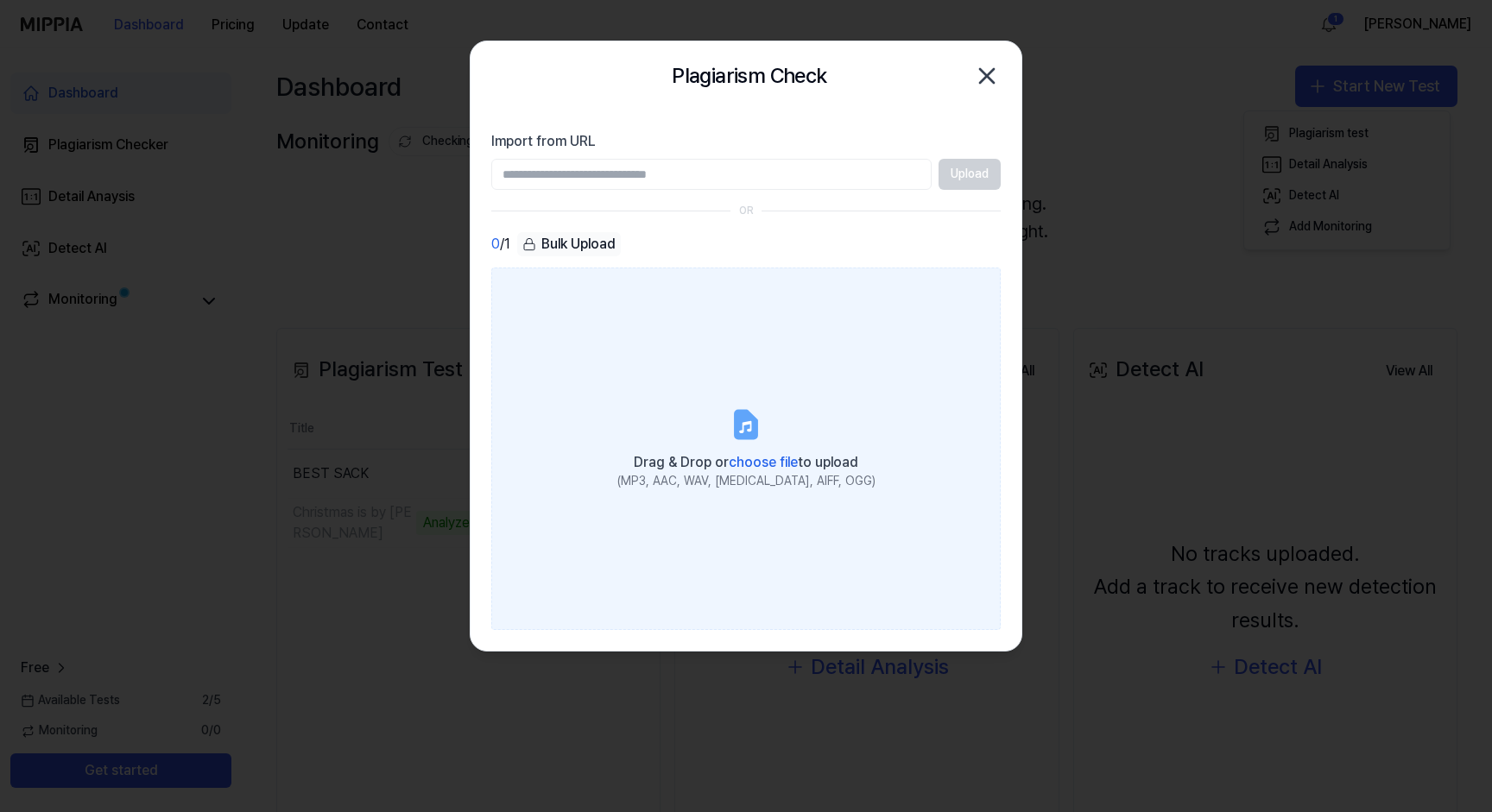
click at [762, 464] on span "choose file" at bounding box center [762, 462] width 69 height 16
click at [0, 0] on input "Drag & Drop or choose file to upload (MP3, AAC, WAV, [MEDICAL_DATA], AIFF, OGG)" at bounding box center [0, 0] width 0 height 0
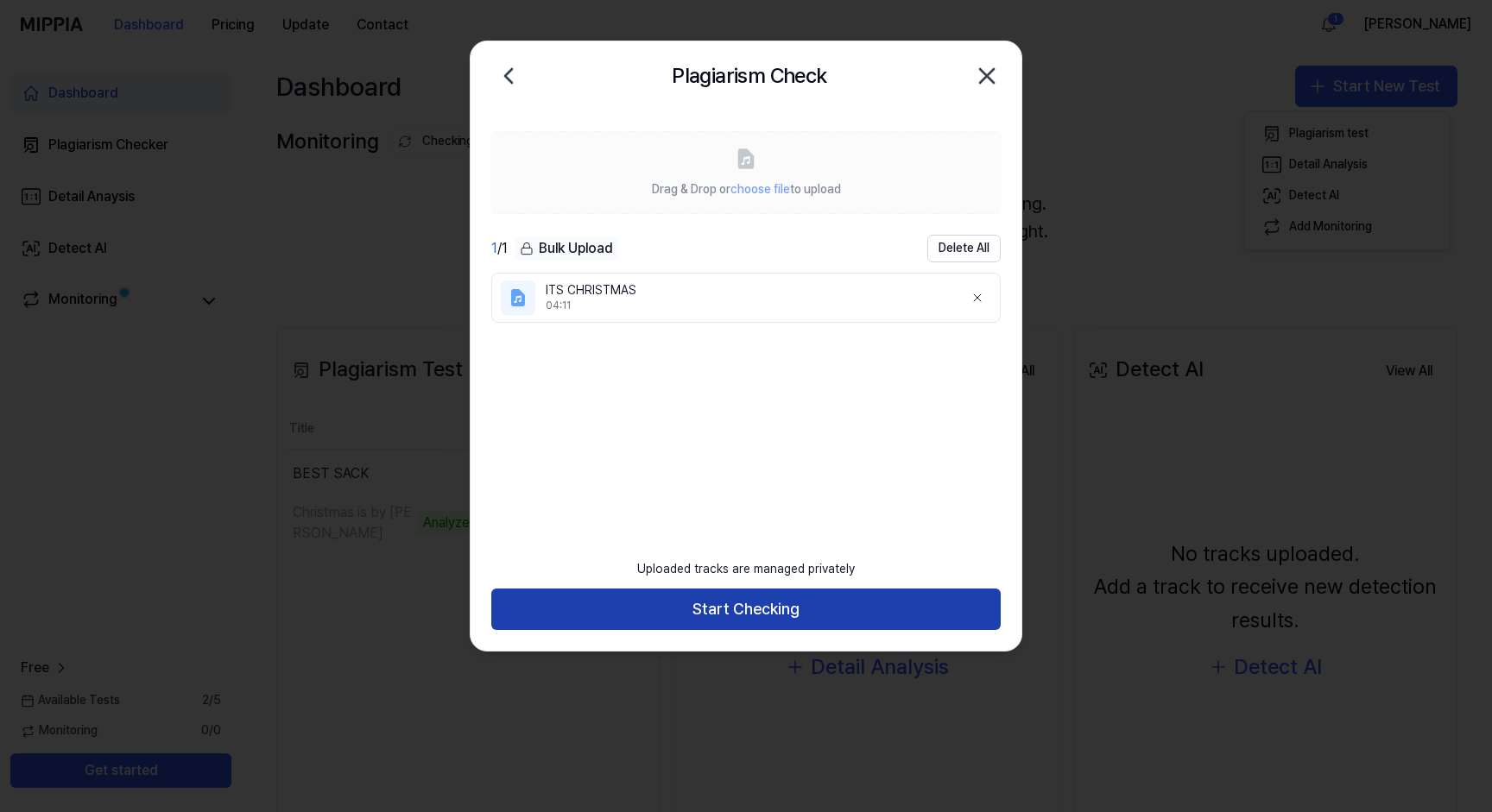
click at [821, 619] on button "Start Checking" at bounding box center [746, 609] width 509 height 41
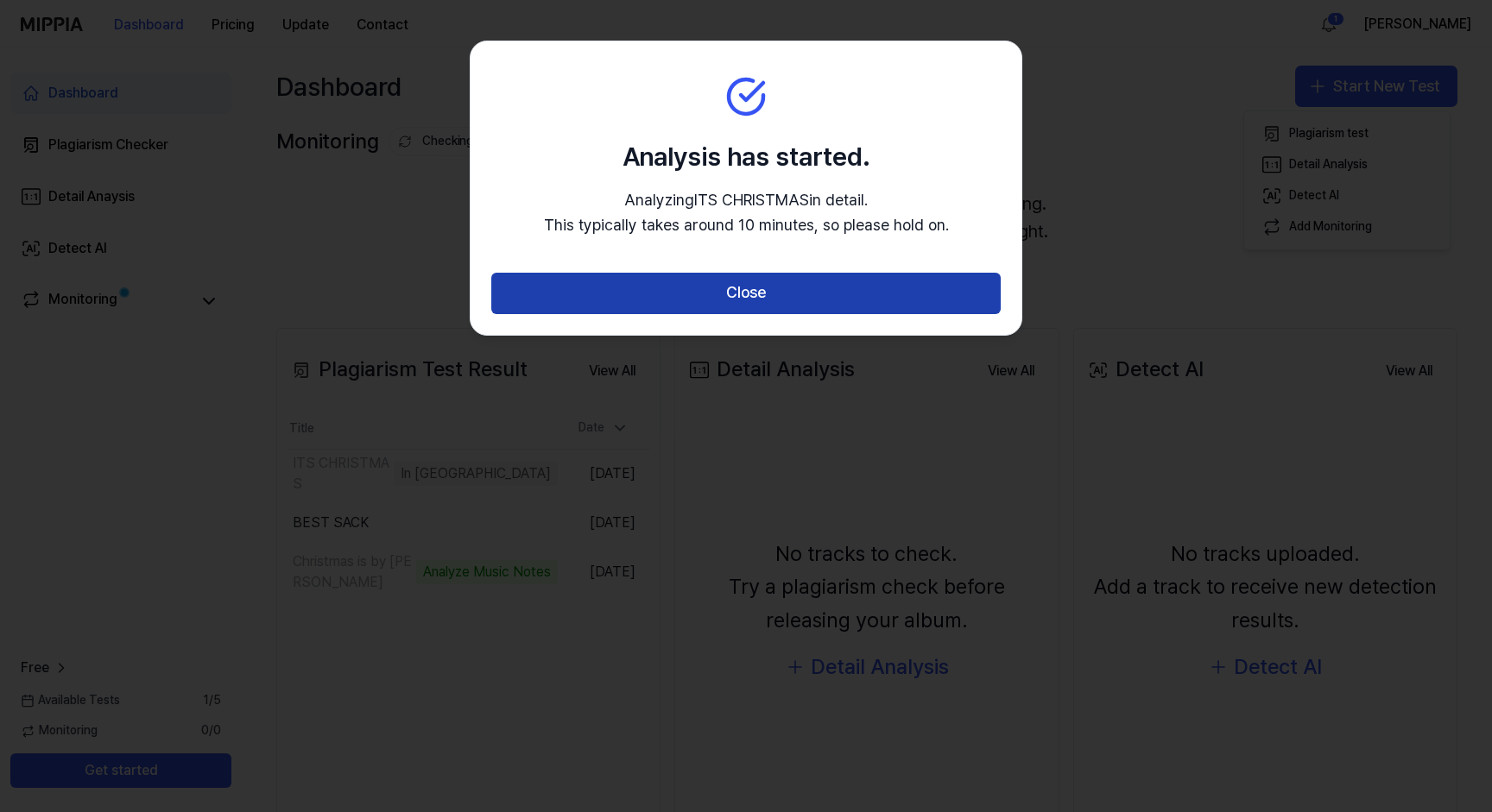
click at [723, 286] on button "Close" at bounding box center [746, 293] width 509 height 41
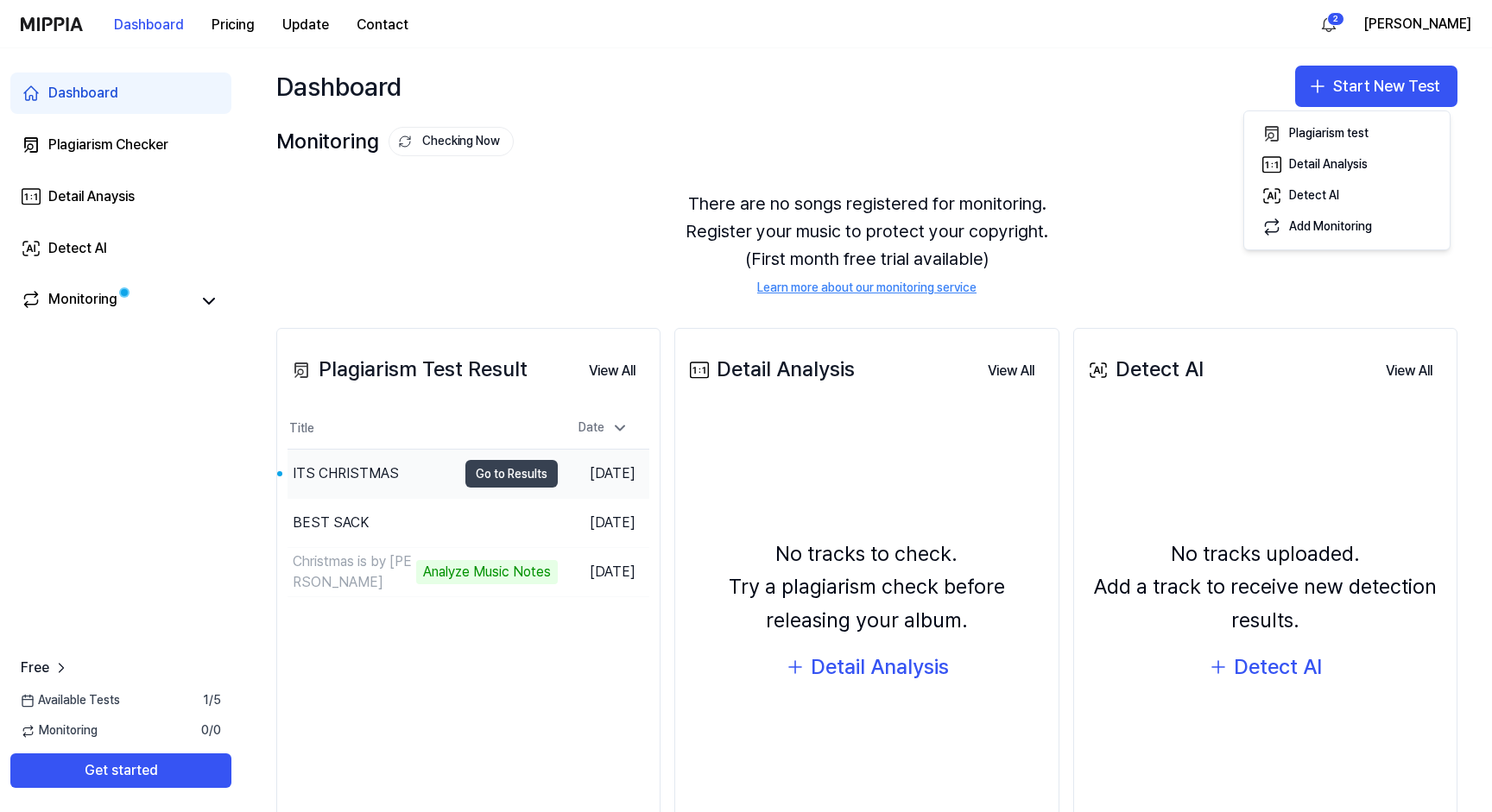
click at [466, 469] on button "Go to Results" at bounding box center [512, 473] width 93 height 28
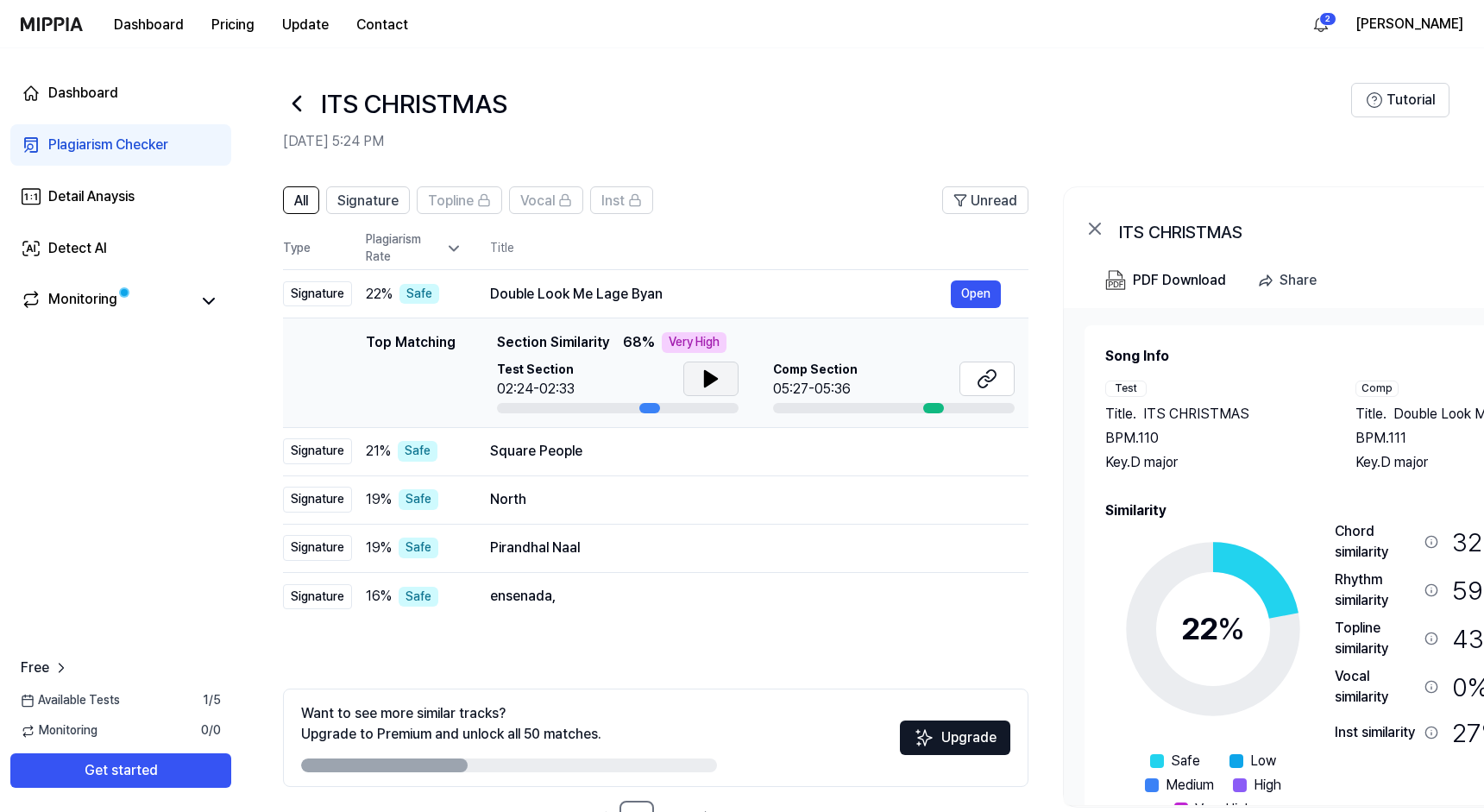
click at [723, 384] on button at bounding box center [711, 379] width 55 height 35
click at [931, 385] on div "Comp Section 05:27-05:36" at bounding box center [893, 381] width 242 height 38
click at [988, 383] on icon at bounding box center [987, 378] width 20 height 21
click at [713, 385] on icon at bounding box center [710, 378] width 20 height 21
click at [989, 384] on icon at bounding box center [987, 378] width 20 height 21
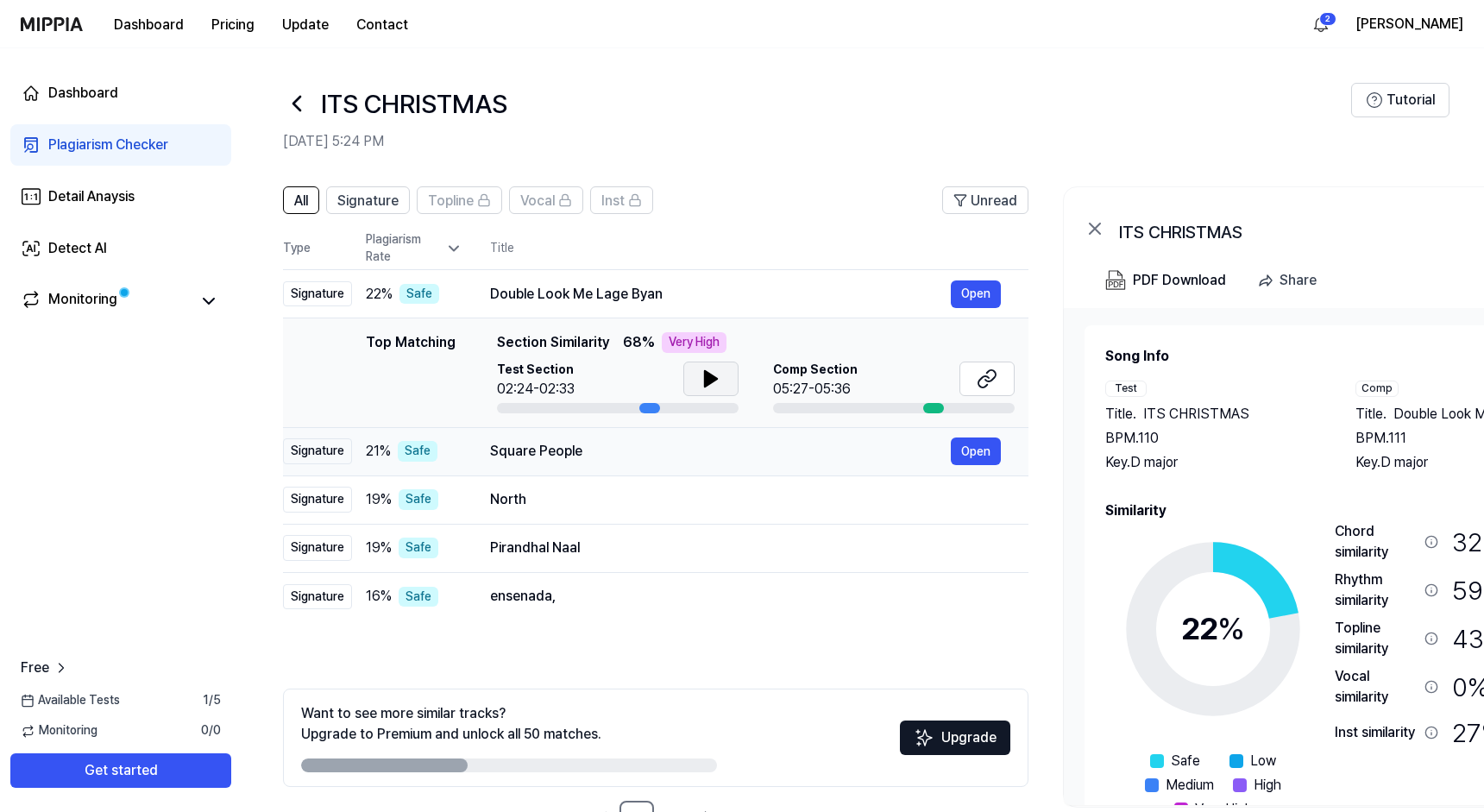
click at [783, 449] on div "Square People" at bounding box center [720, 451] width 461 height 21
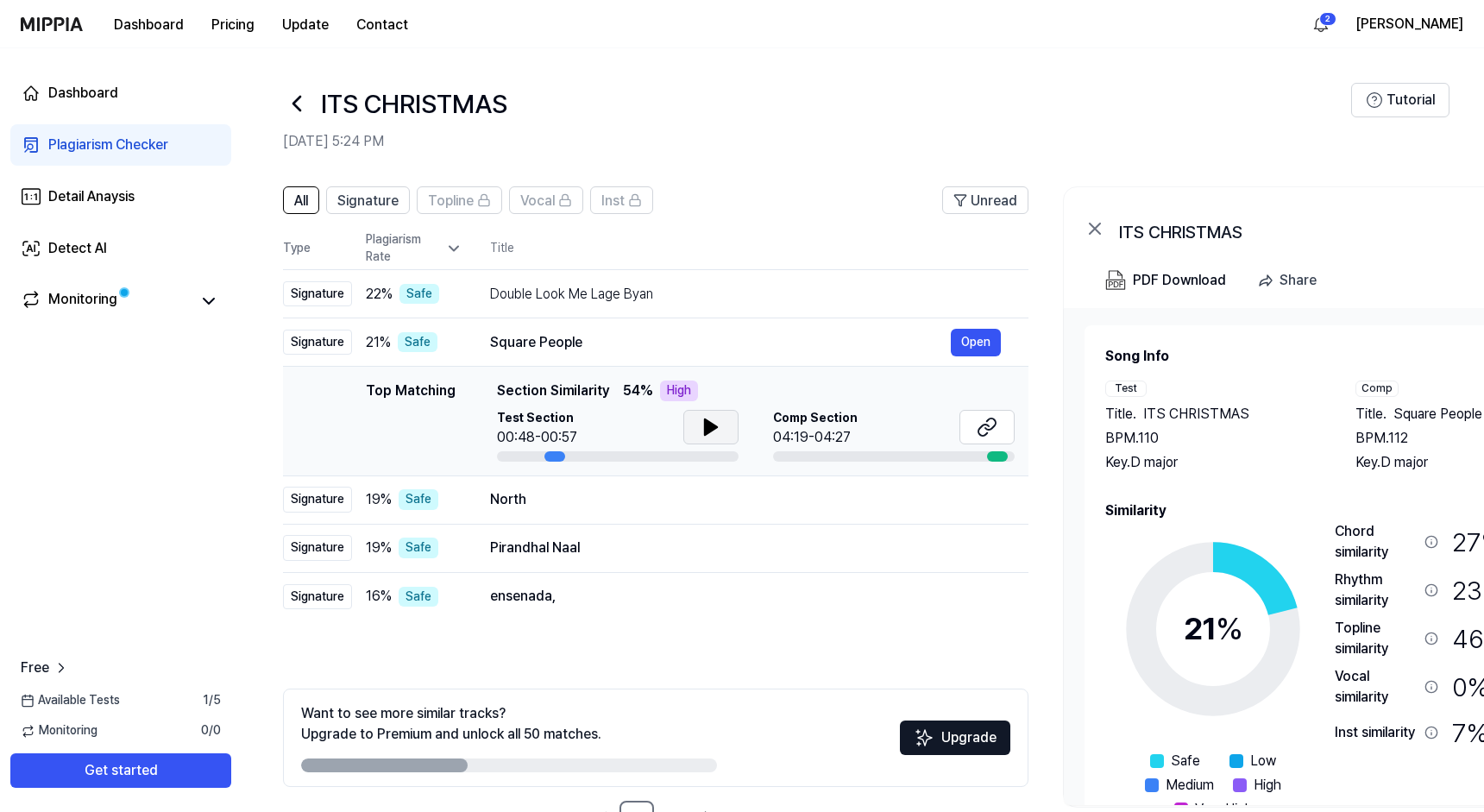
click at [710, 434] on icon at bounding box center [710, 427] width 20 height 21
click at [996, 428] on icon at bounding box center [987, 427] width 20 height 21
